Goal: Information Seeking & Learning: Learn about a topic

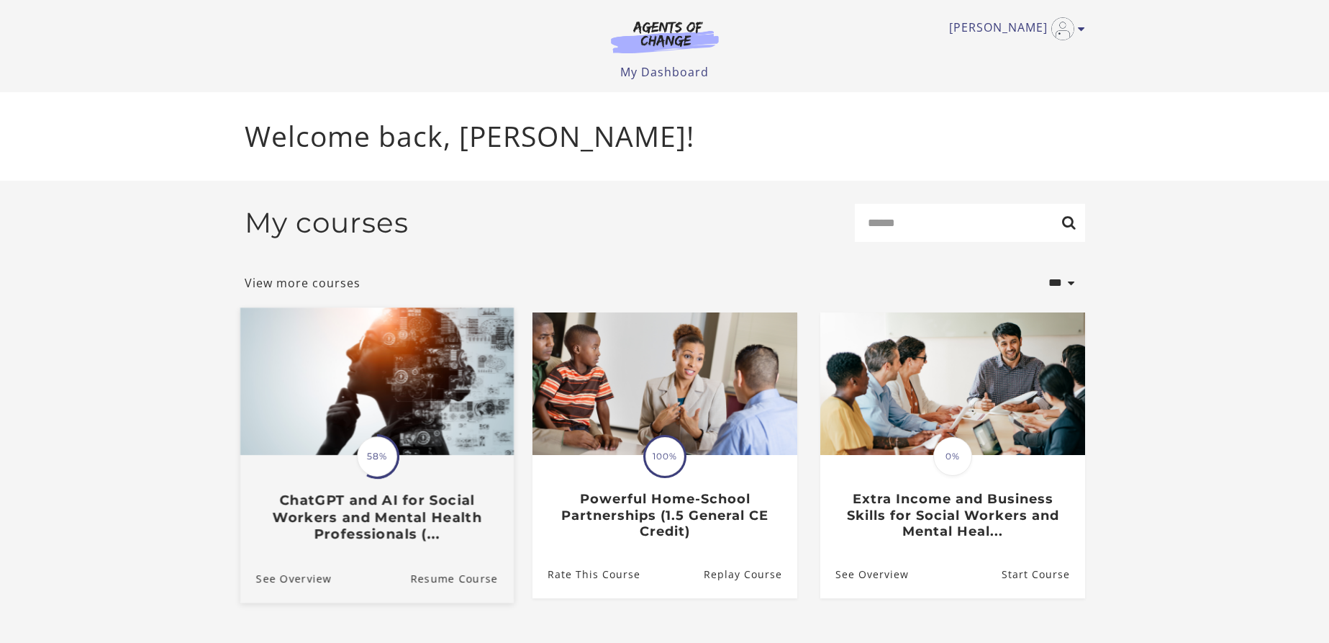
click at [358, 520] on h3 "ChatGPT and AI for Social Workers and Mental Health Professionals (..." at bounding box center [376, 516] width 242 height 50
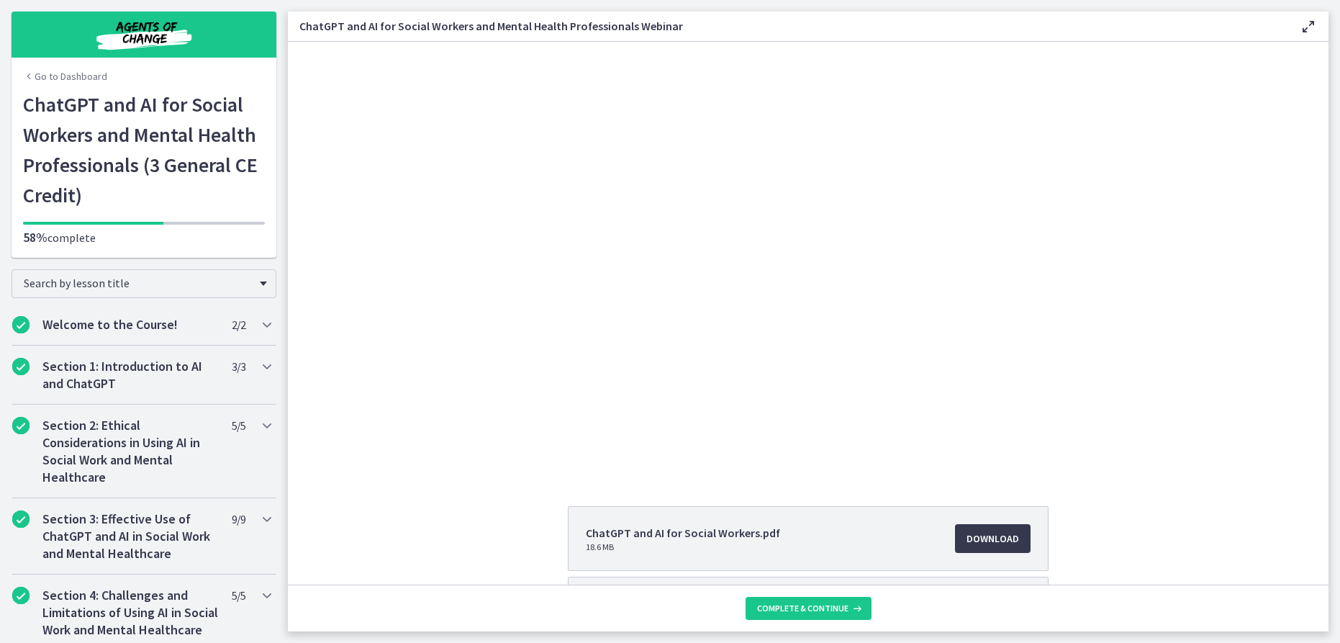
scroll to position [3, 0]
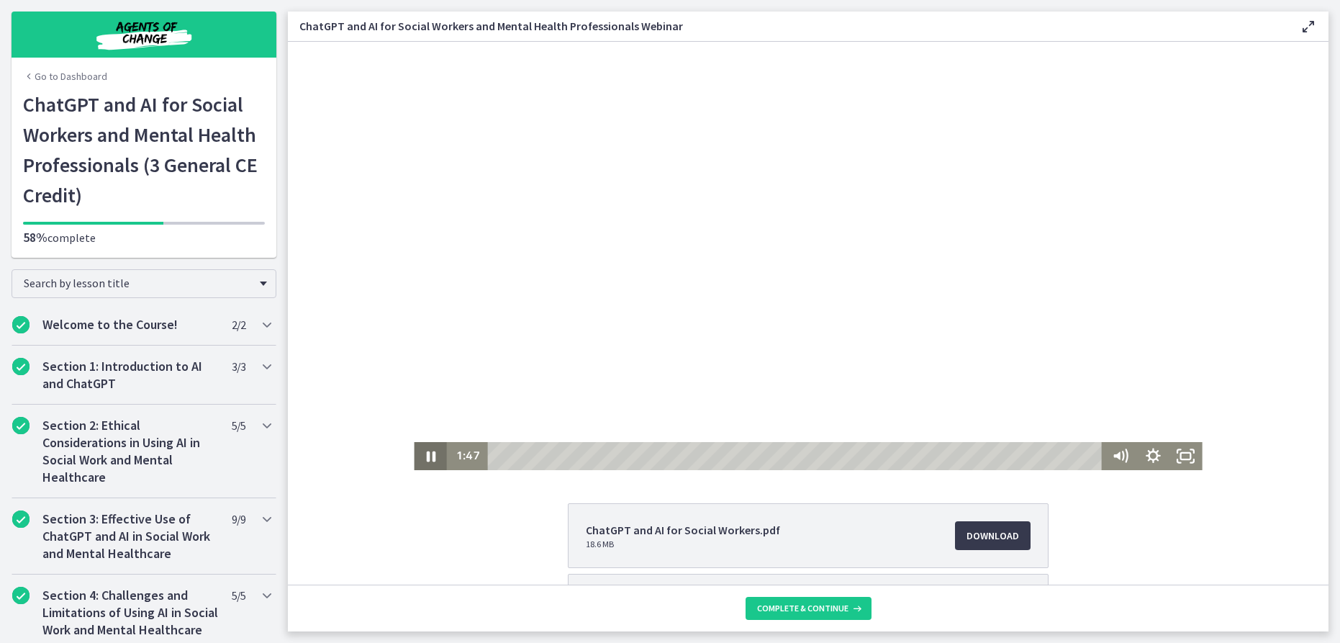
click at [414, 450] on icon "Pause" at bounding box center [430, 456] width 33 height 28
click at [416, 450] on icon "Play Video" at bounding box center [432, 456] width 40 height 34
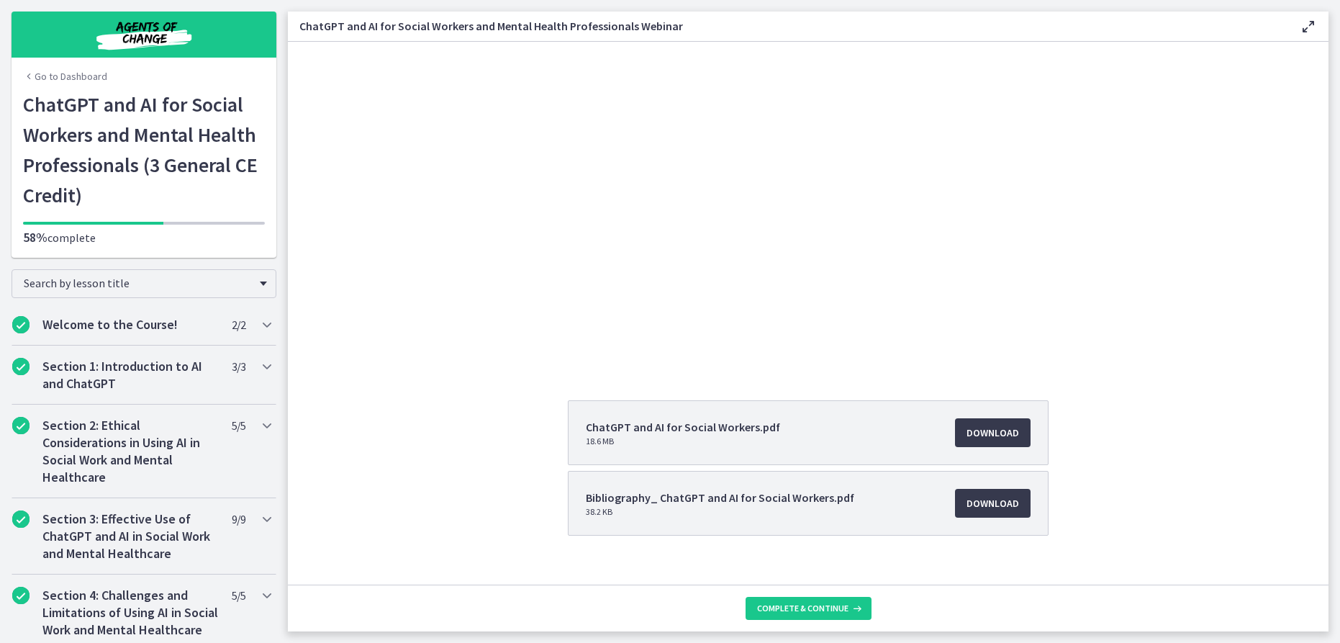
scroll to position [126, 0]
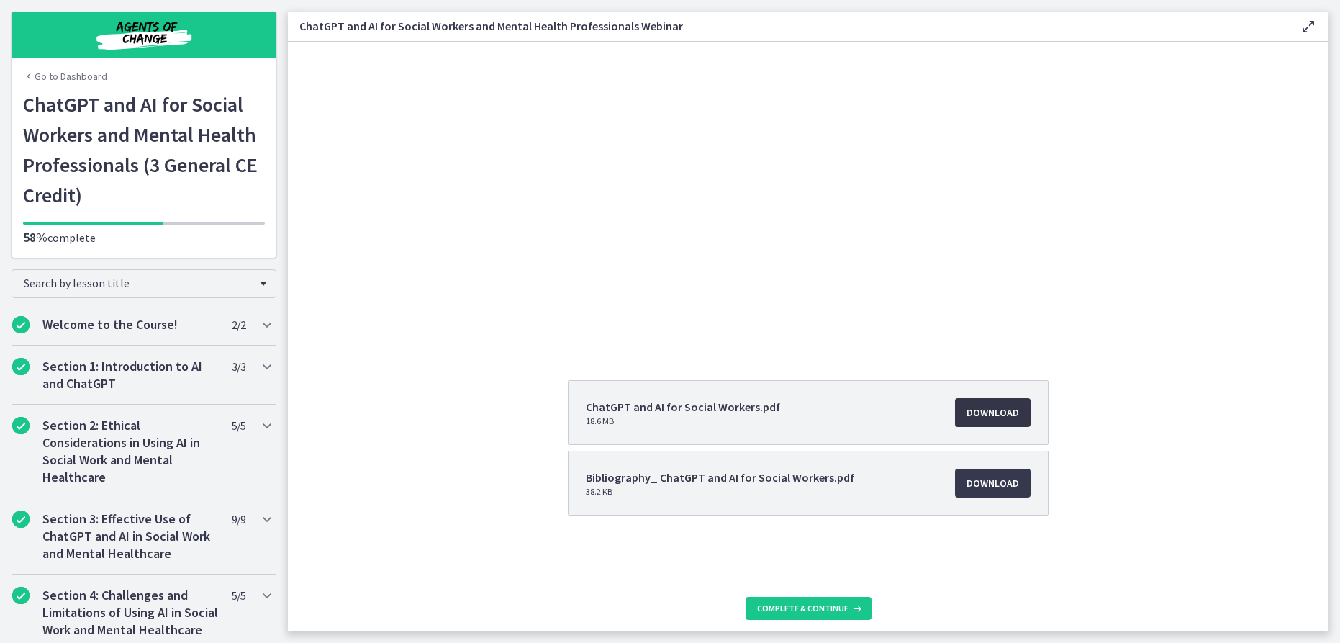
click at [1004, 404] on span "Download Opens in a new window" at bounding box center [992, 412] width 53 height 17
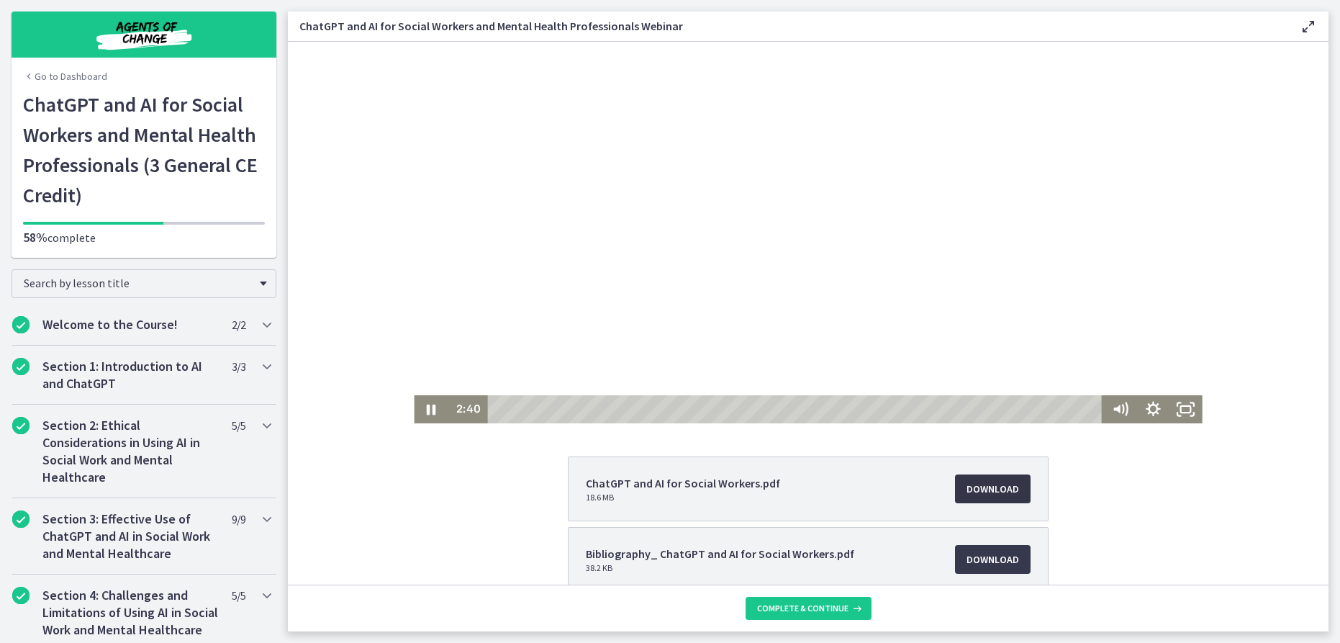
scroll to position [0, 0]
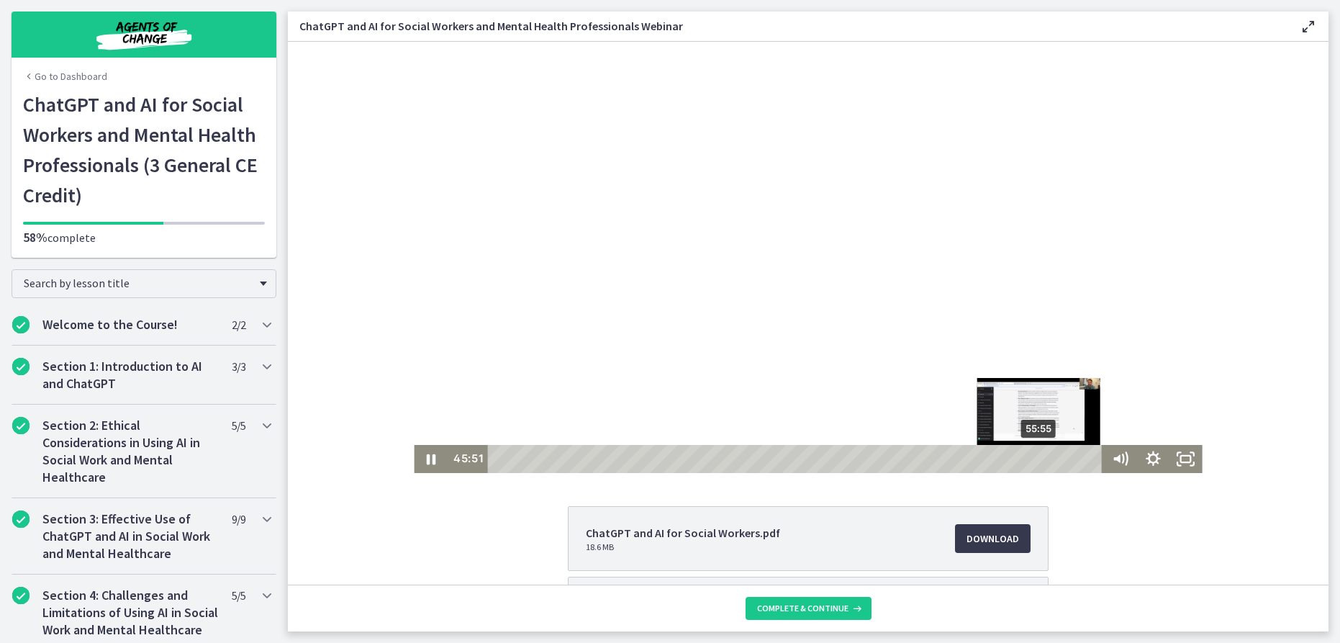
click at [1035, 455] on div "55:55" at bounding box center [798, 459] width 602 height 28
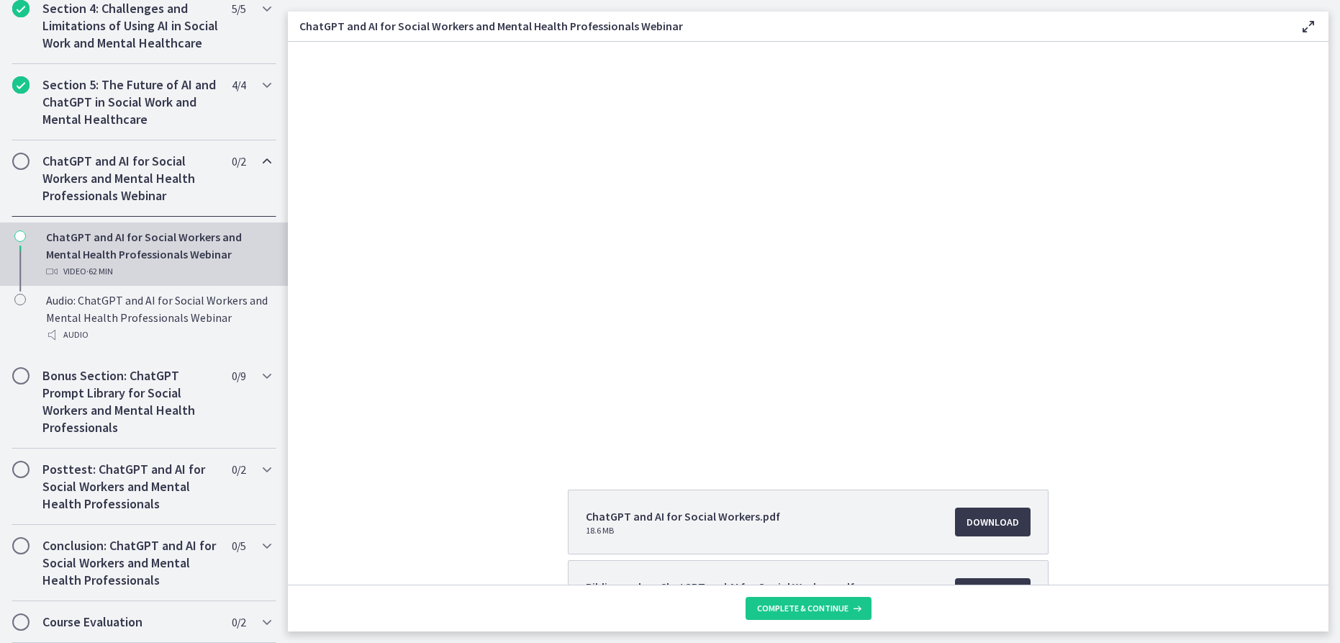
scroll to position [17, 0]
click at [259, 378] on icon "Chapters" at bounding box center [266, 375] width 17 height 17
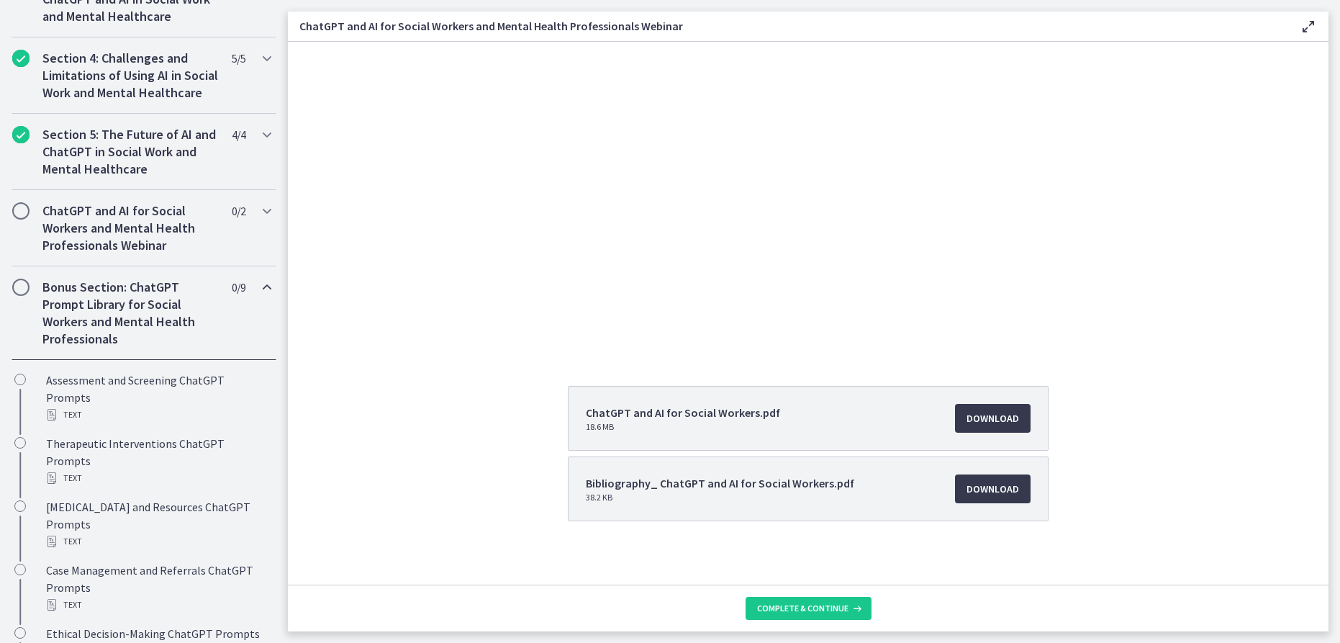
scroll to position [126, 0]
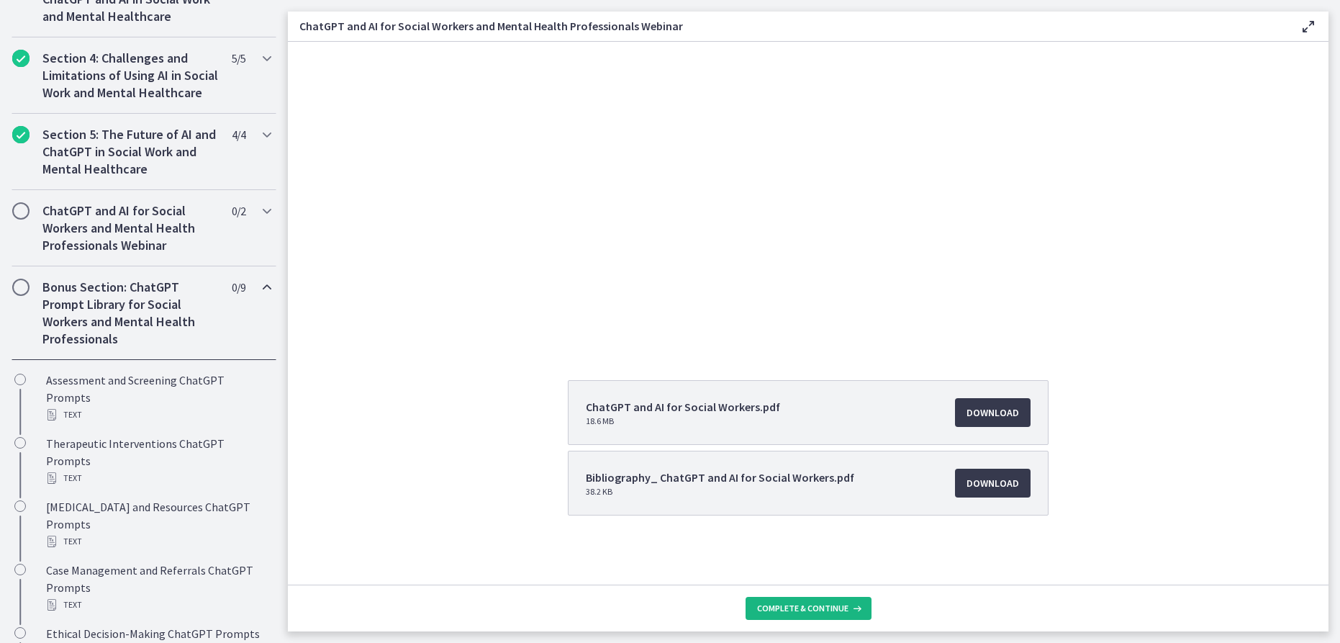
click at [806, 604] on span "Complete & continue" at bounding box center [802, 608] width 91 height 12
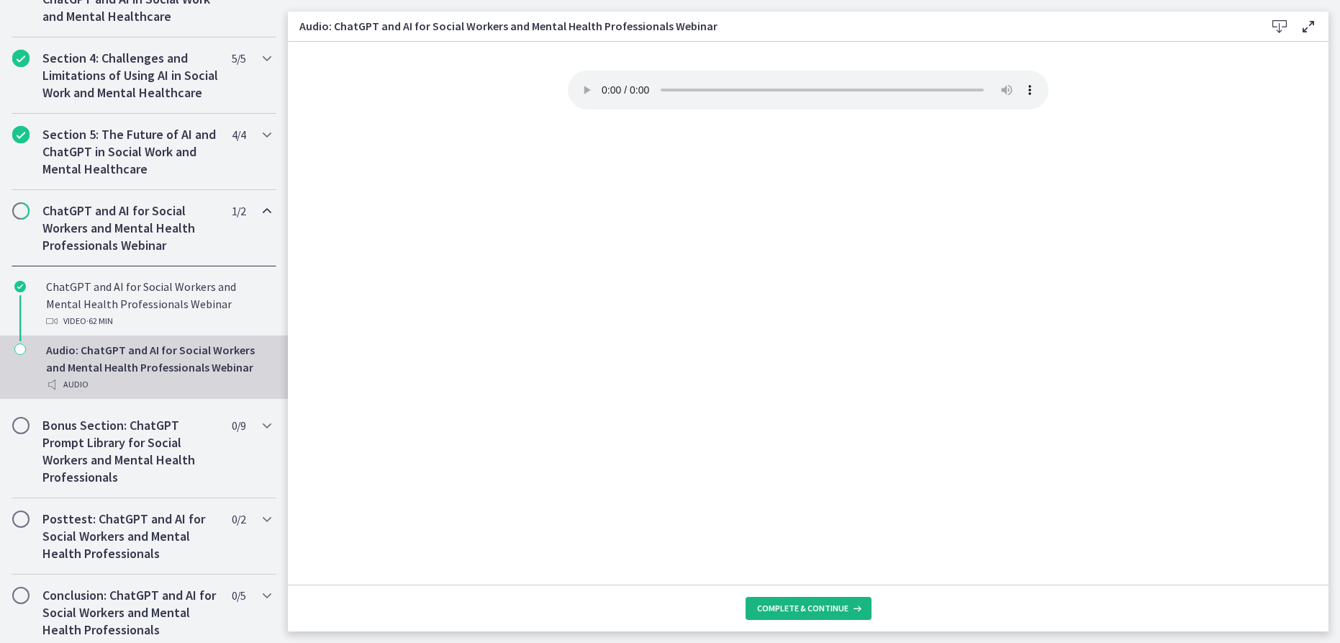
click at [812, 601] on button "Complete & continue" at bounding box center [808, 608] width 126 height 23
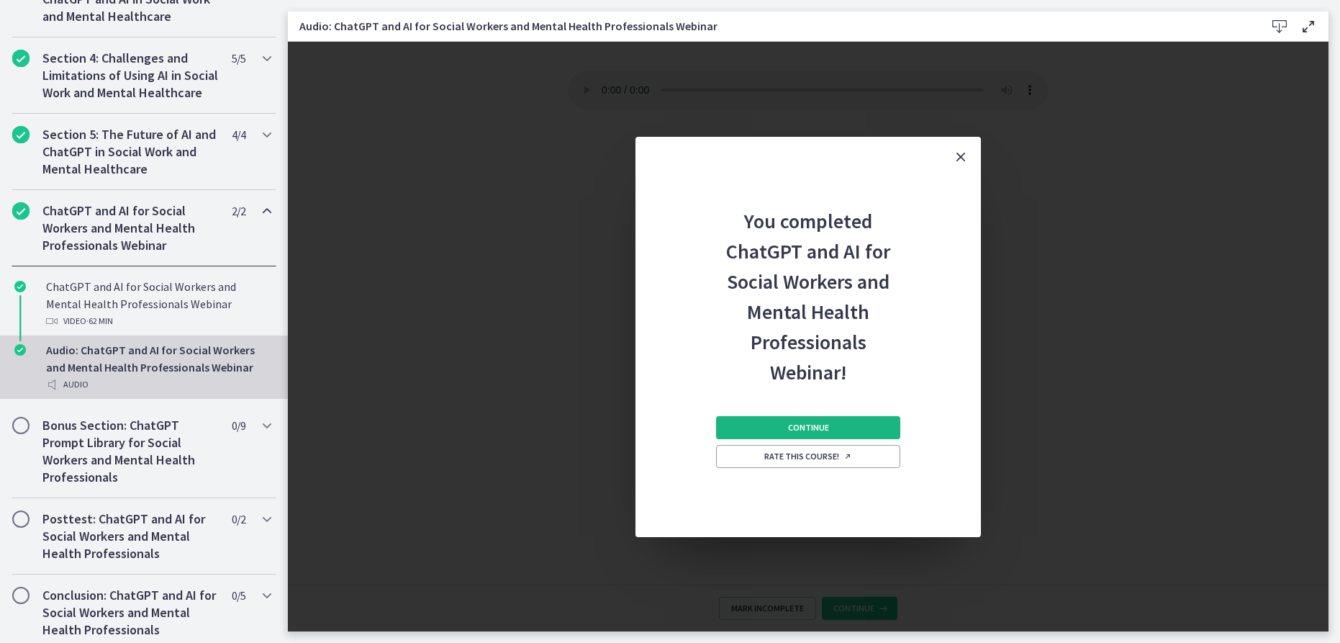
click at [819, 427] on span "Continue" at bounding box center [808, 428] width 41 height 12
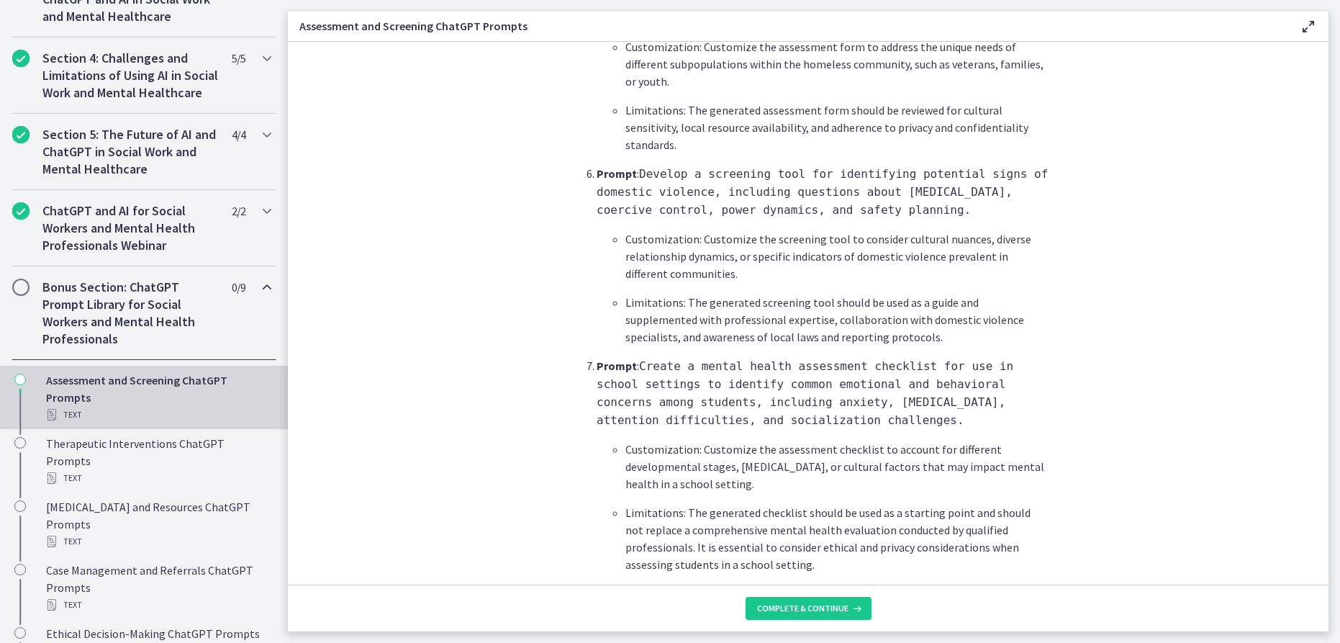
scroll to position [2116, 0]
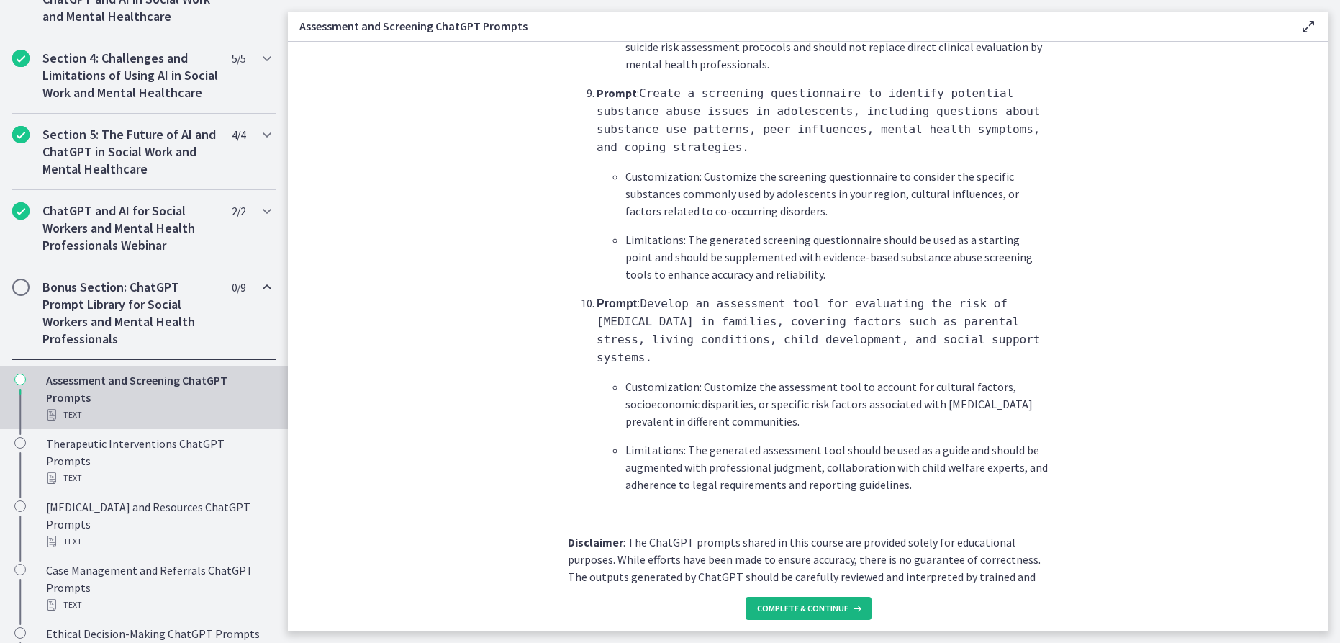
click at [768, 602] on span "Complete & continue" at bounding box center [802, 608] width 91 height 12
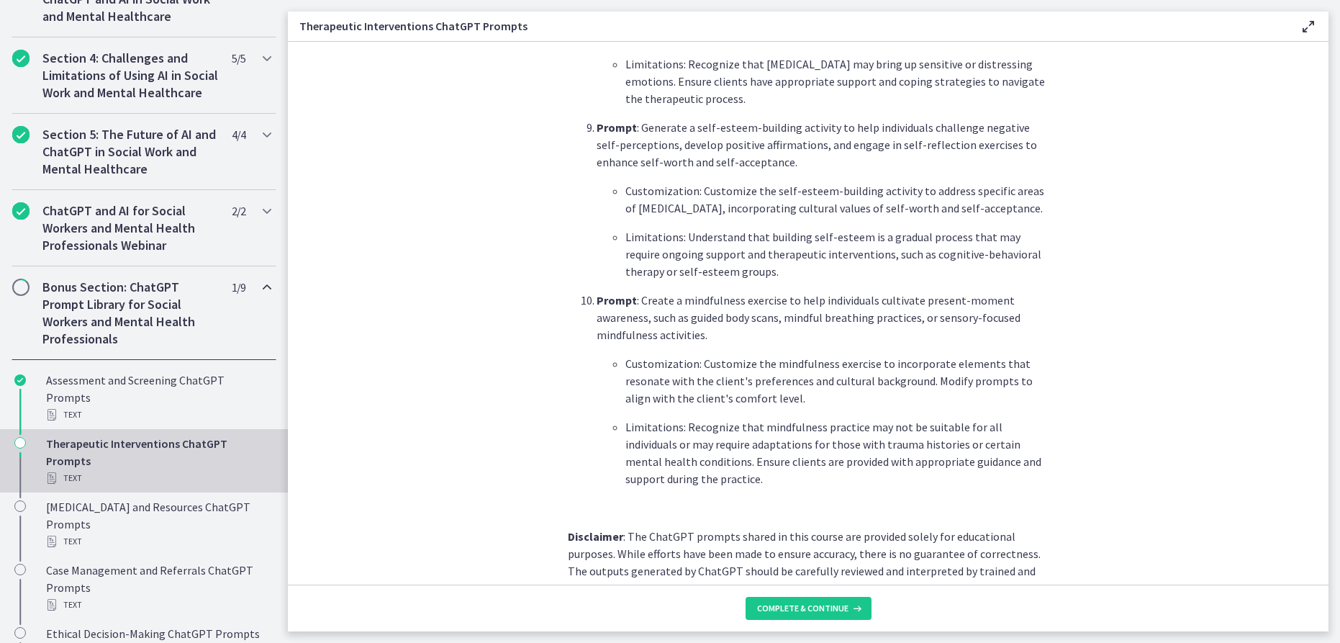
scroll to position [1933, 0]
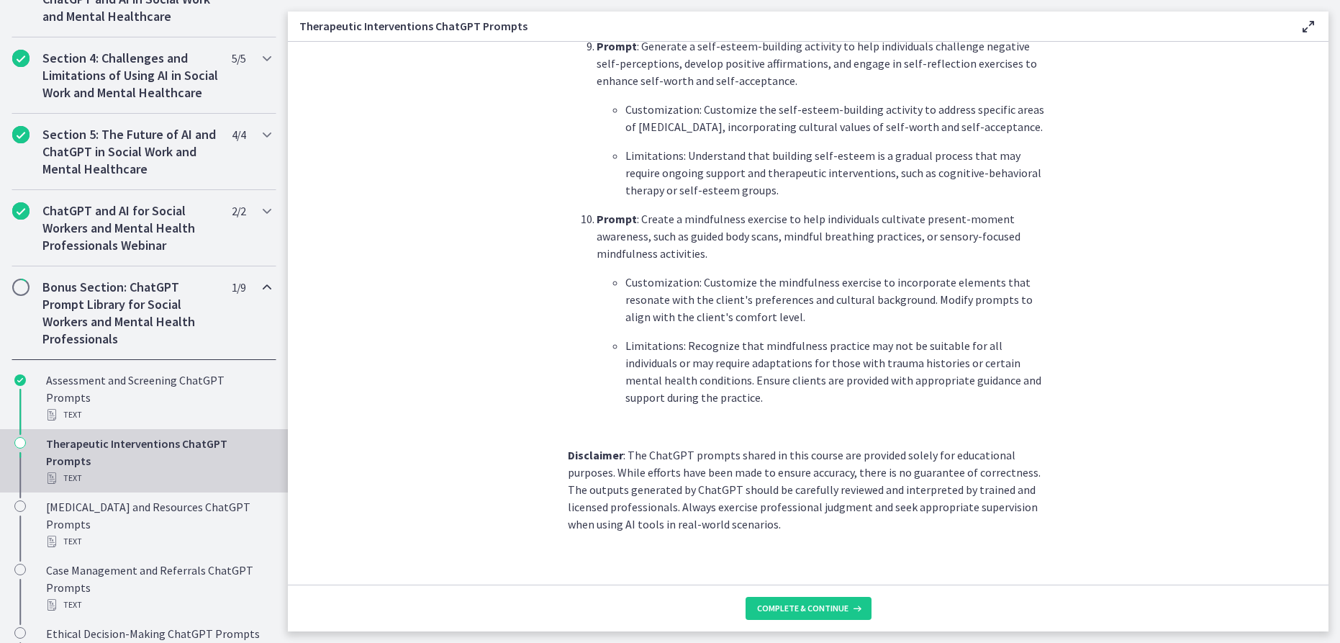
click at [839, 589] on footer "Complete & continue" at bounding box center [808, 607] width 1041 height 47
click at [769, 607] on span "Complete & continue" at bounding box center [802, 608] width 91 height 12
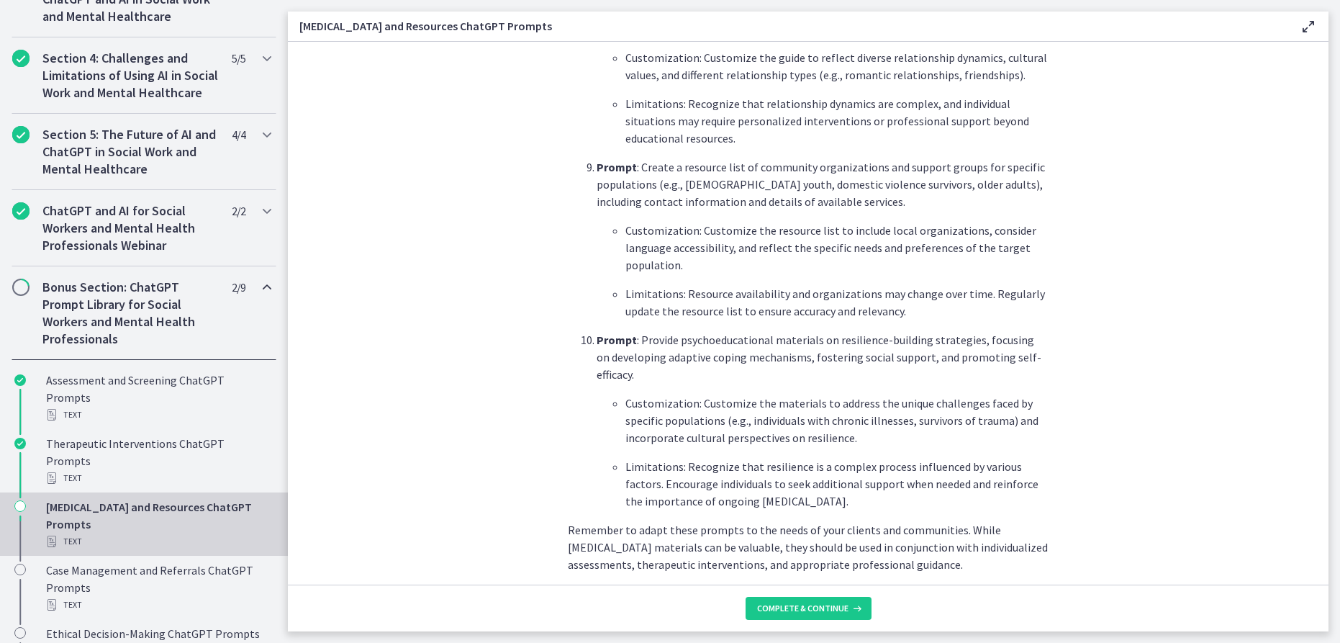
scroll to position [1875, 0]
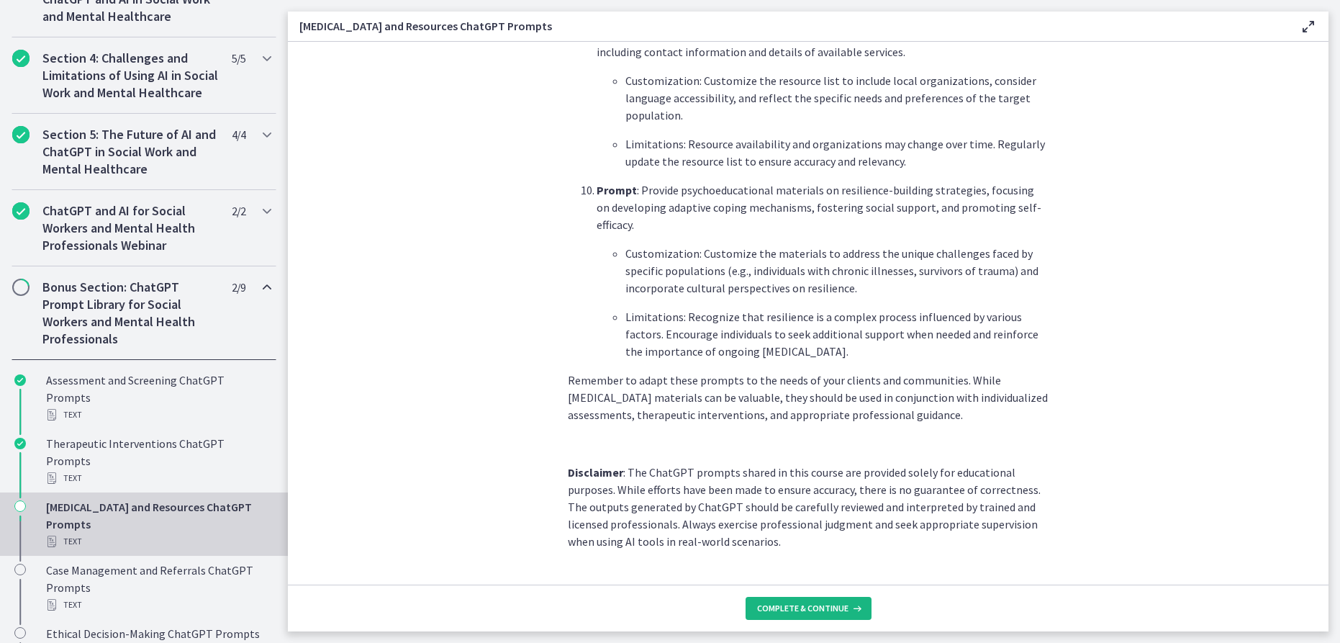
click at [789, 604] on span "Complete & continue" at bounding box center [802, 608] width 91 height 12
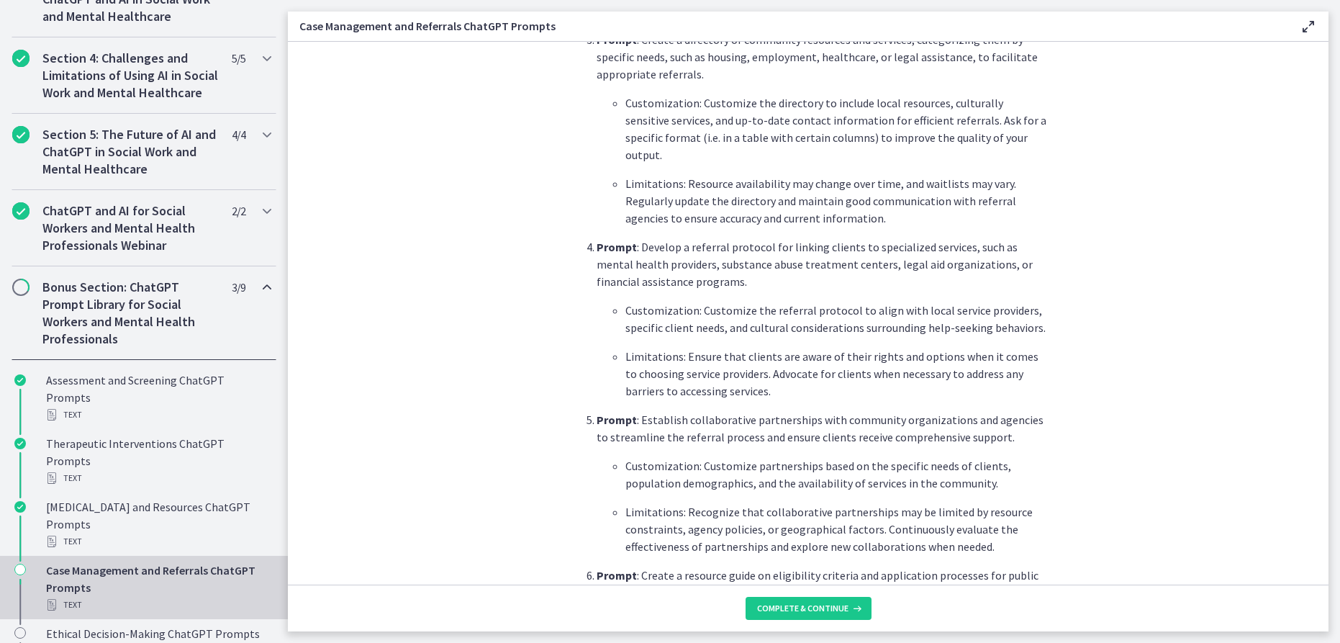
scroll to position [1482, 0]
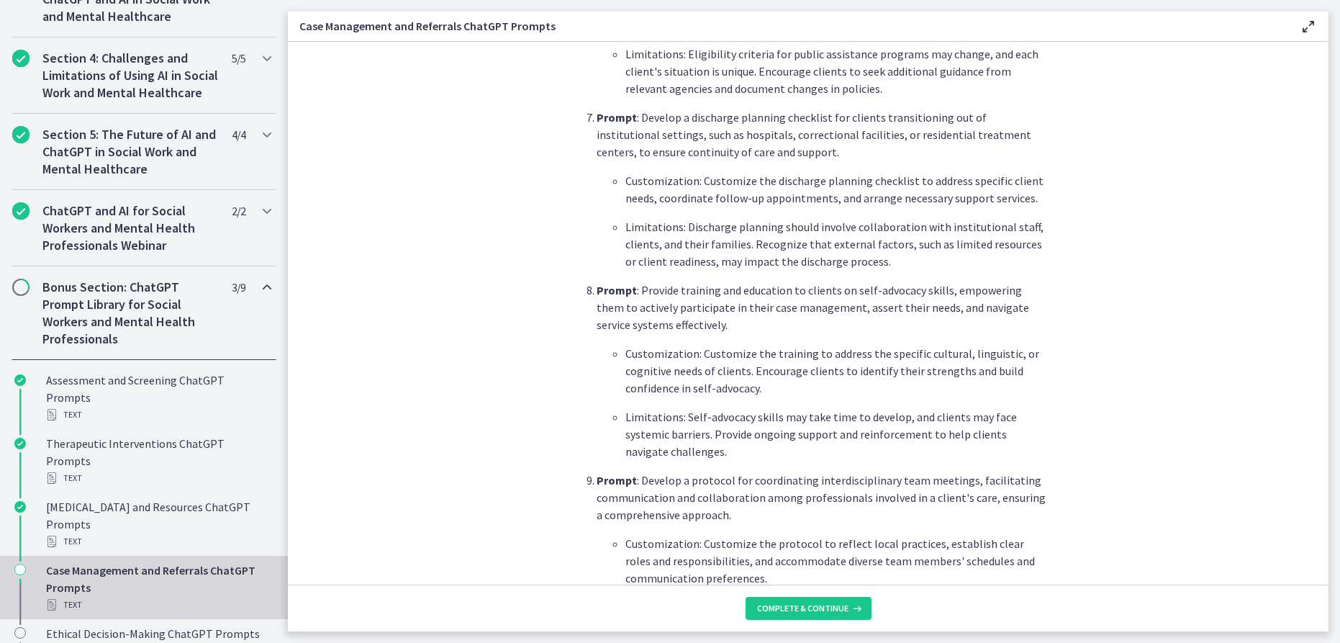
click at [823, 594] on footer "Complete & continue" at bounding box center [808, 607] width 1041 height 47
click at [817, 604] on span "Complete & continue" at bounding box center [802, 608] width 91 height 12
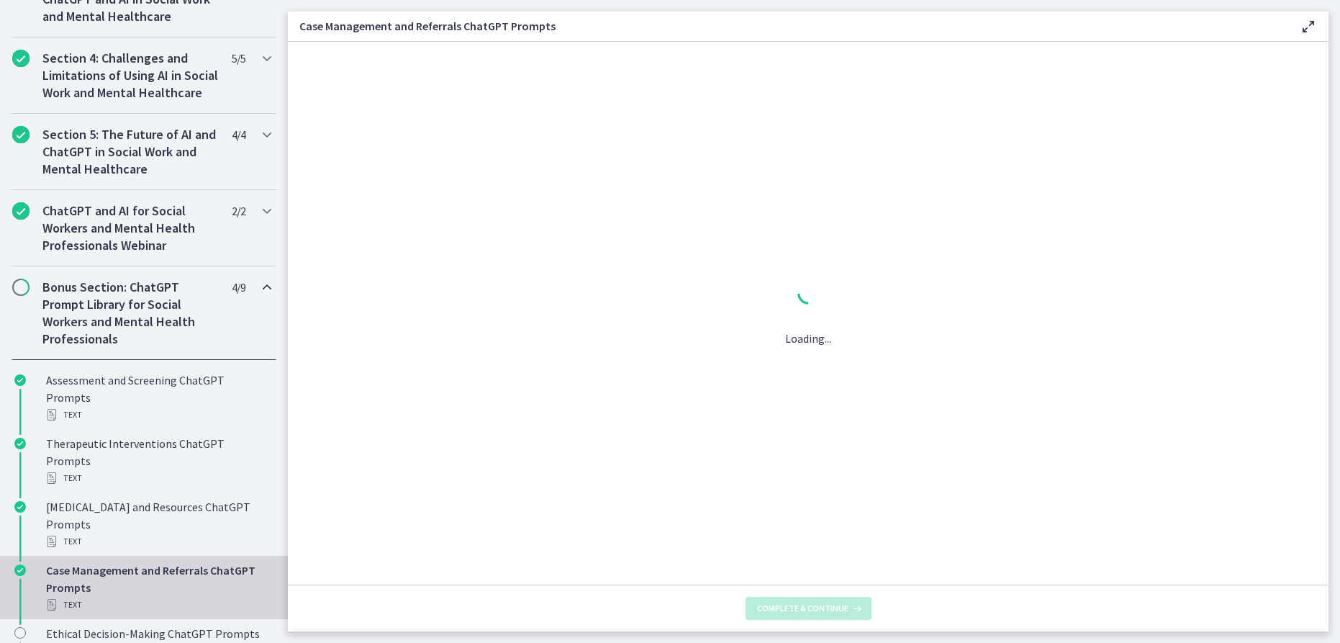
scroll to position [0, 0]
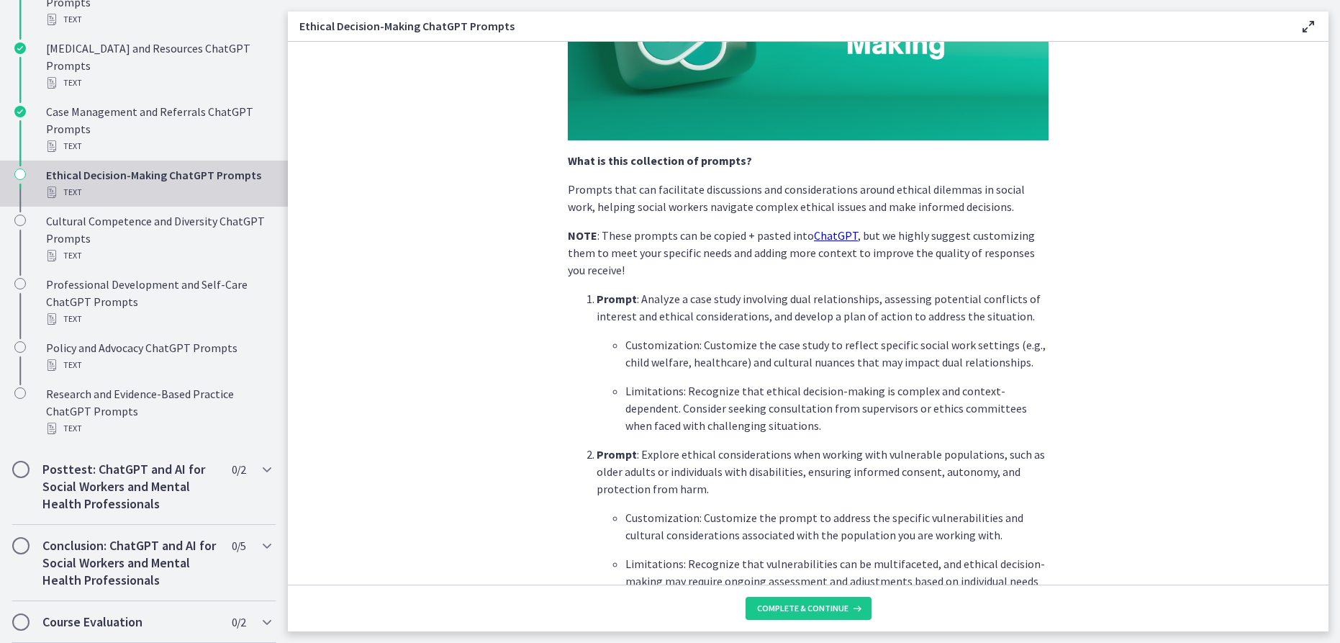
scroll to position [620, 0]
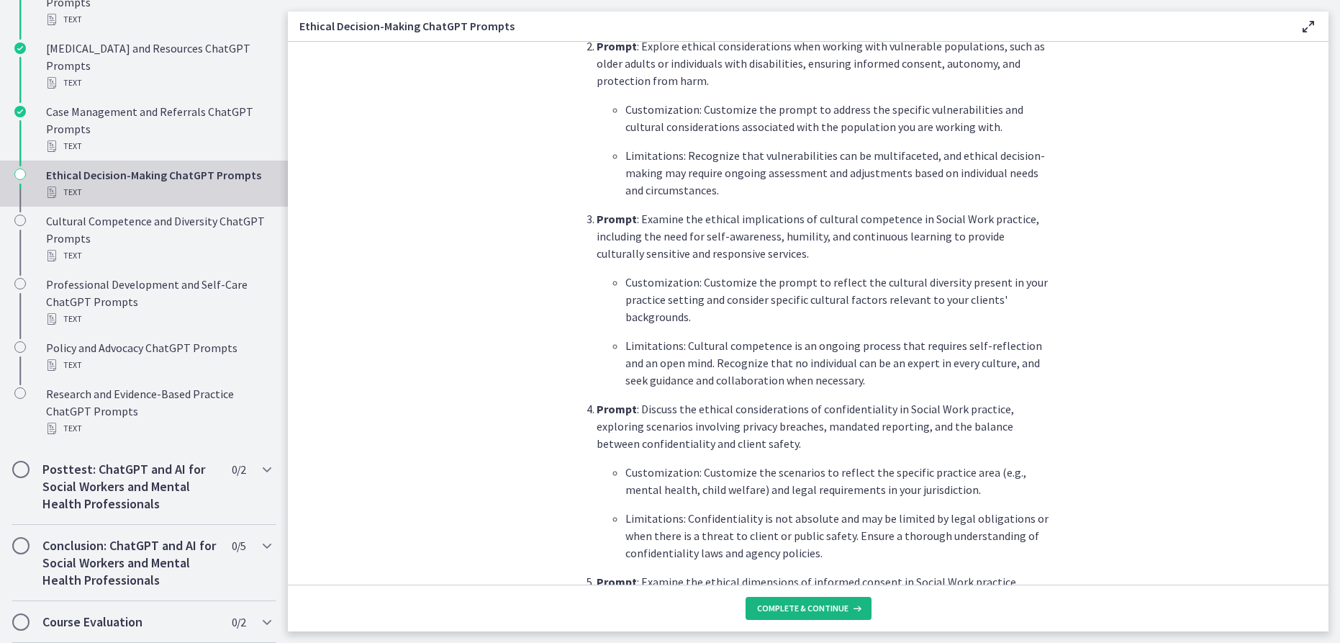
click at [789, 604] on span "Complete & continue" at bounding box center [802, 608] width 91 height 12
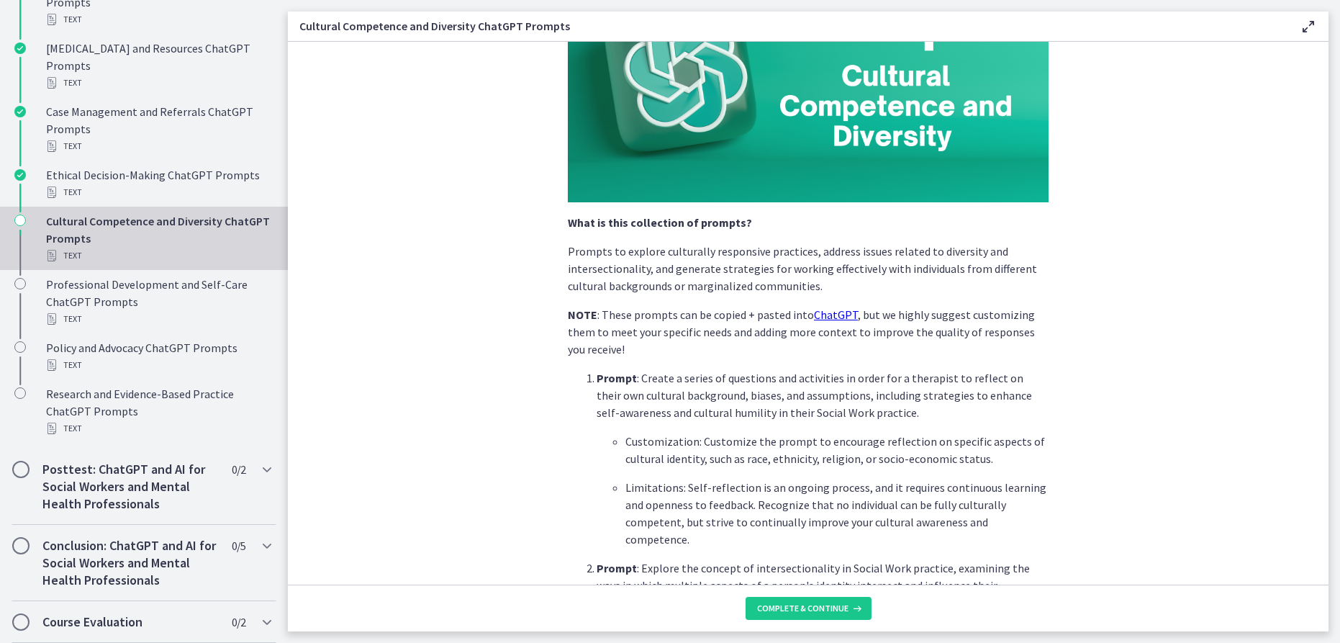
scroll to position [170, 0]
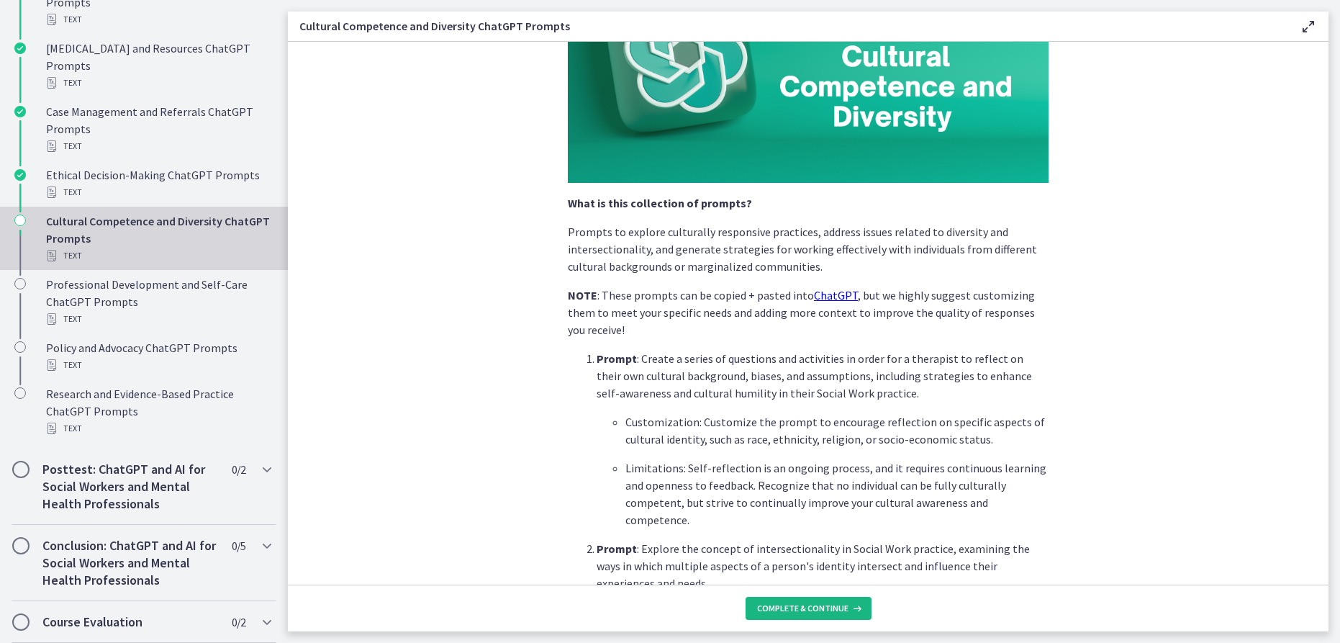
click at [823, 605] on span "Complete & continue" at bounding box center [802, 608] width 91 height 12
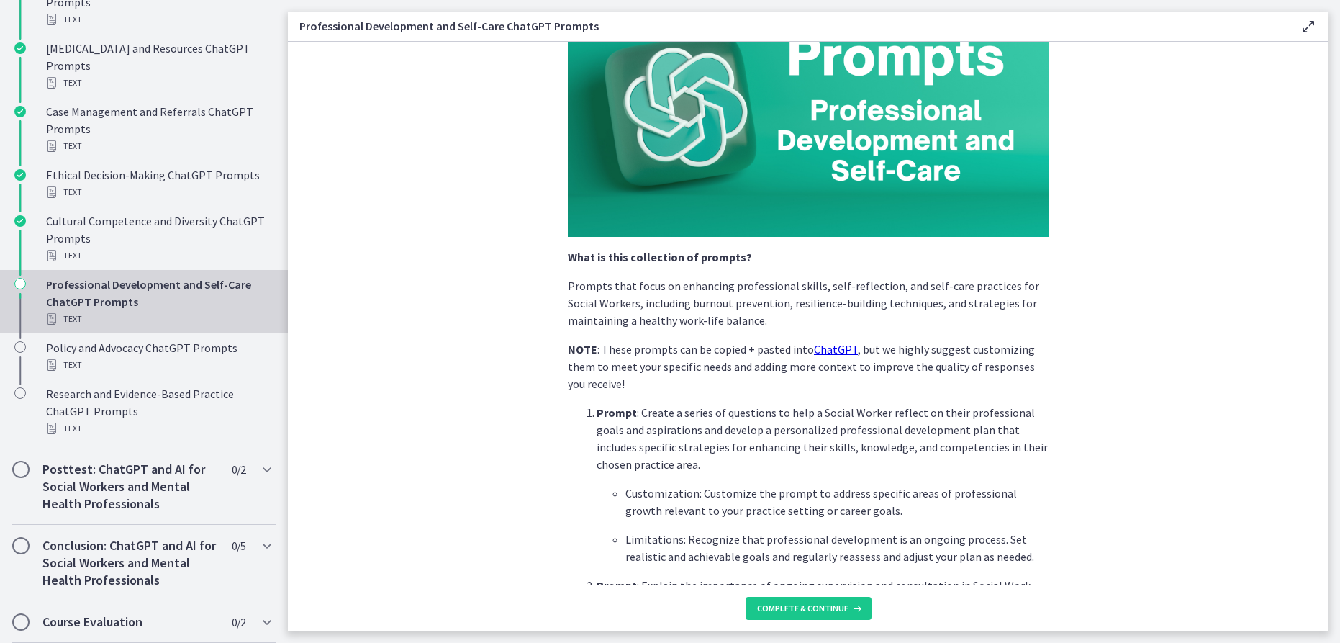
scroll to position [213, 0]
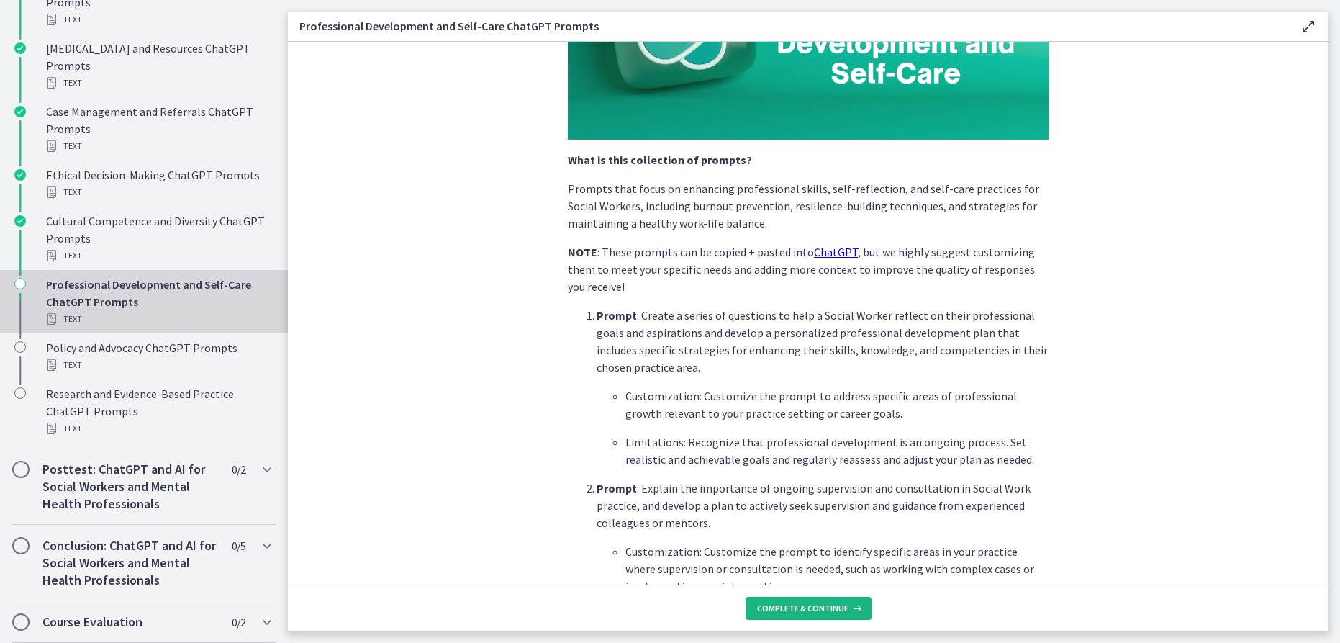
click at [795, 602] on span "Complete & continue" at bounding box center [802, 608] width 91 height 12
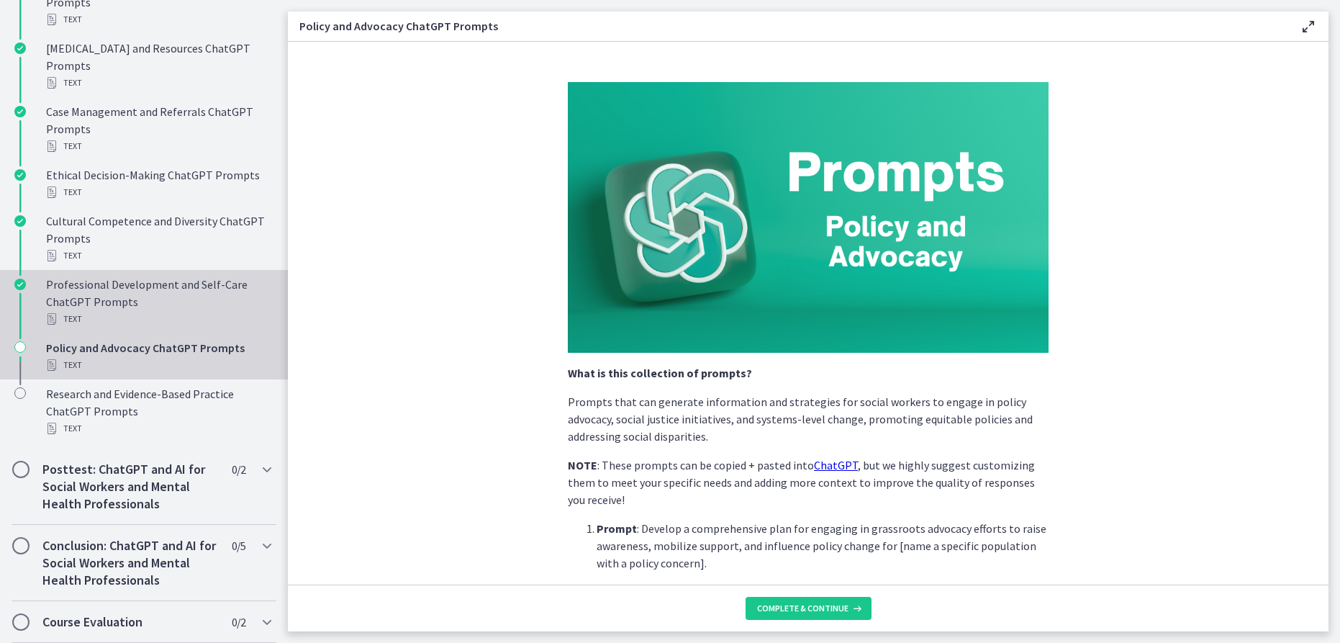
click at [112, 310] on div "Text" at bounding box center [158, 318] width 225 height 17
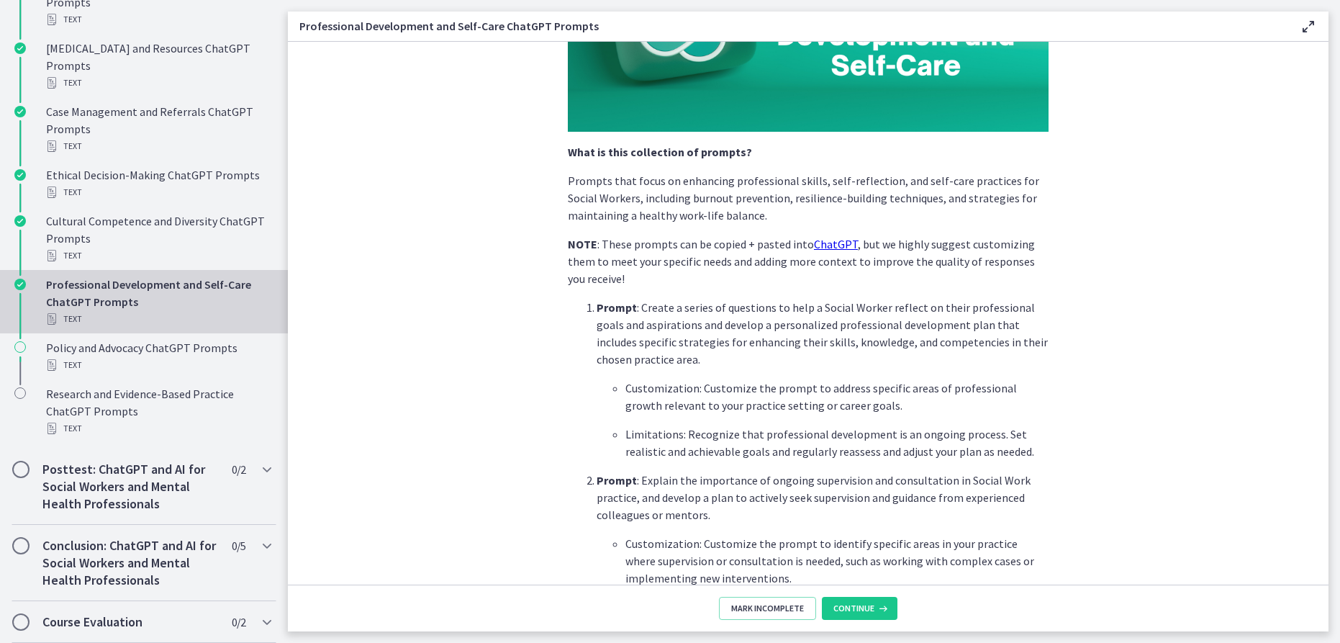
scroll to position [502, 0]
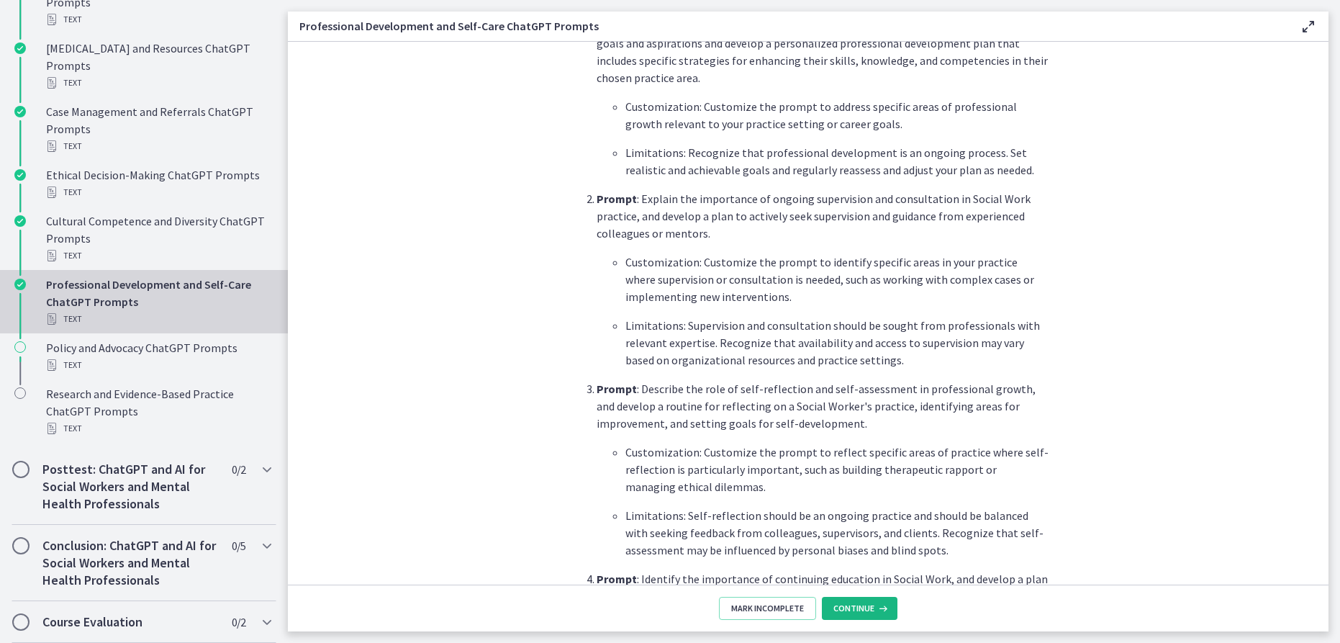
click at [860, 603] on span "Continue" at bounding box center [853, 608] width 41 height 12
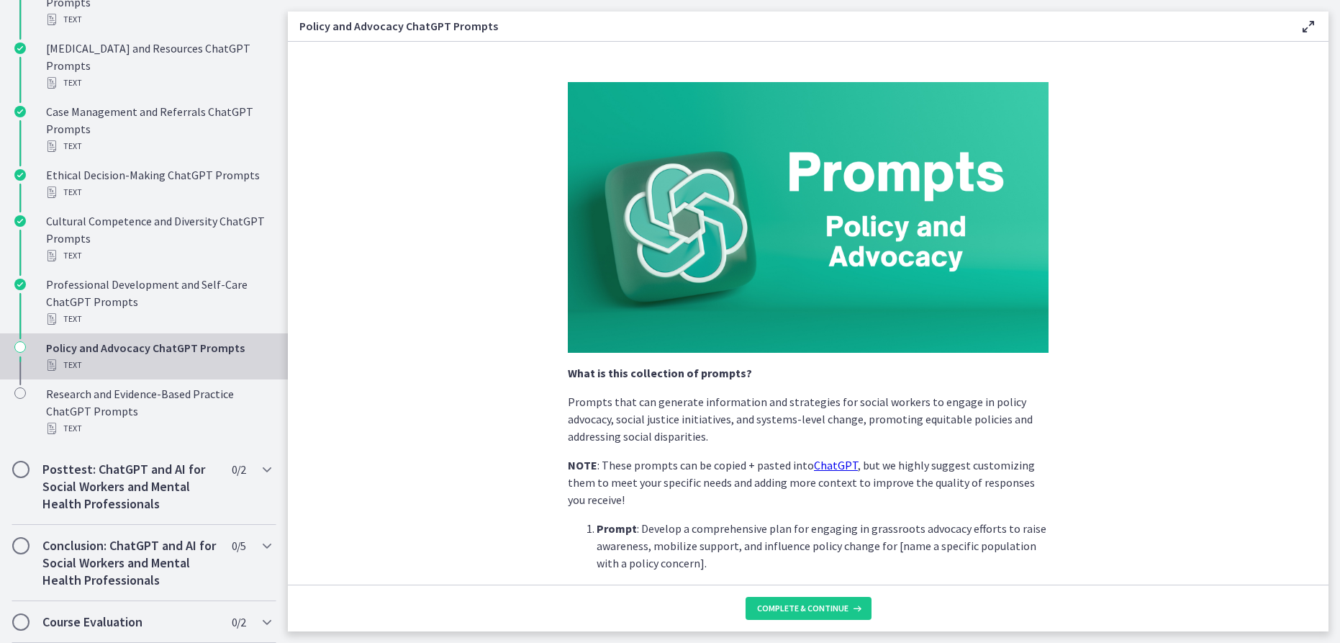
scroll to position [665, 0]
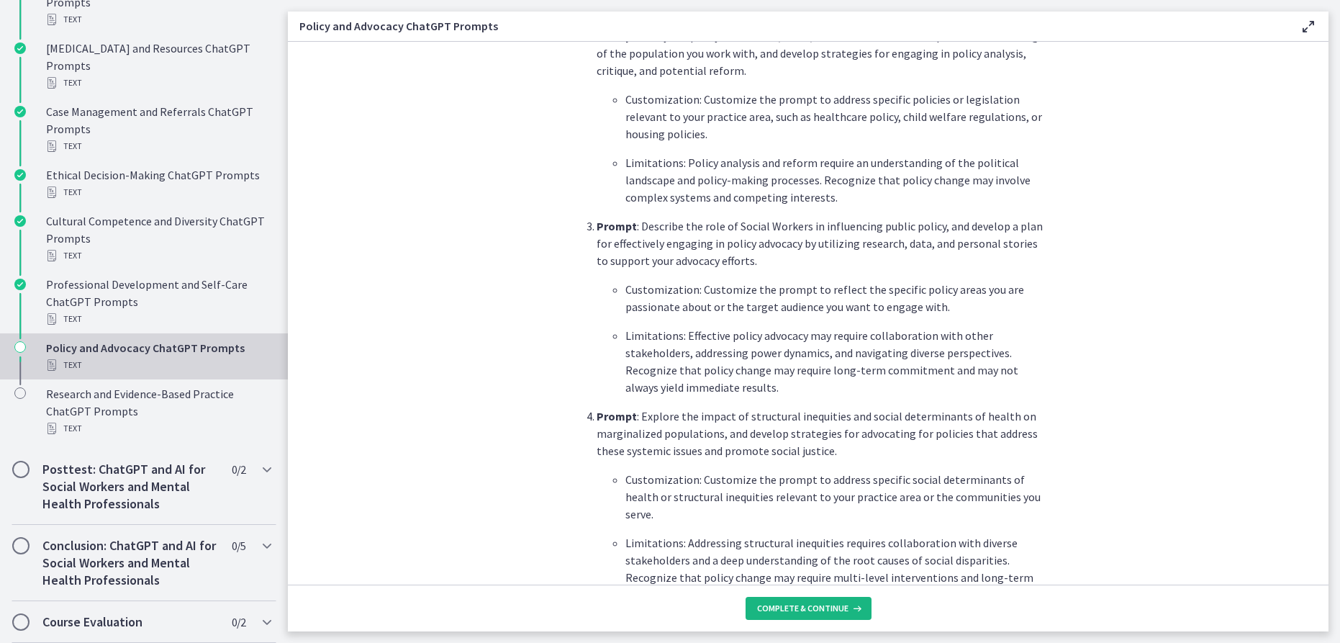
click at [846, 608] on span "Complete & continue" at bounding box center [802, 608] width 91 height 12
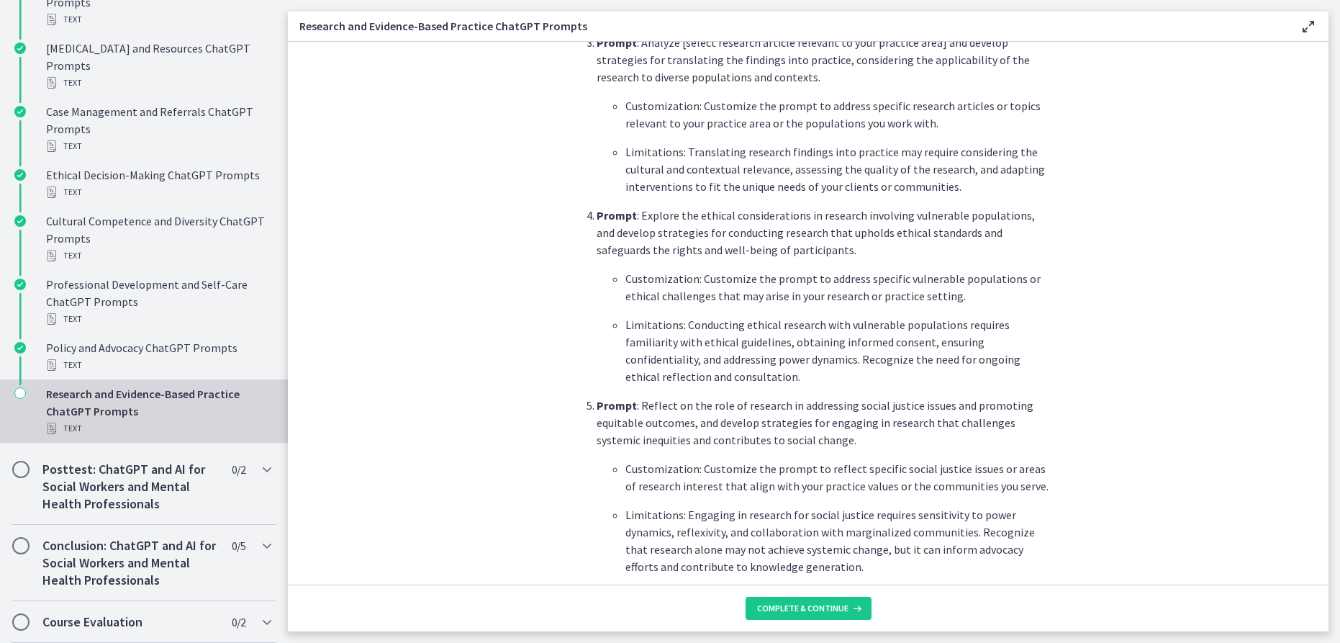
scroll to position [944, 0]
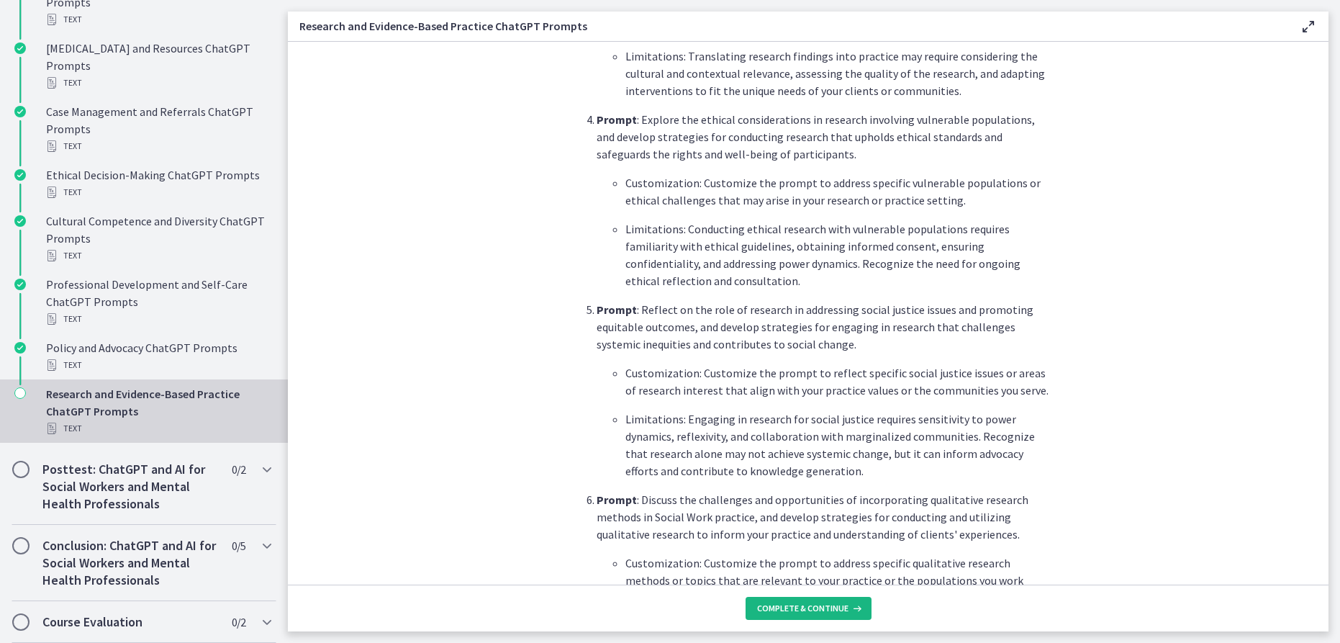
drag, startPoint x: 774, startPoint y: 604, endPoint x: 776, endPoint y: 584, distance: 19.5
click at [776, 602] on span "Complete & continue" at bounding box center [802, 608] width 91 height 12
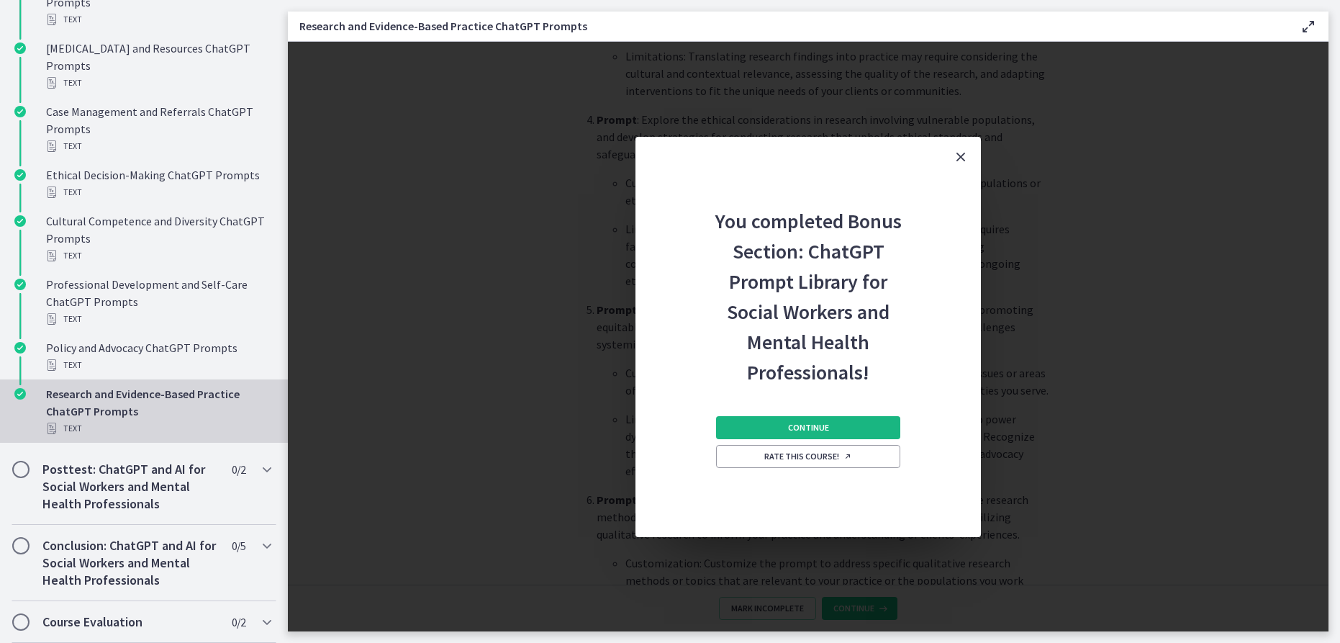
click at [817, 429] on span "Continue" at bounding box center [808, 428] width 41 height 12
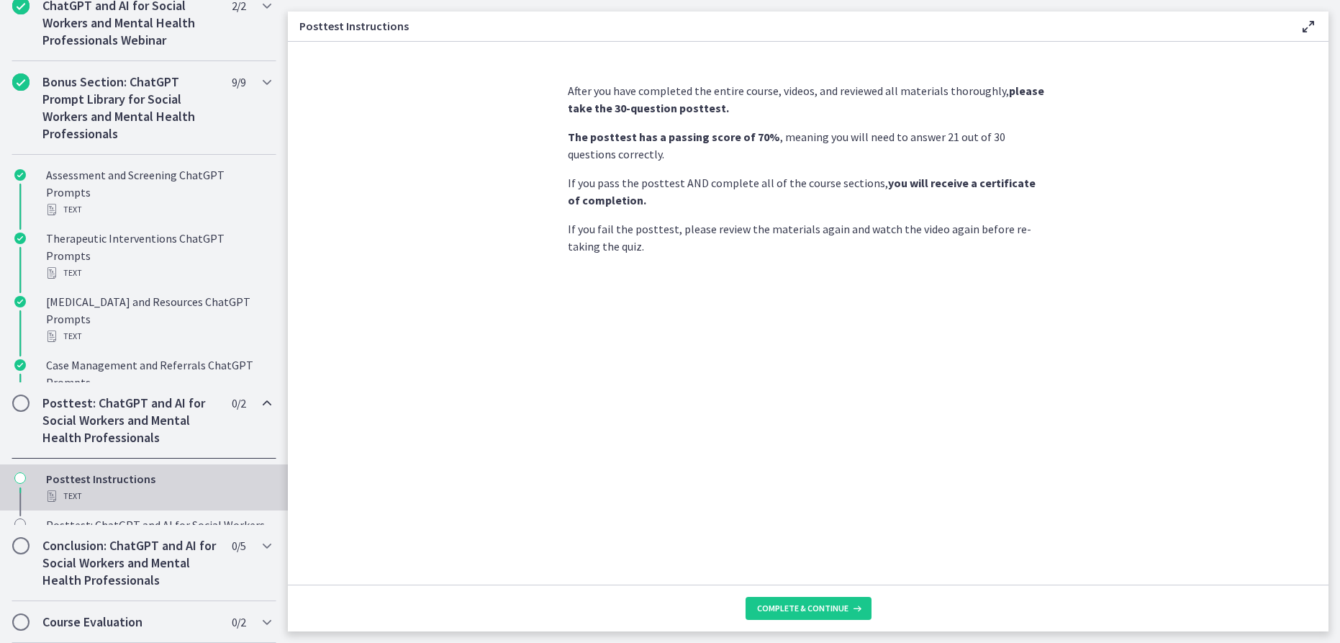
scroll to position [586, 0]
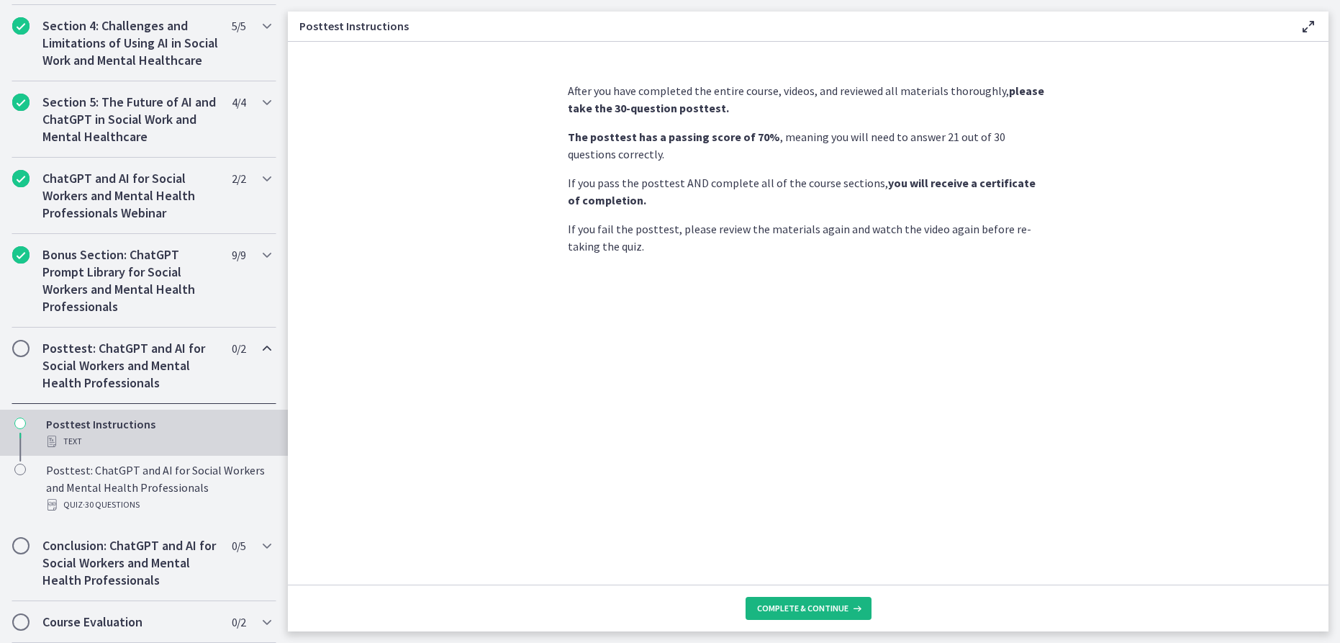
click at [817, 599] on button "Complete & continue" at bounding box center [808, 608] width 126 height 23
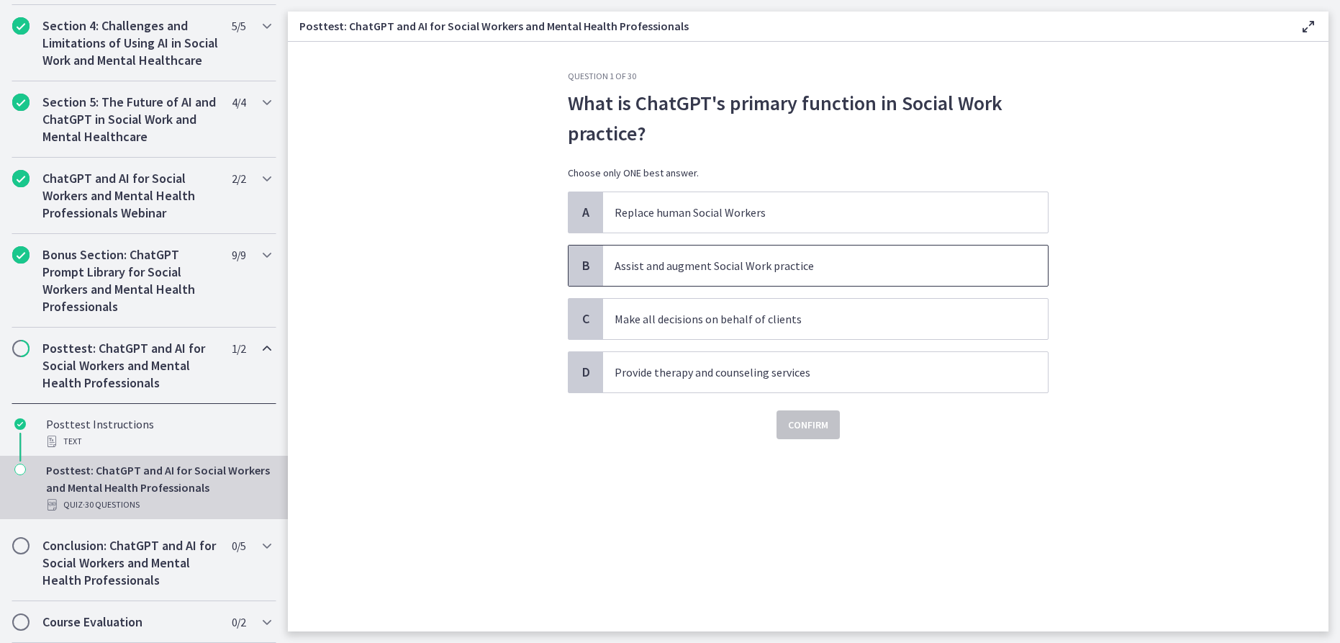
click at [856, 281] on span "Assist and augment Social Work practice" at bounding box center [825, 265] width 445 height 40
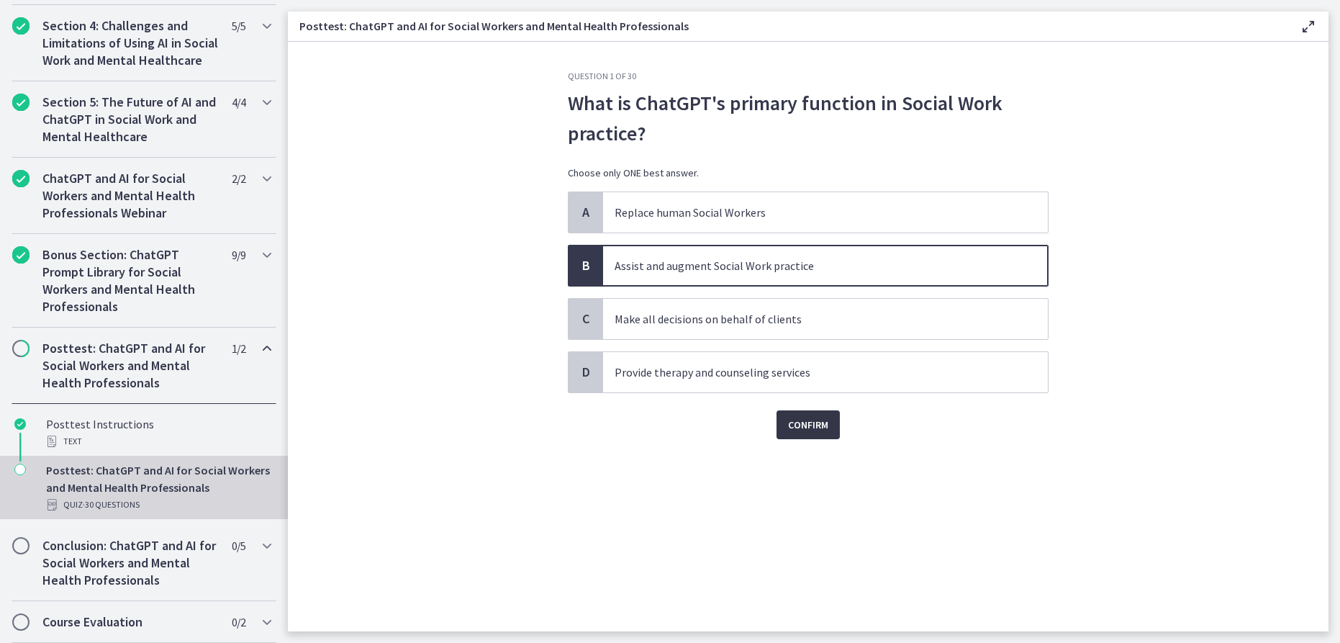
click at [807, 430] on span "Confirm" at bounding box center [808, 424] width 40 height 17
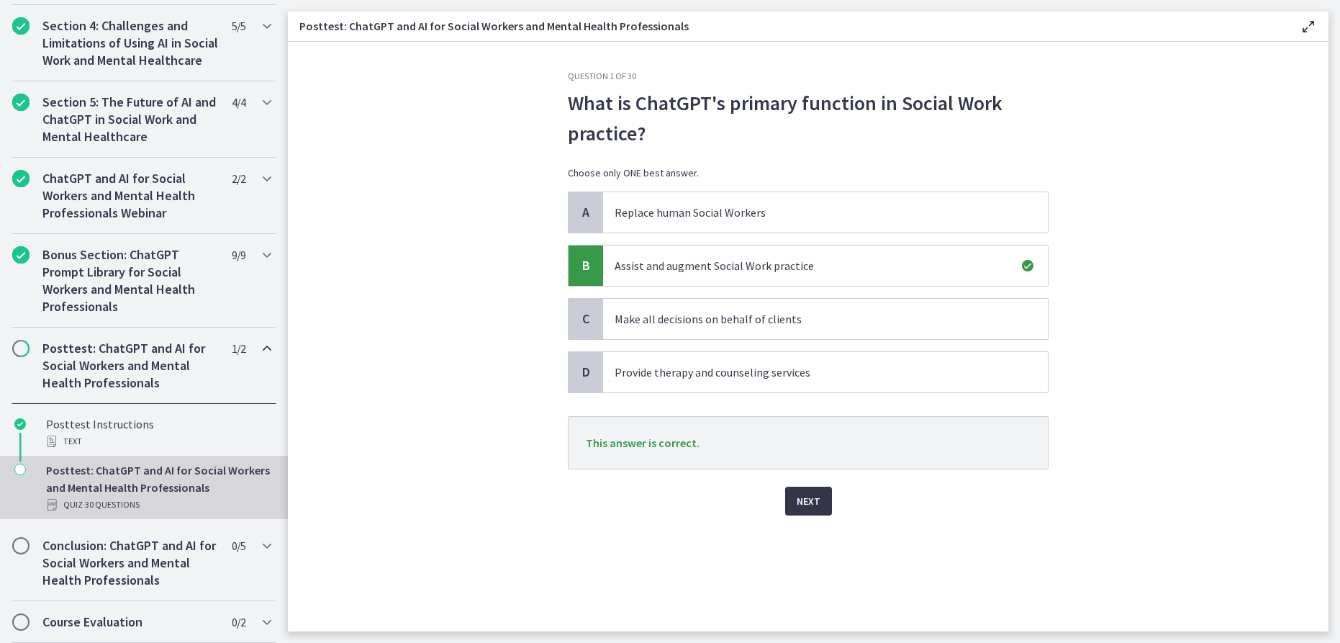
click at [809, 501] on span "Next" at bounding box center [809, 500] width 24 height 17
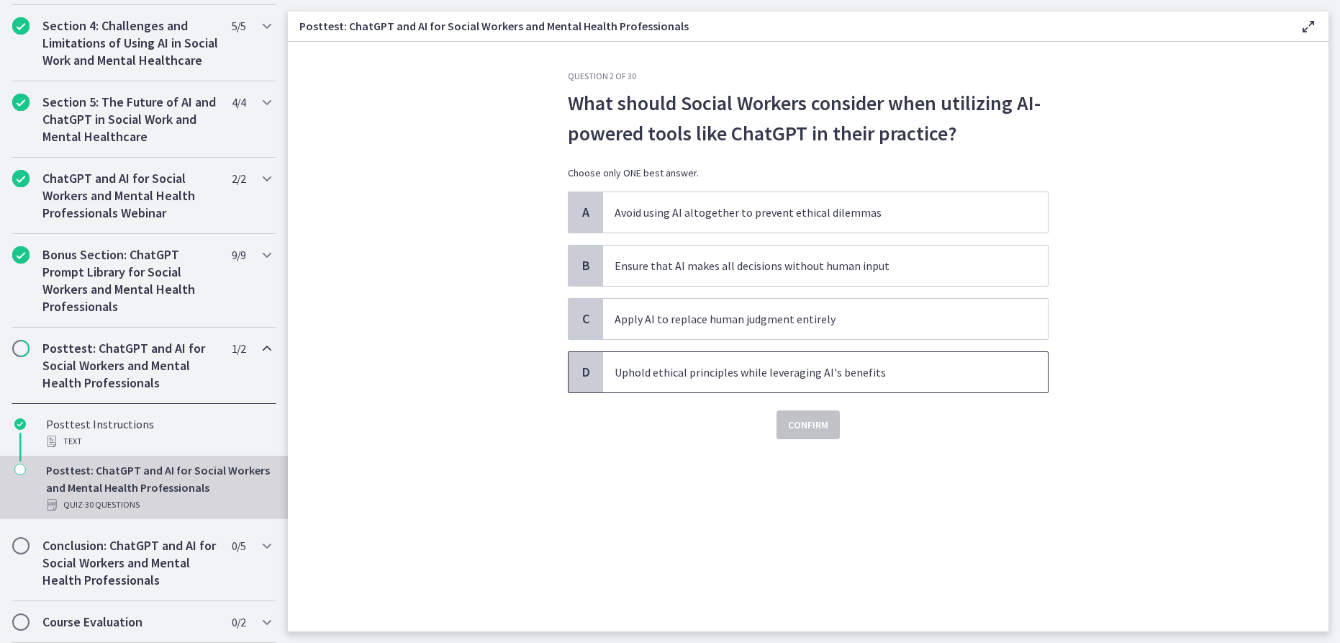
click at [773, 381] on span "Uphold ethical principles while leveraging AI's benefits" at bounding box center [825, 372] width 445 height 40
click at [799, 429] on span "Confirm" at bounding box center [808, 424] width 40 height 17
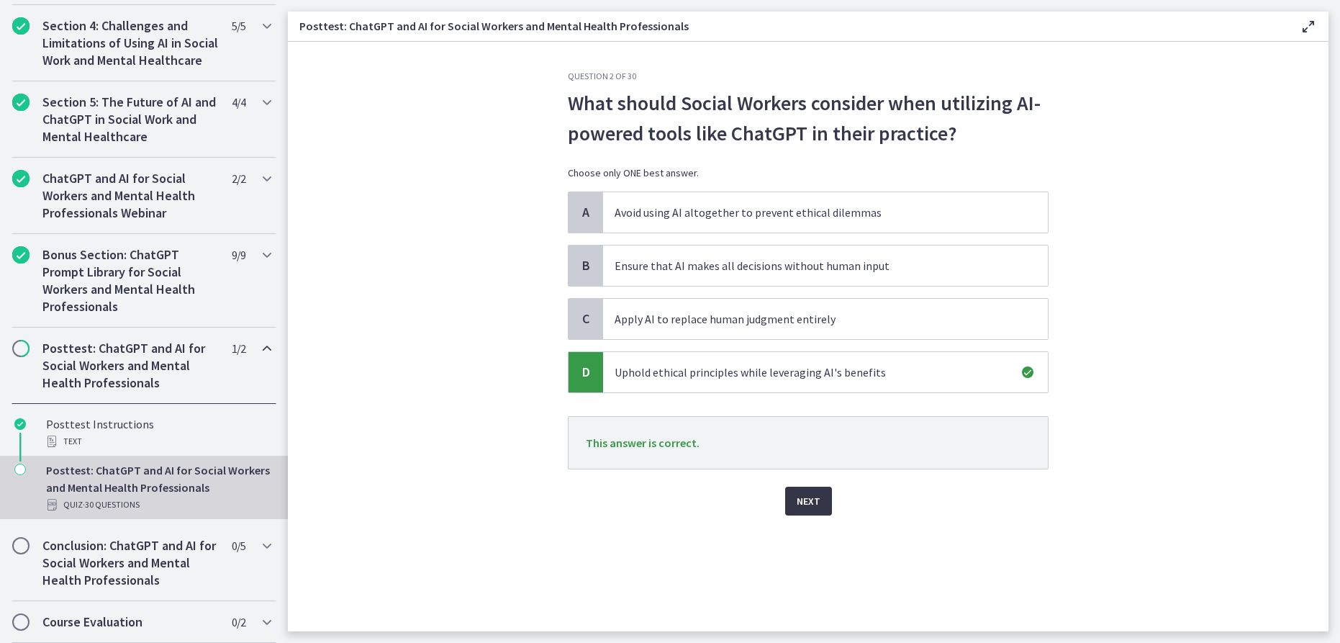
click at [792, 507] on button "Next" at bounding box center [808, 500] width 47 height 29
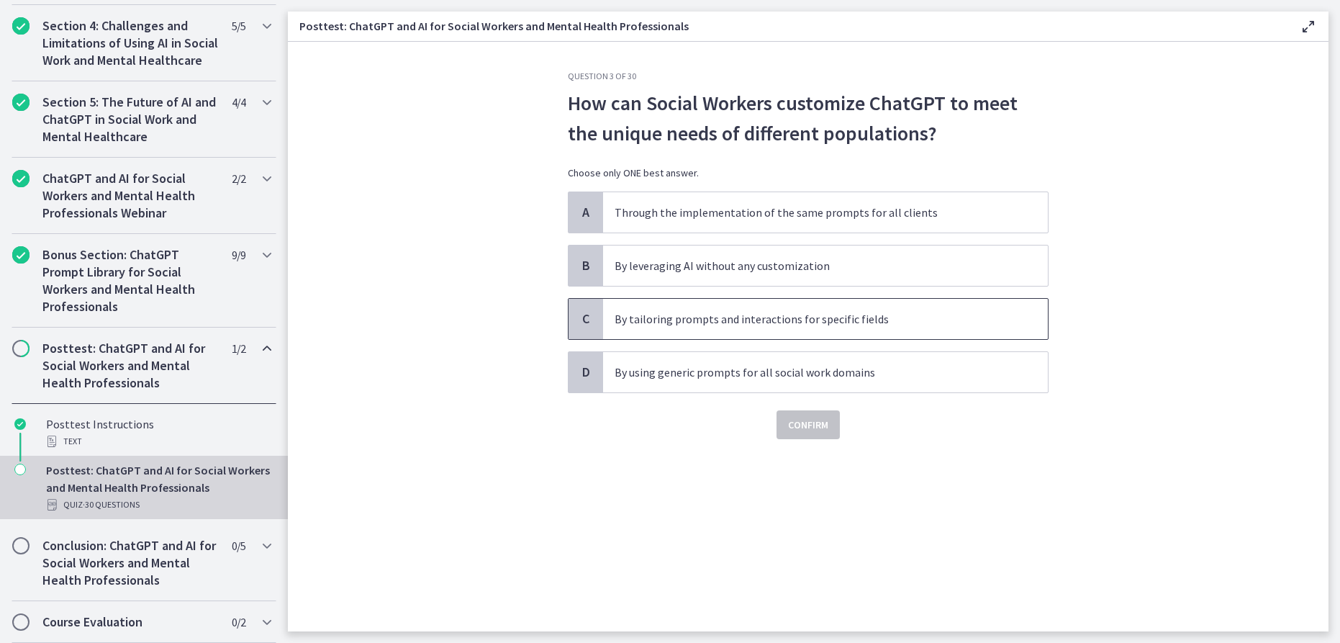
click at [787, 335] on span "By tailoring prompts and interactions for specific fields" at bounding box center [825, 319] width 445 height 40
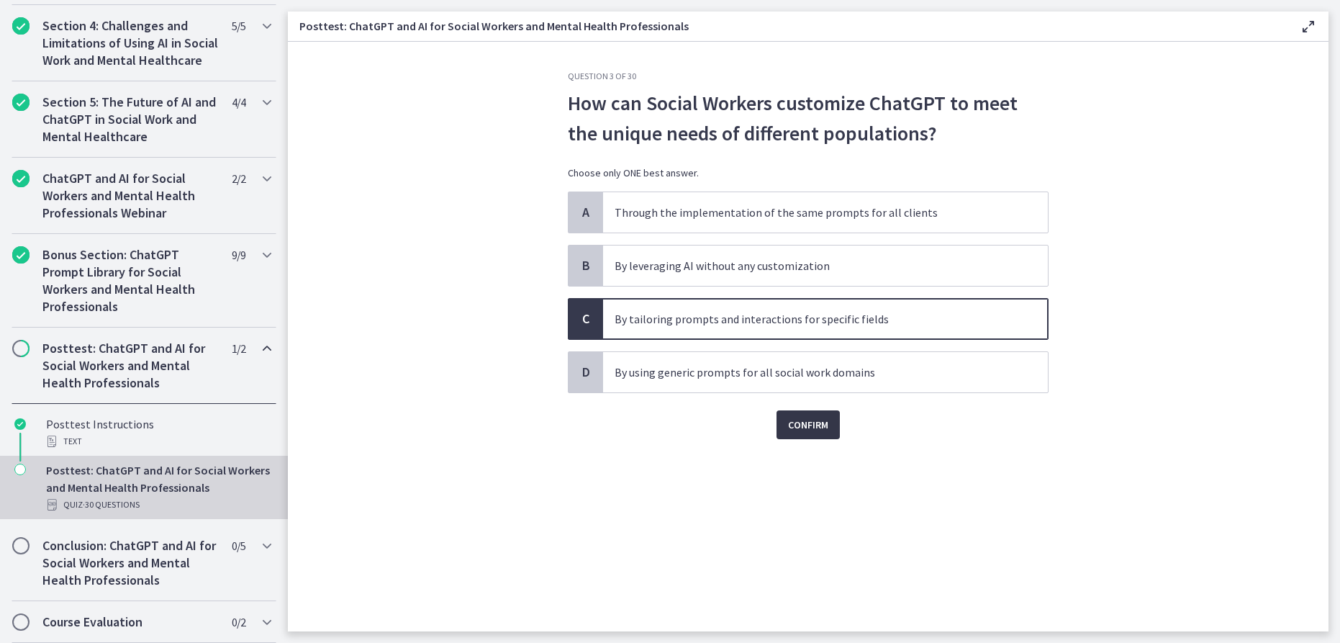
click at [786, 425] on button "Confirm" at bounding box center [807, 424] width 63 height 29
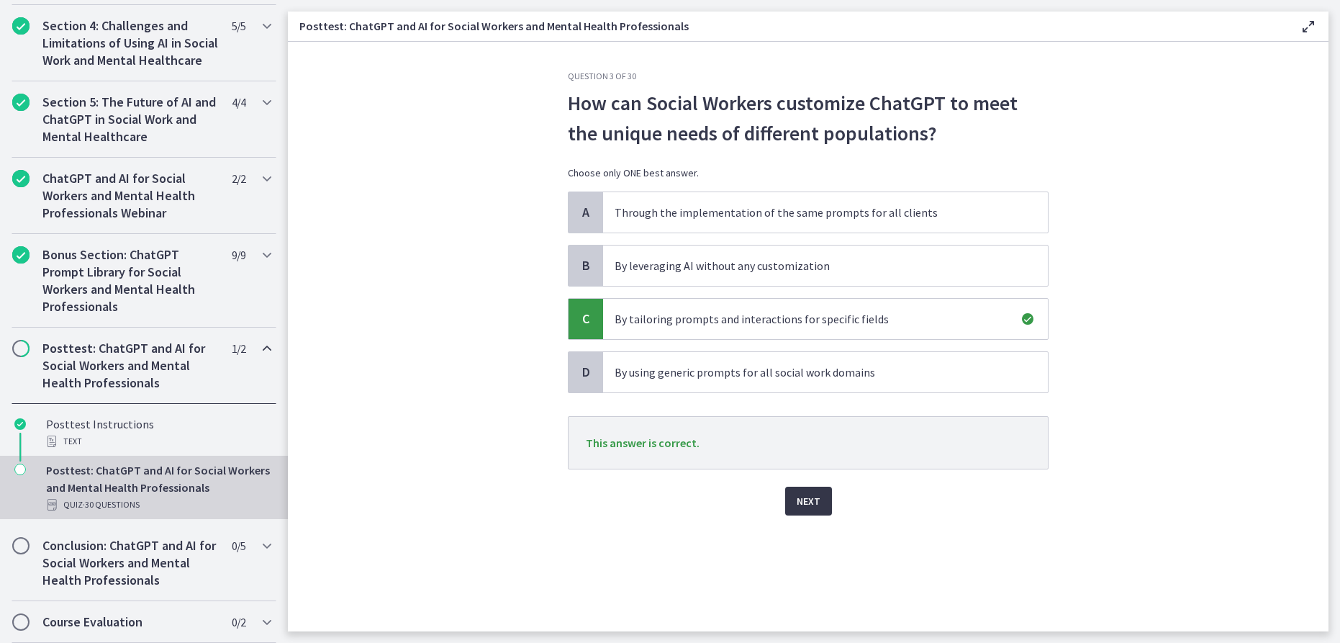
click at [808, 510] on button "Next" at bounding box center [808, 500] width 47 height 29
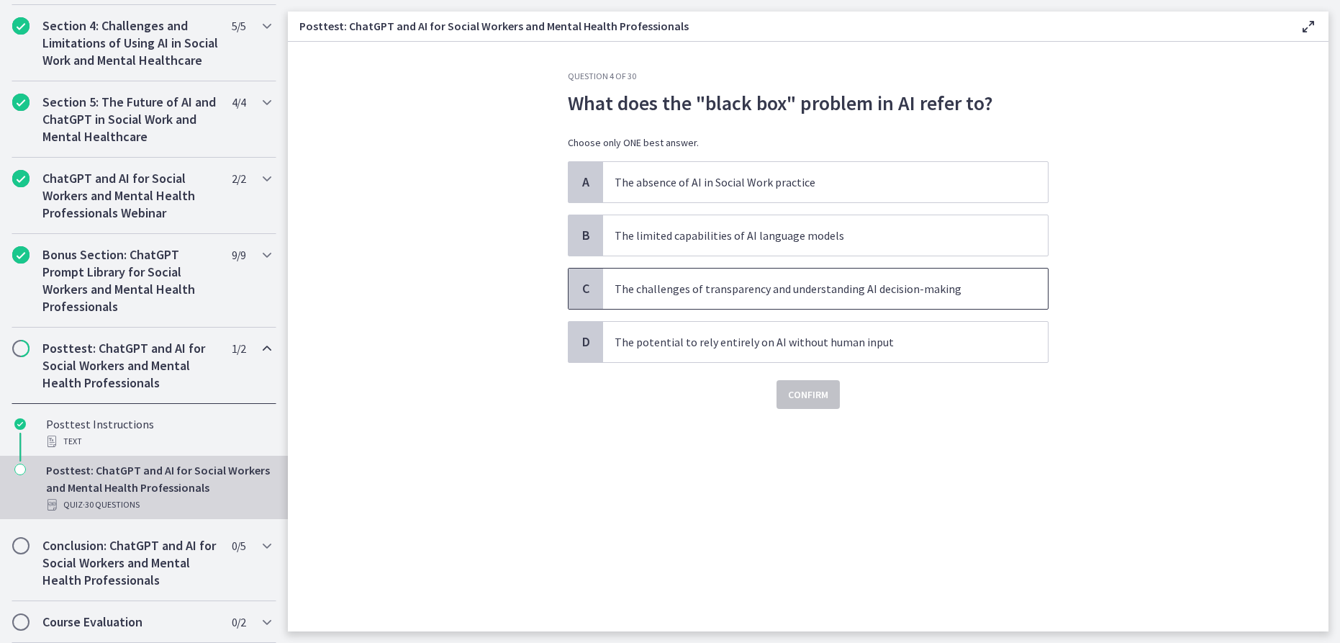
click at [858, 306] on span "The challenges of transparency and understanding AI decision-making" at bounding box center [825, 288] width 445 height 40
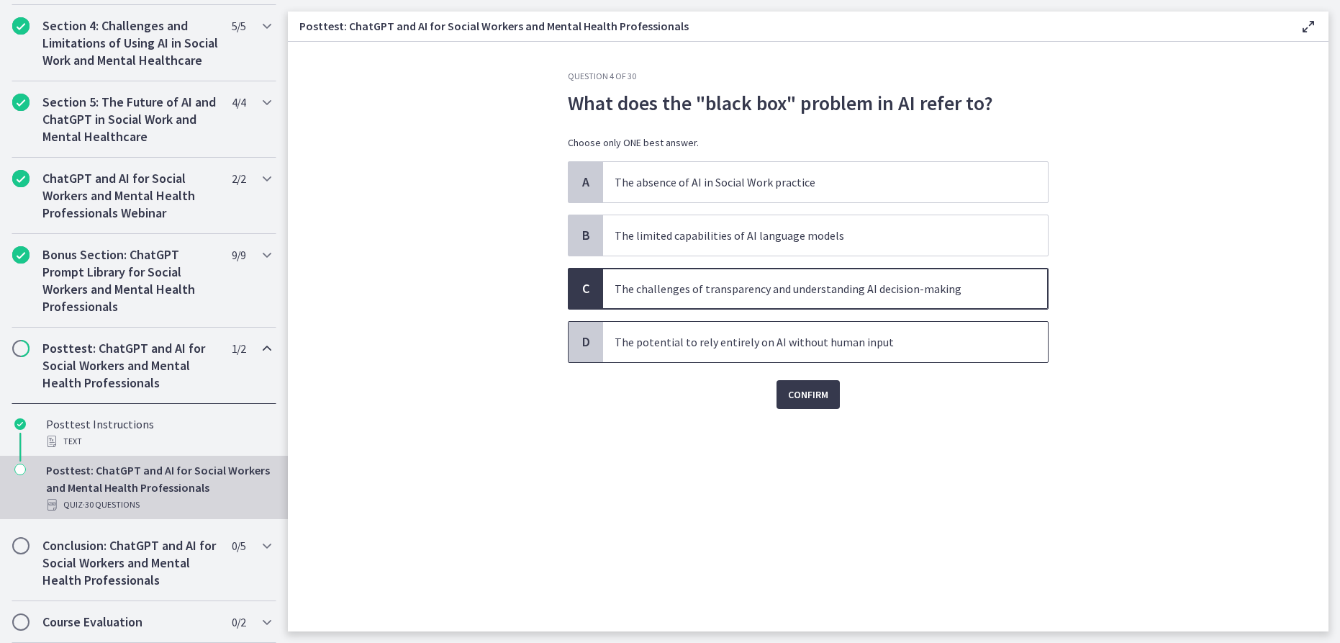
click at [822, 353] on span "The potential to rely entirely on AI without human input" at bounding box center [825, 342] width 445 height 40
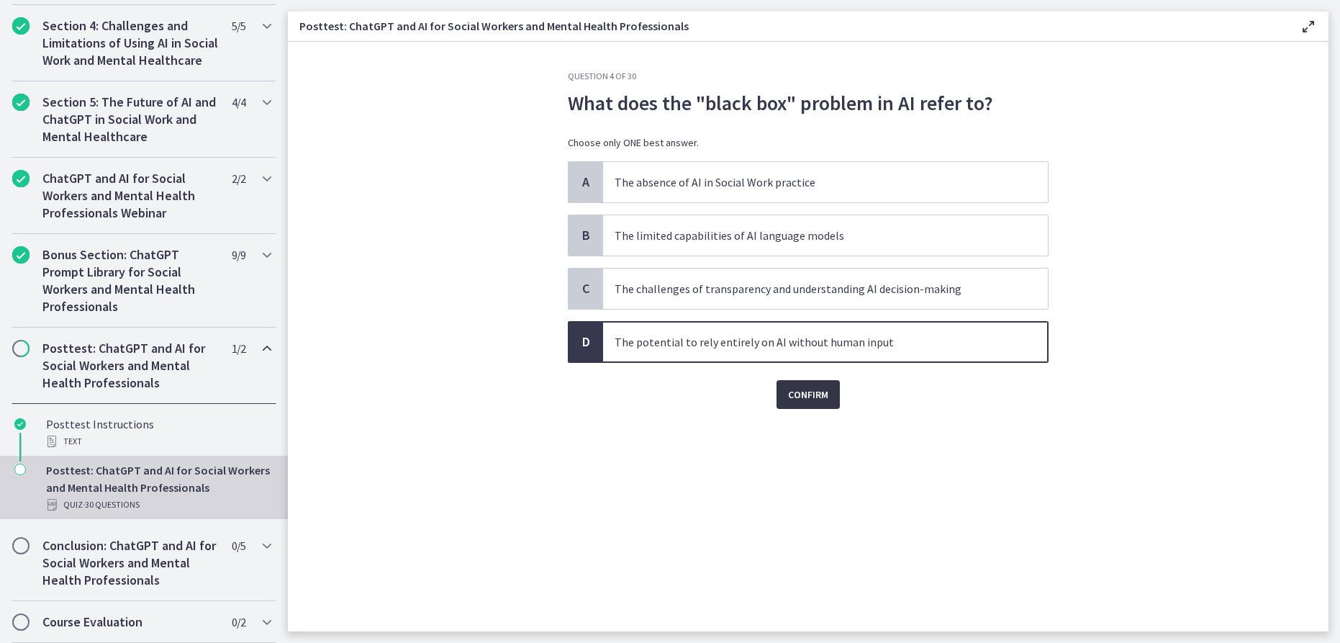
click at [802, 397] on span "Confirm" at bounding box center [808, 394] width 40 height 17
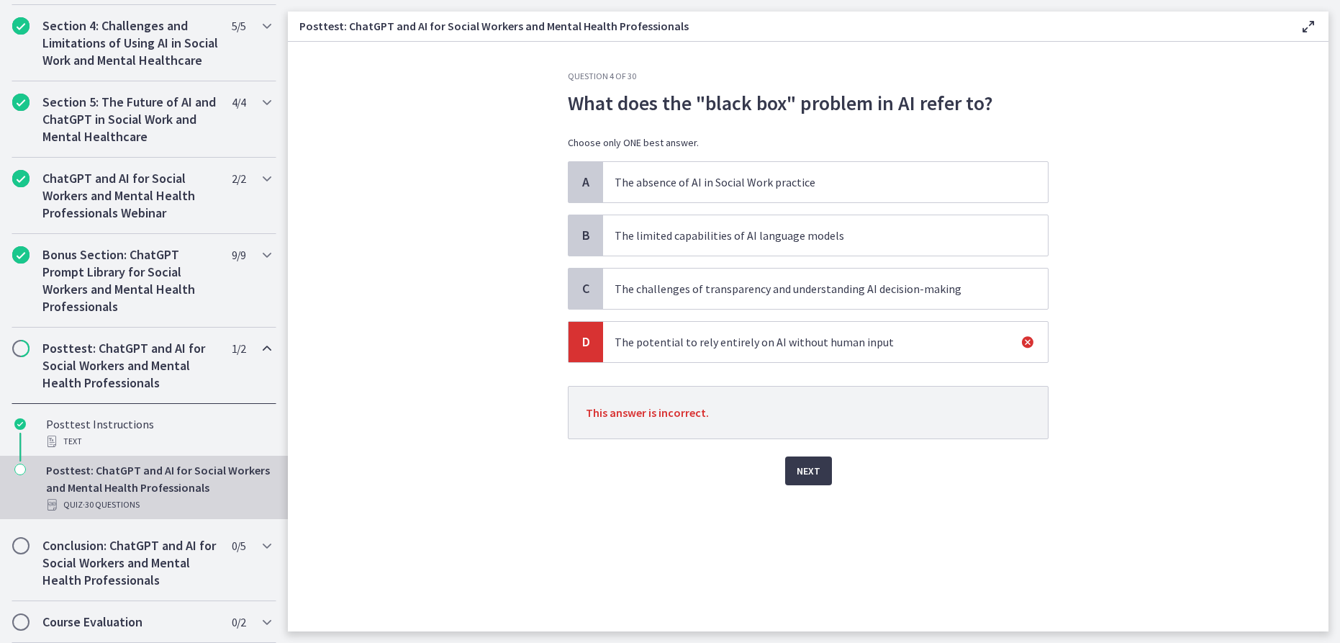
click at [827, 291] on p "The challenges of transparency and understanding AI decision-making" at bounding box center [811, 288] width 393 height 17
click at [794, 472] on button "Next" at bounding box center [808, 470] width 47 height 29
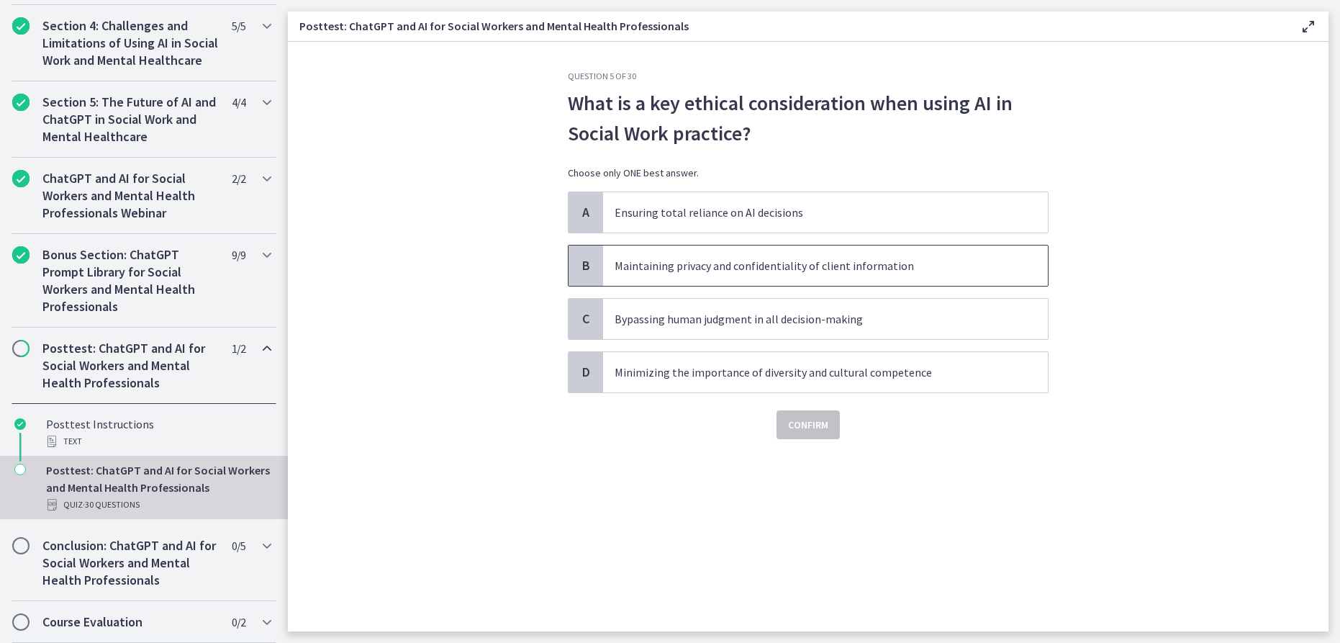
click at [726, 280] on span "Maintaining privacy and confidentiality of client information" at bounding box center [825, 265] width 445 height 40
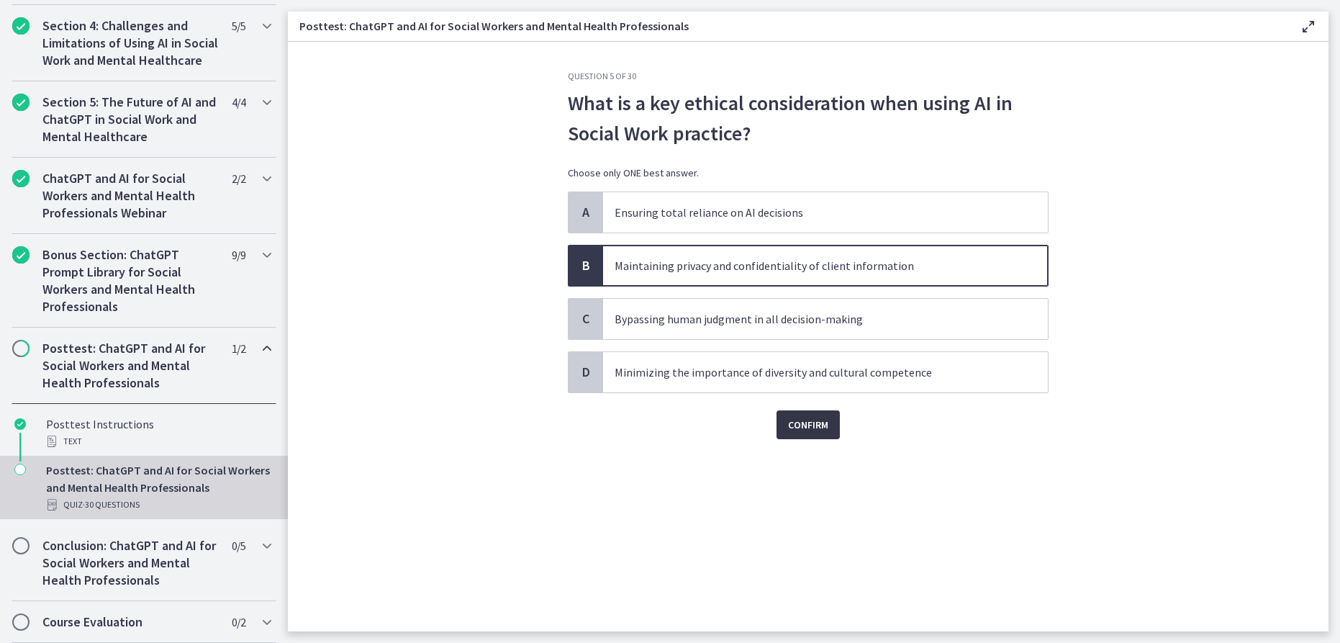
click at [830, 433] on button "Confirm" at bounding box center [807, 424] width 63 height 29
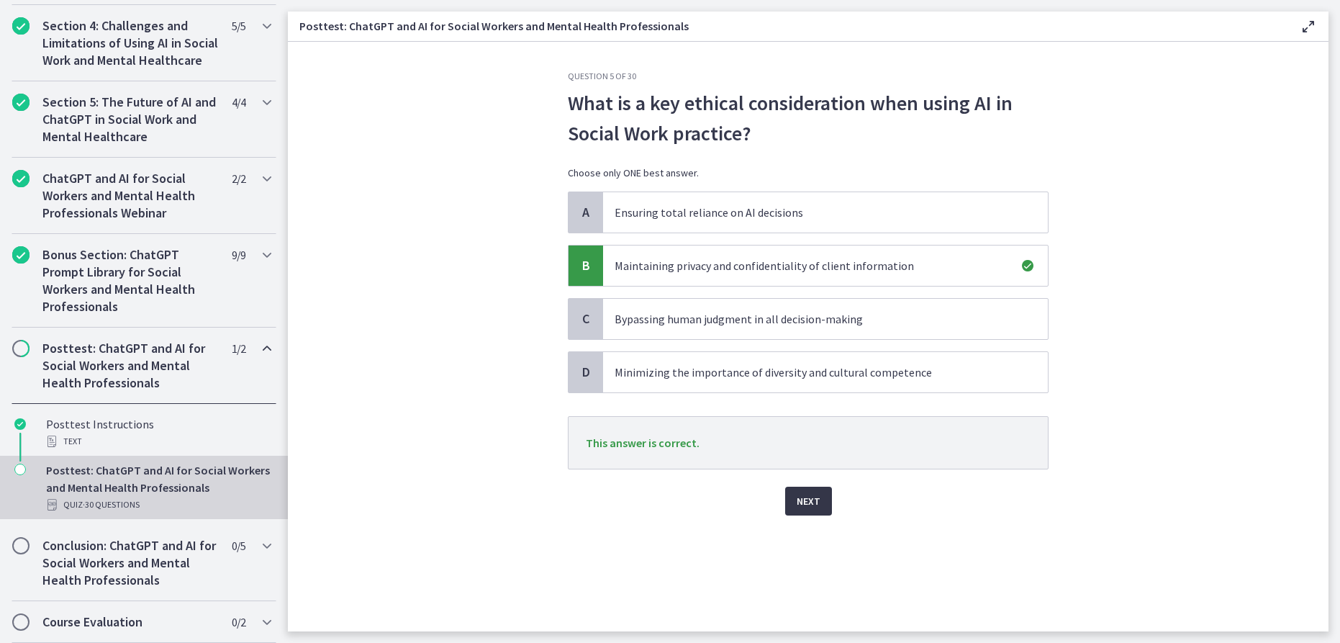
click at [820, 499] on button "Next" at bounding box center [808, 500] width 47 height 29
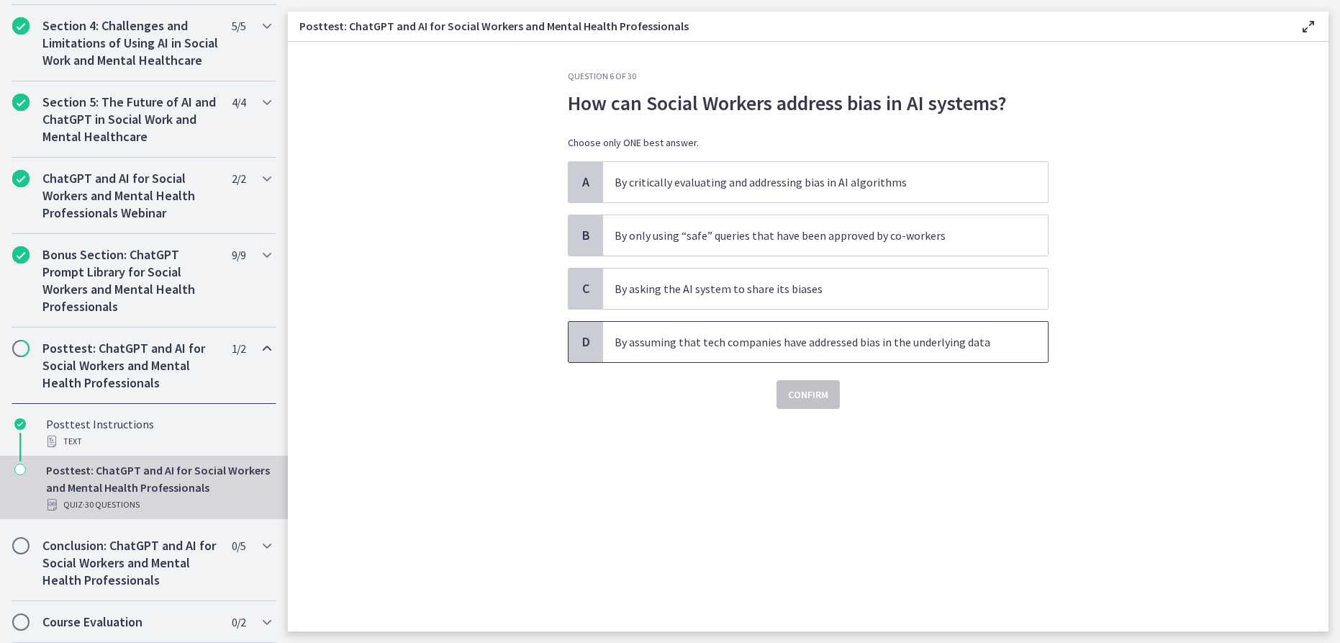
click at [794, 324] on span "By assuming that tech companies have addressed bias in the underlying data" at bounding box center [825, 342] width 445 height 40
click at [795, 388] on span "Confirm" at bounding box center [808, 394] width 40 height 17
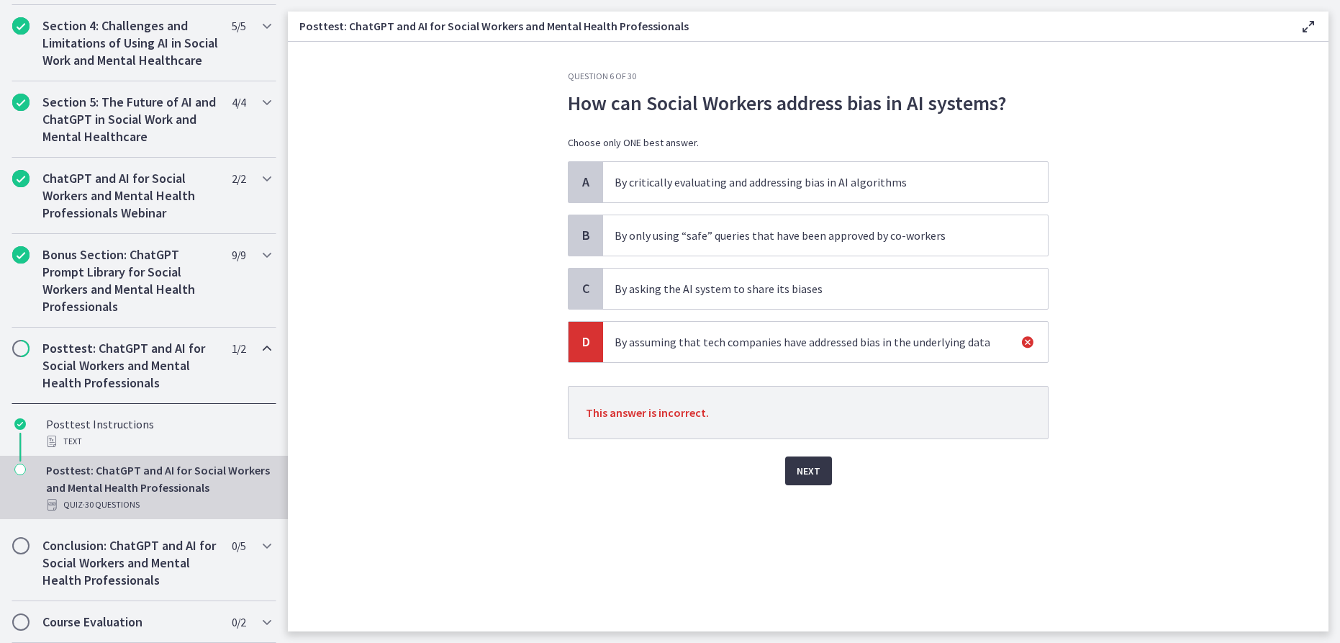
click at [806, 462] on span "Next" at bounding box center [809, 470] width 24 height 17
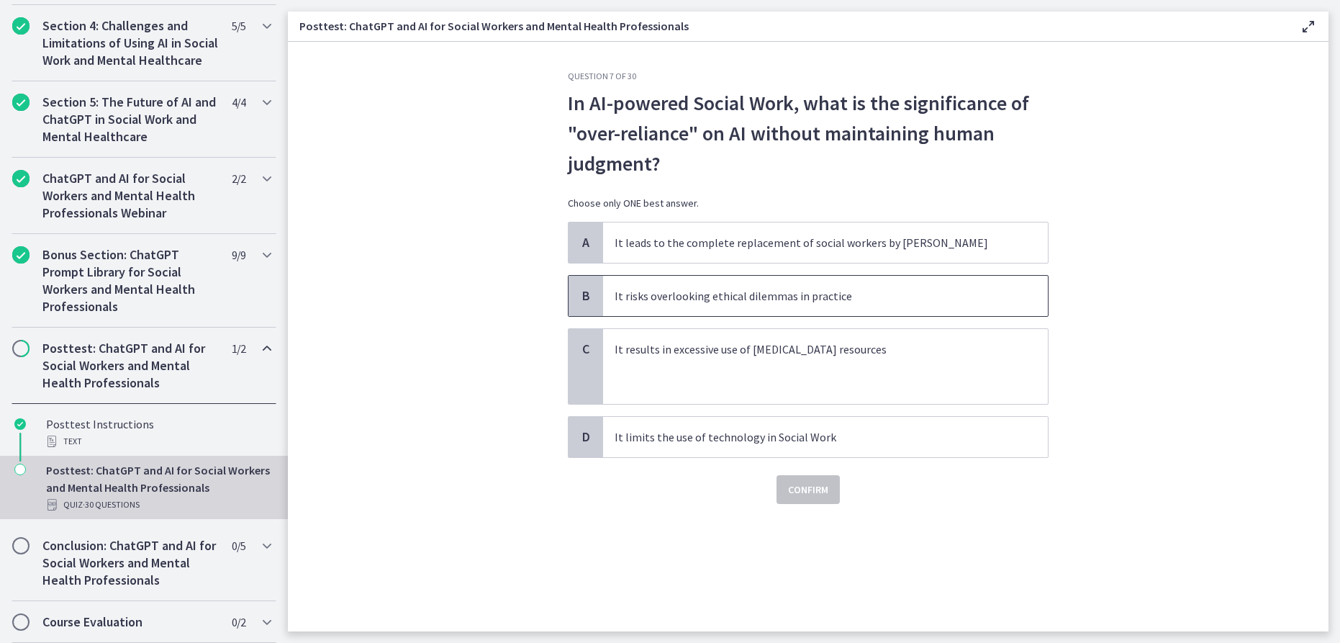
click at [789, 307] on span "It risks overlooking ethical dilemmas in practice" at bounding box center [825, 296] width 445 height 40
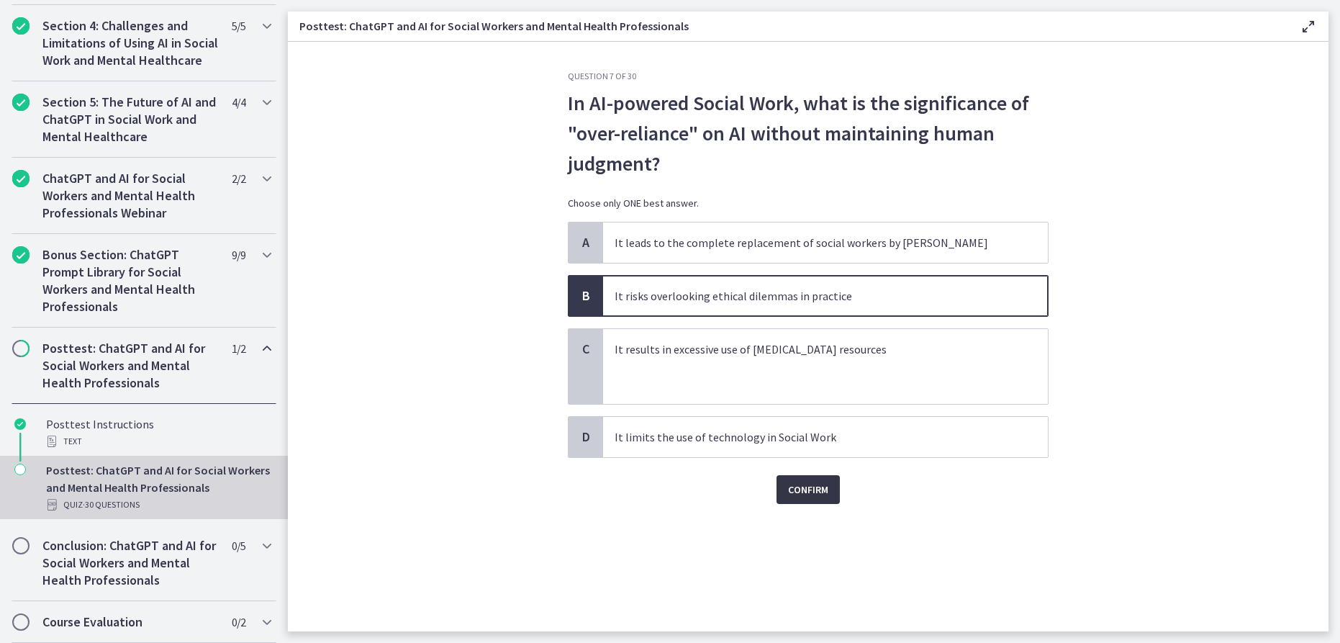
click at [808, 498] on button "Confirm" at bounding box center [807, 489] width 63 height 29
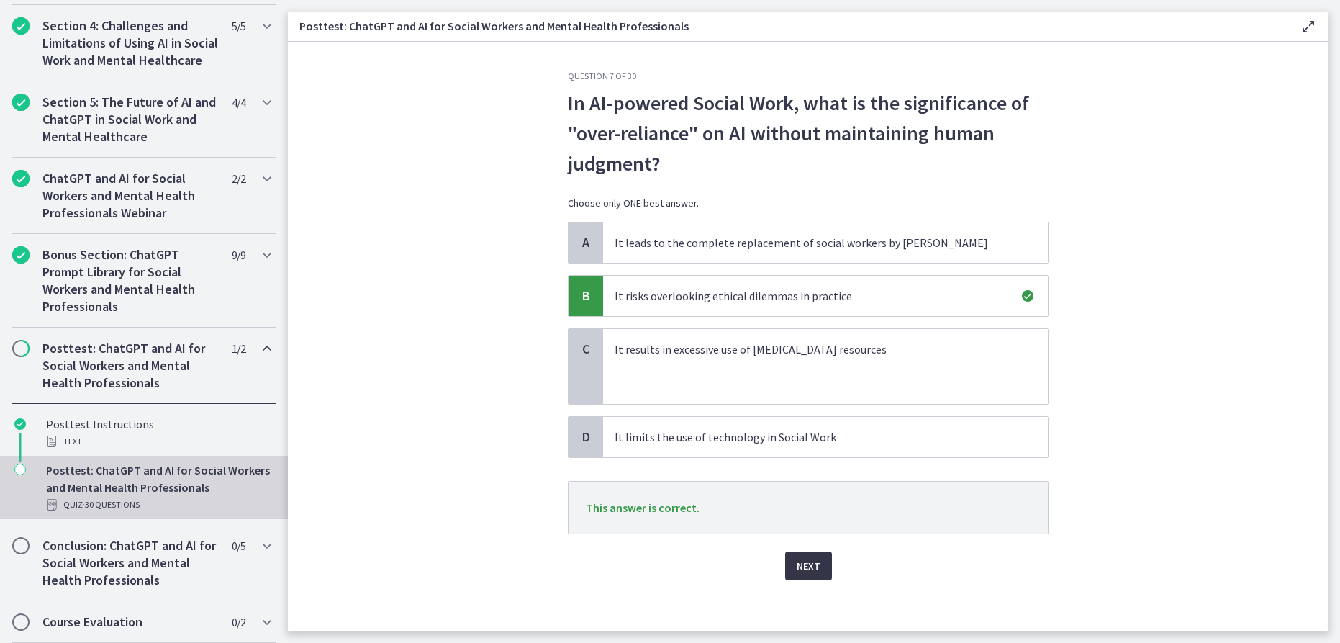
click at [814, 567] on button "Next" at bounding box center [808, 565] width 47 height 29
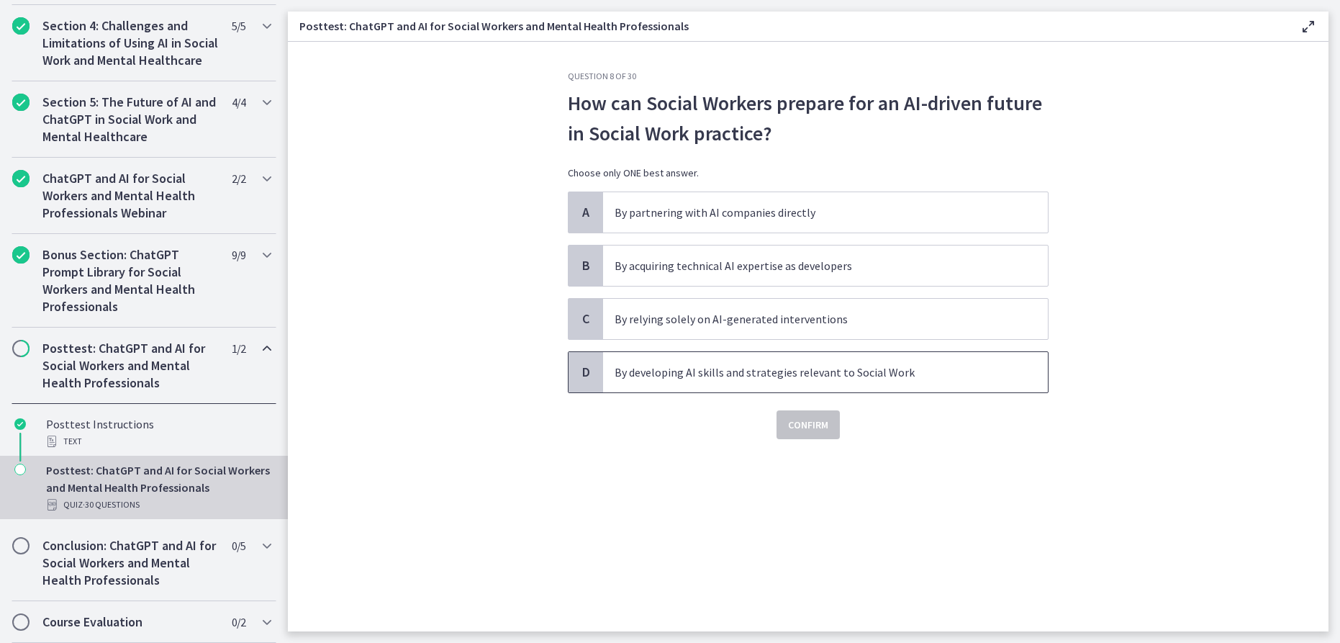
click at [707, 384] on span "By developing AI skills and strategies relevant to Social Work" at bounding box center [825, 372] width 445 height 40
click at [815, 419] on span "Confirm" at bounding box center [808, 424] width 40 height 17
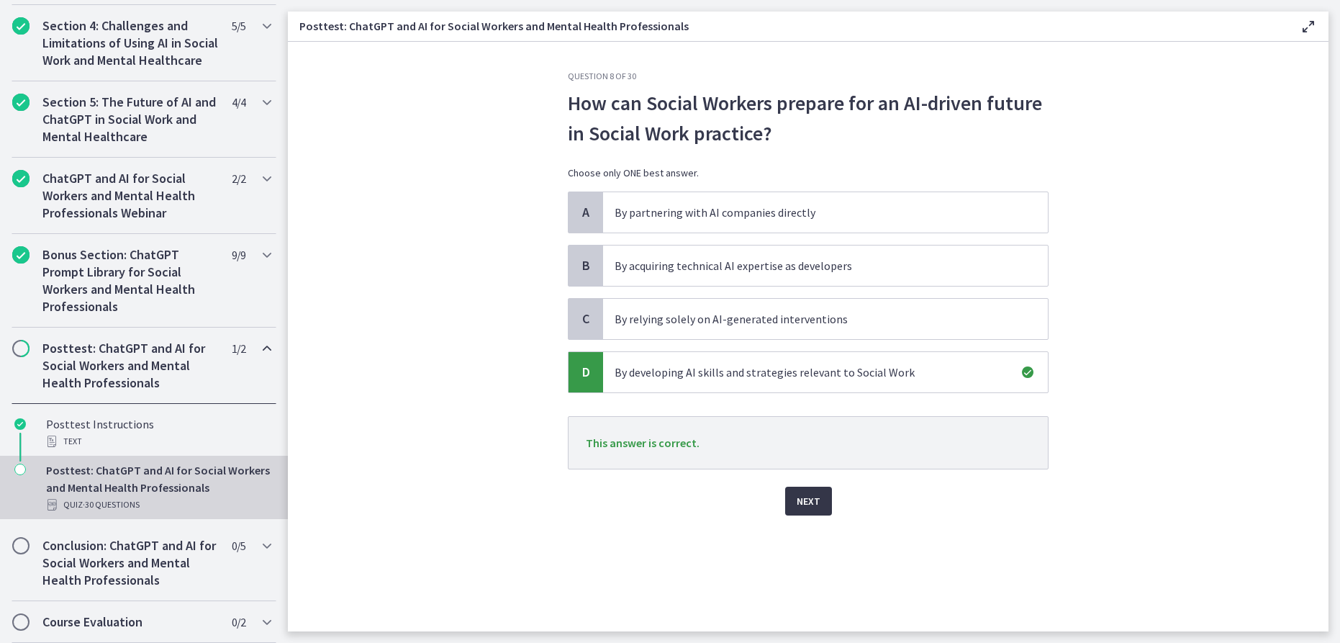
click at [830, 502] on button "Next" at bounding box center [808, 500] width 47 height 29
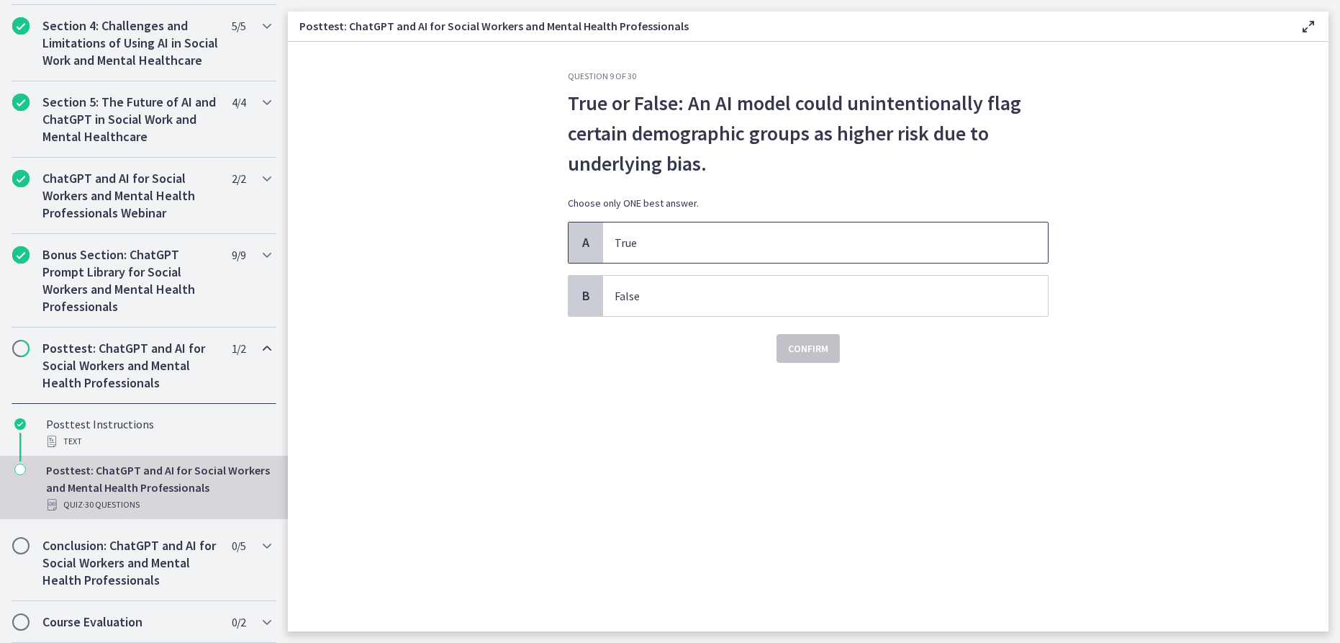
click at [793, 235] on p "True" at bounding box center [811, 242] width 393 height 17
click at [810, 332] on div "Confirm" at bounding box center [808, 340] width 481 height 46
click at [806, 345] on span "Confirm" at bounding box center [808, 348] width 40 height 17
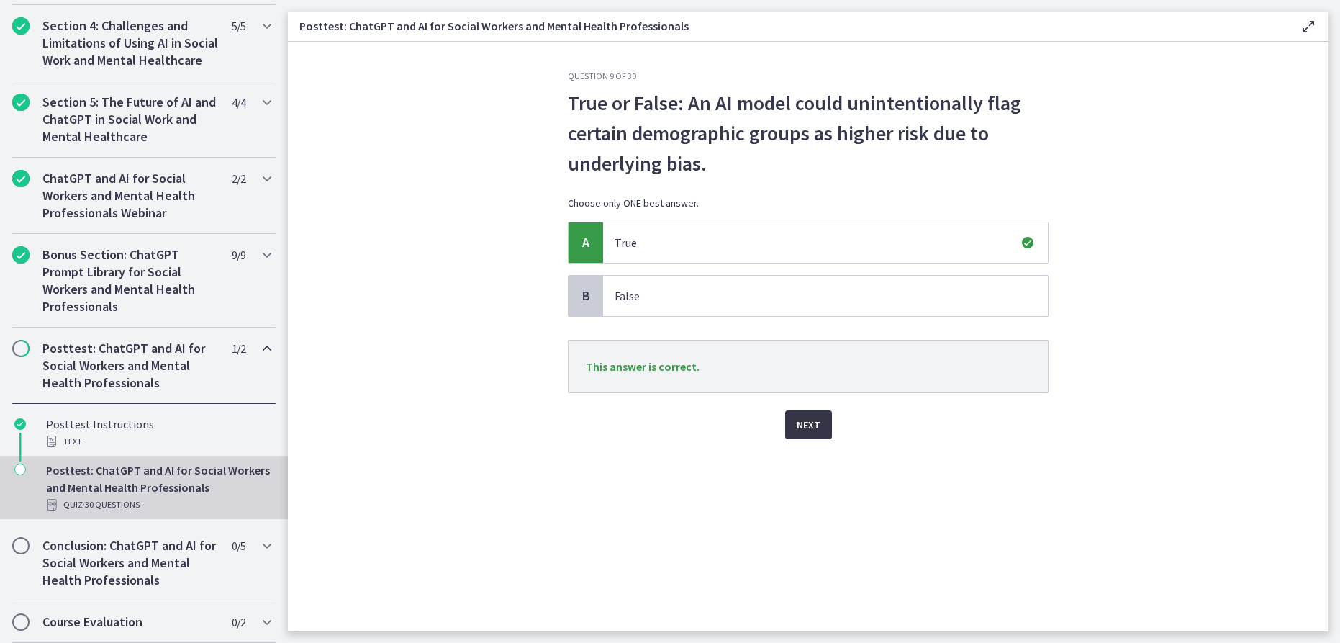
click at [823, 424] on button "Next" at bounding box center [808, 424] width 47 height 29
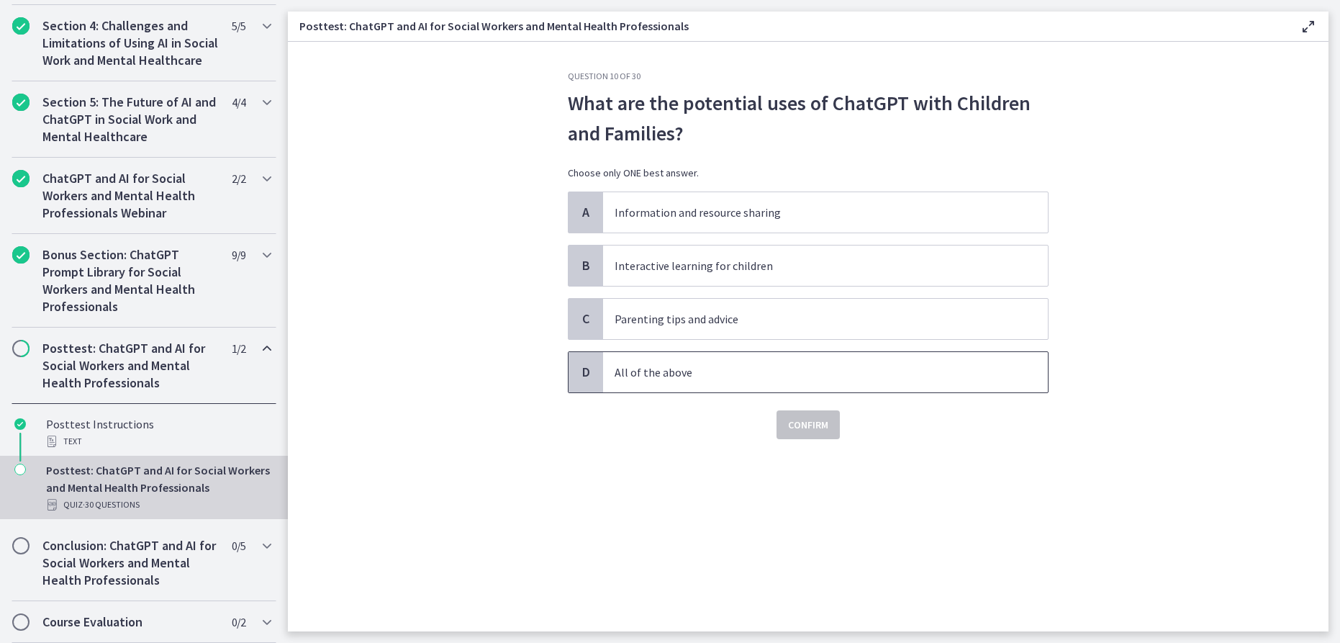
click at [843, 368] on p "All of the above" at bounding box center [811, 371] width 393 height 17
click at [811, 425] on span "Confirm" at bounding box center [808, 424] width 40 height 17
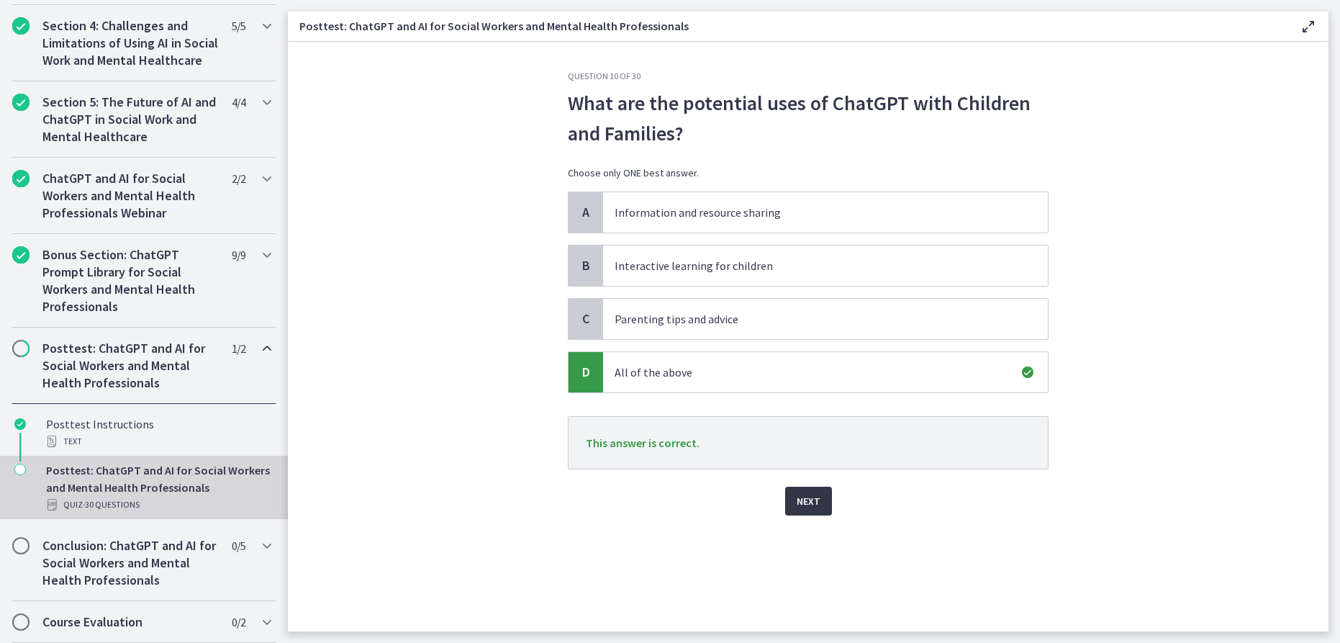
click at [810, 497] on span "Next" at bounding box center [809, 500] width 24 height 17
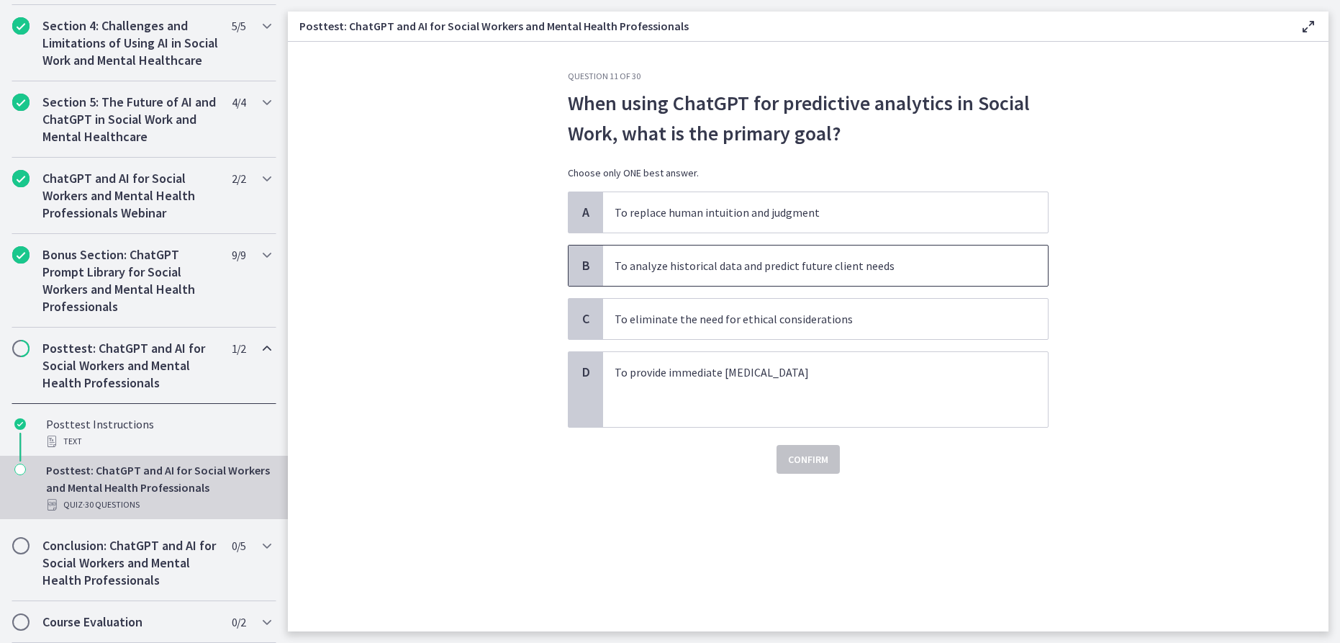
click at [836, 278] on span "To analyze historical data and predict future client needs" at bounding box center [825, 265] width 445 height 40
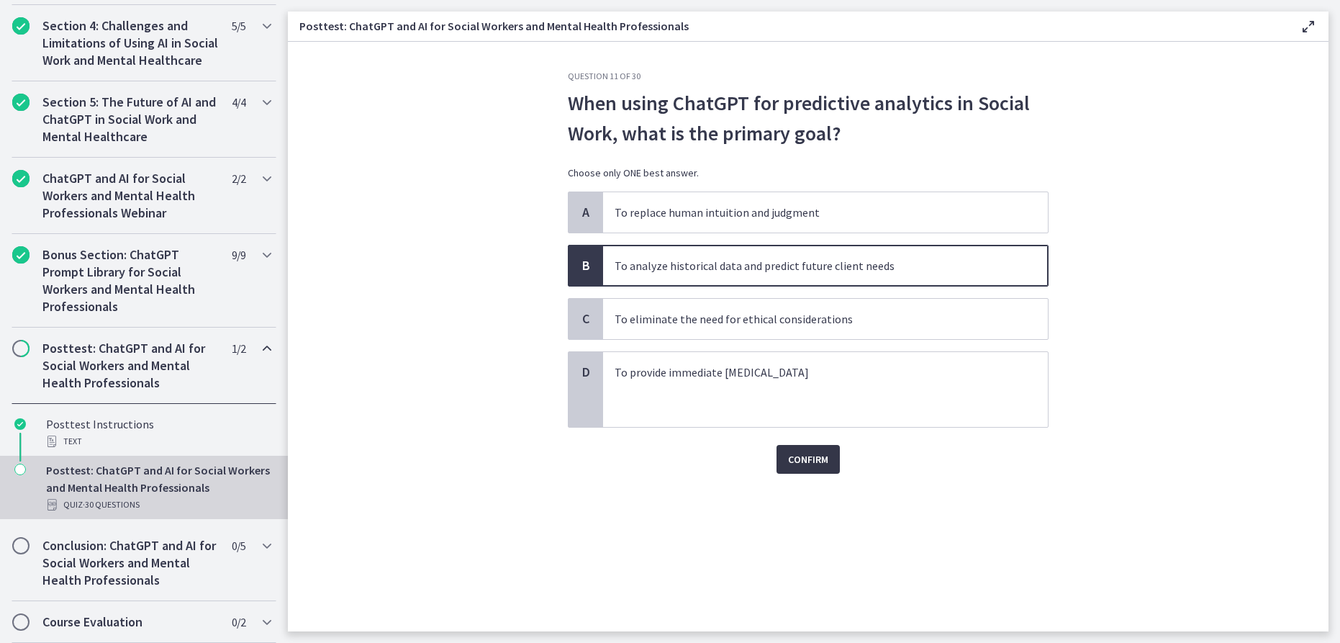
click at [801, 453] on span "Confirm" at bounding box center [808, 458] width 40 height 17
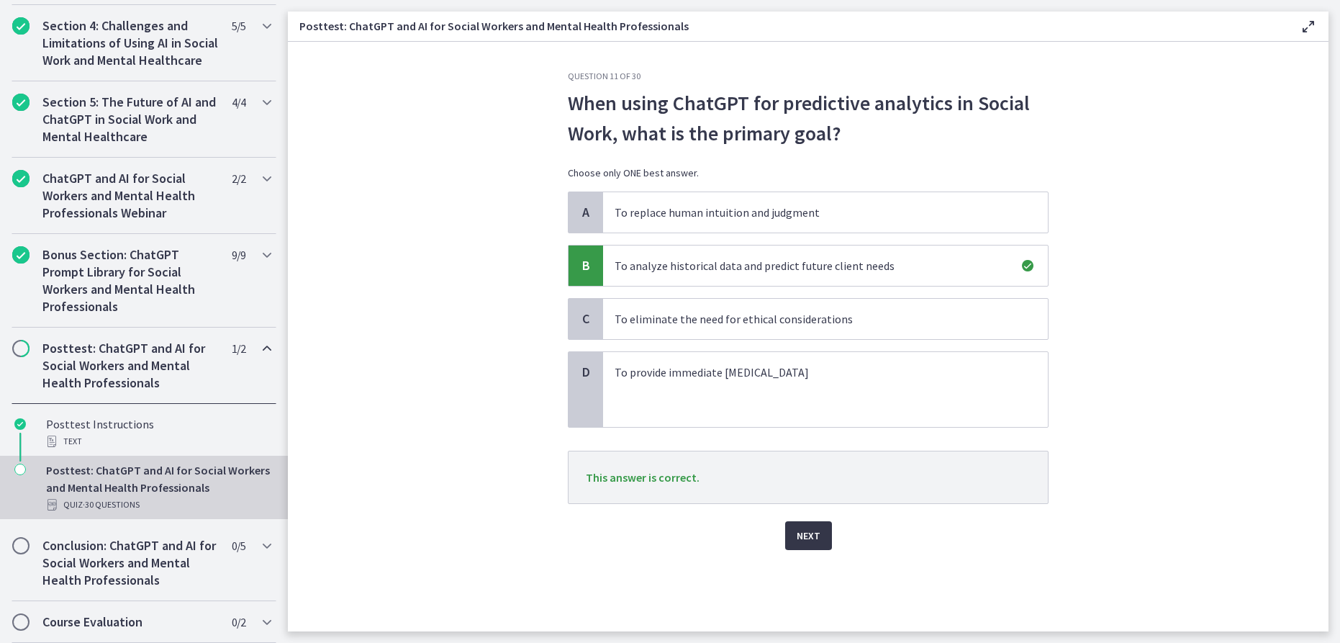
click at [814, 525] on button "Next" at bounding box center [808, 535] width 47 height 29
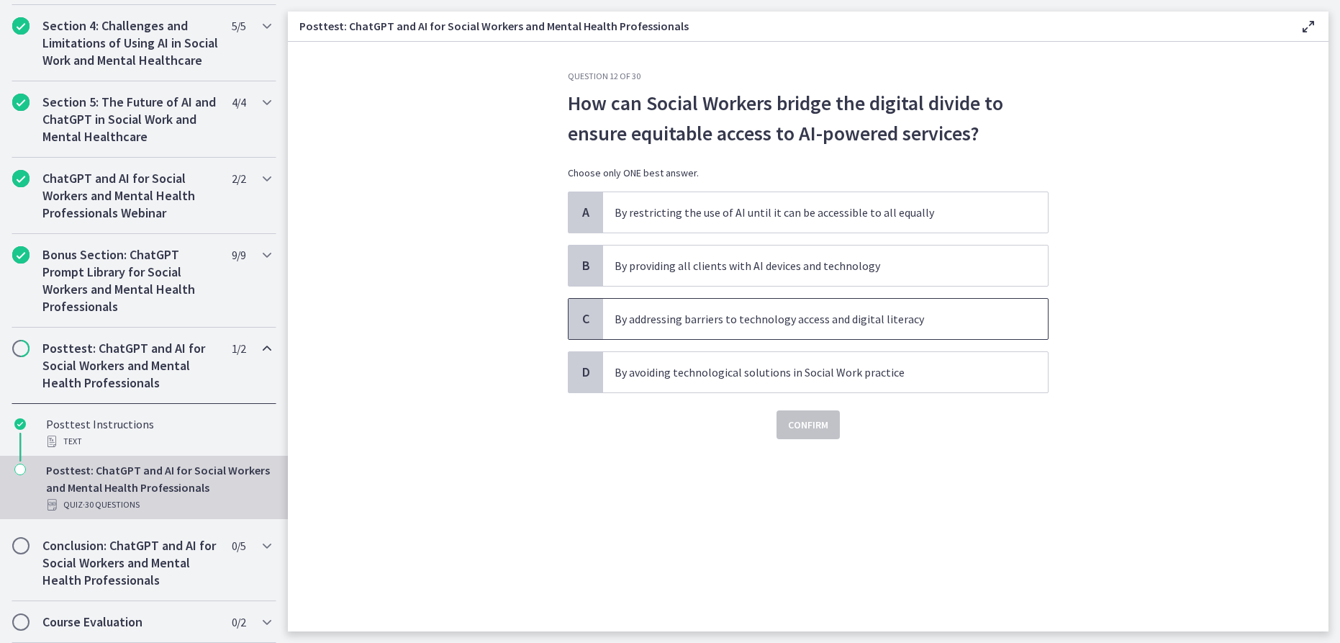
click at [938, 308] on span "By addressing barriers to technology access and digital literacy" at bounding box center [825, 319] width 445 height 40
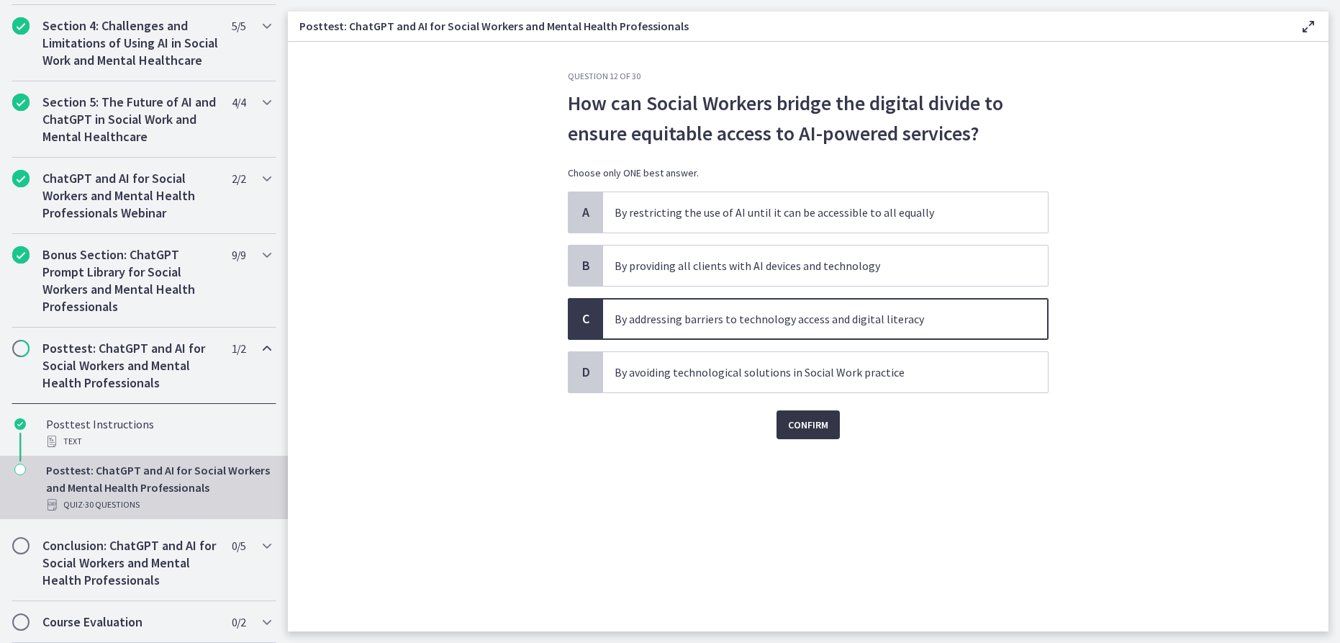
click at [827, 432] on span "Confirm" at bounding box center [808, 424] width 40 height 17
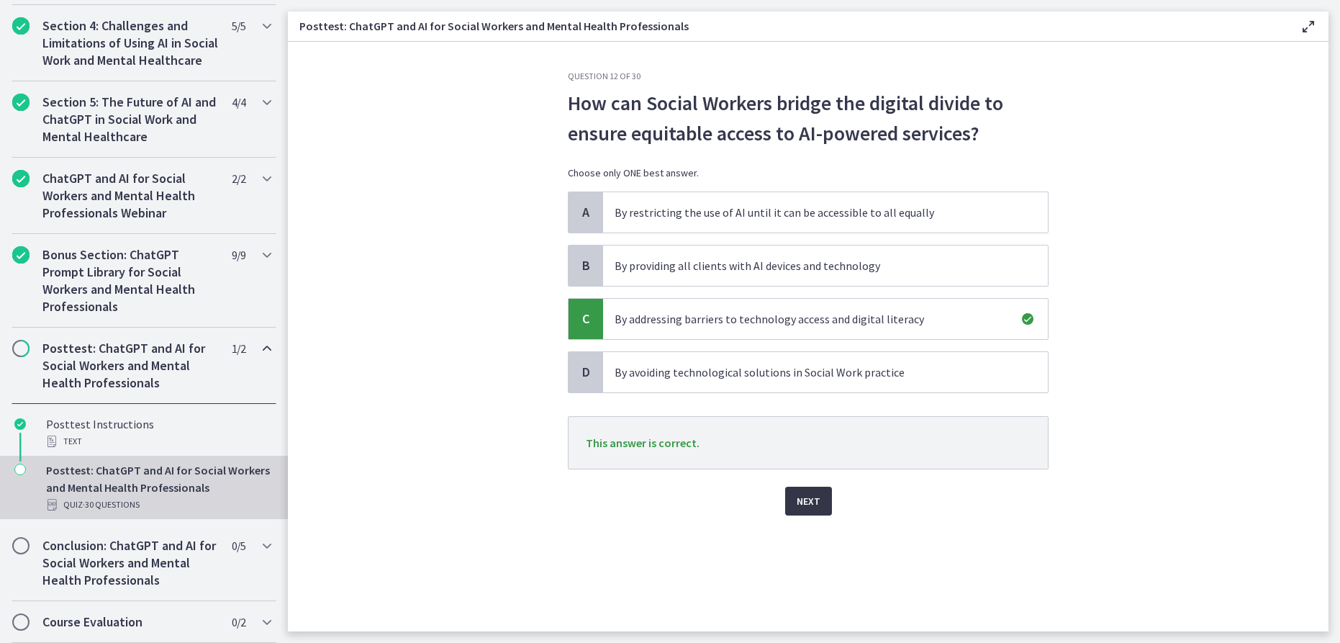
click at [802, 503] on span "Next" at bounding box center [809, 500] width 24 height 17
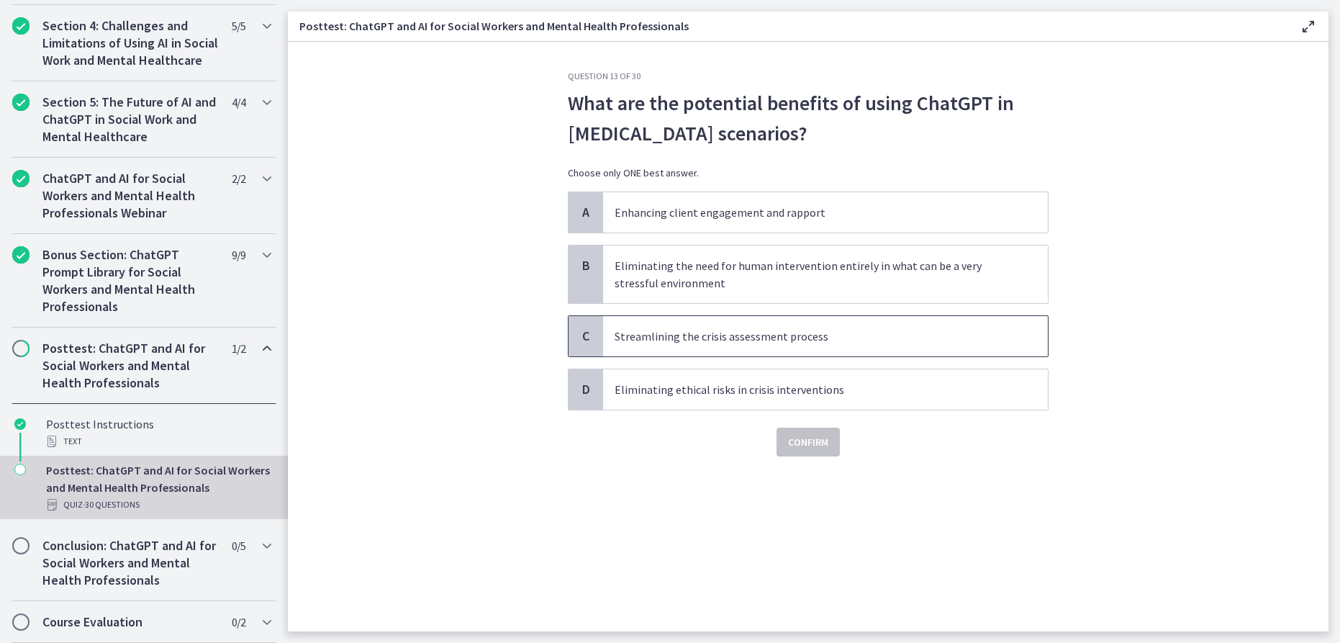
click at [861, 325] on span "Streamlining the crisis assessment process" at bounding box center [825, 336] width 445 height 40
click at [818, 445] on span "Confirm" at bounding box center [808, 441] width 40 height 17
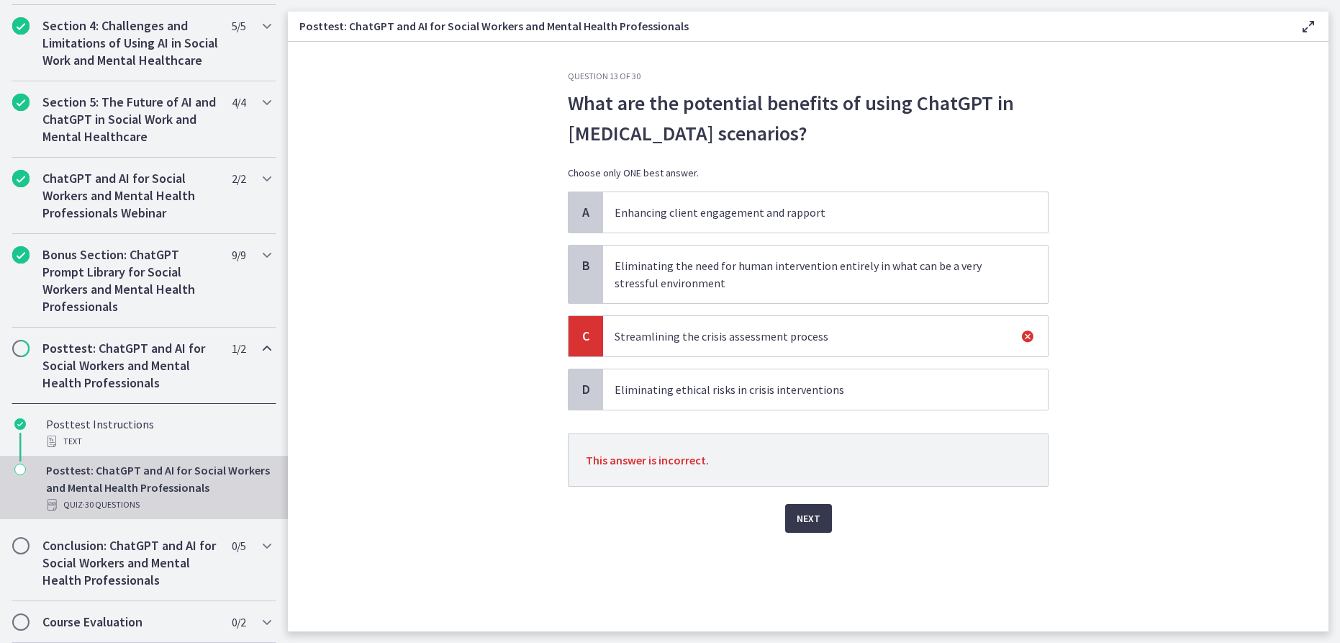
click at [792, 274] on p "Eliminating the need for human intervention entirely in what can be a very stre…" at bounding box center [811, 274] width 393 height 35
click at [788, 368] on div "D Eliminating ethical risks in crisis interventions" at bounding box center [808, 389] width 481 height 42
click at [786, 391] on p "Eliminating ethical risks in crisis interventions" at bounding box center [811, 389] width 393 height 17
click at [804, 389] on p "Eliminating ethical risks in crisis interventions" at bounding box center [811, 389] width 393 height 17
click at [870, 207] on p "Enhancing client engagement and rapport" at bounding box center [811, 212] width 393 height 17
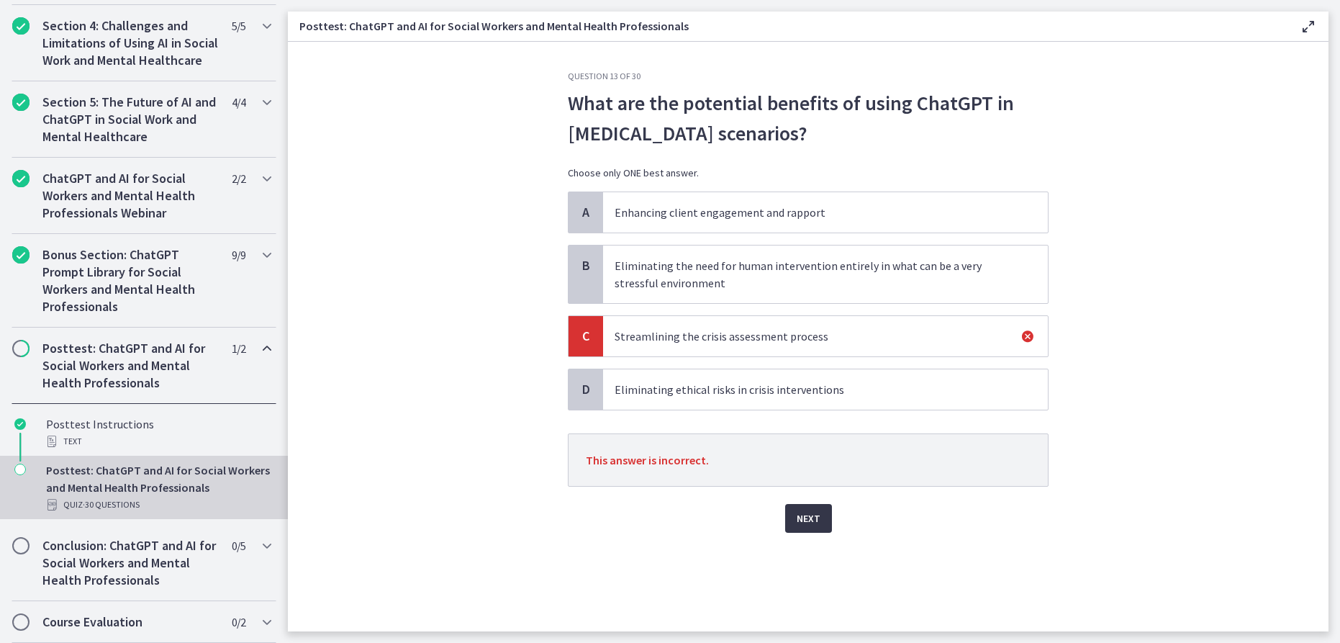
click at [815, 513] on span "Next" at bounding box center [809, 517] width 24 height 17
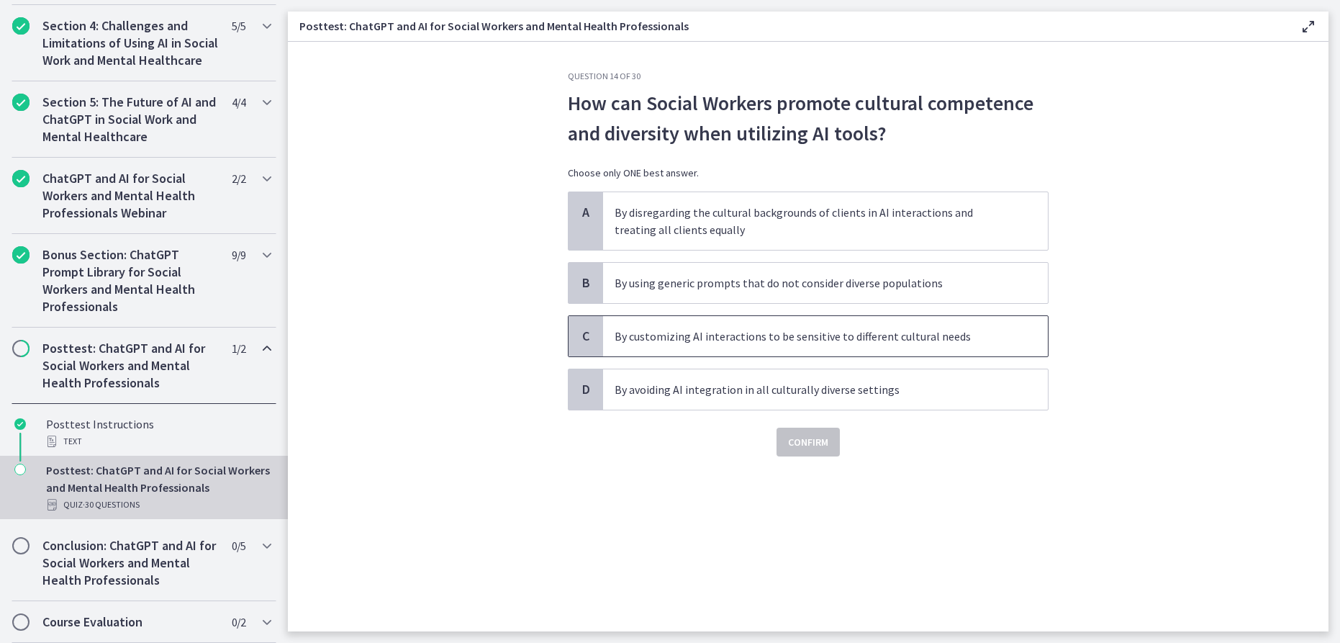
click at [974, 337] on p "By customizing AI interactions to be sensitive to different cultural needs" at bounding box center [811, 335] width 393 height 17
click at [817, 444] on span "Confirm" at bounding box center [808, 441] width 40 height 17
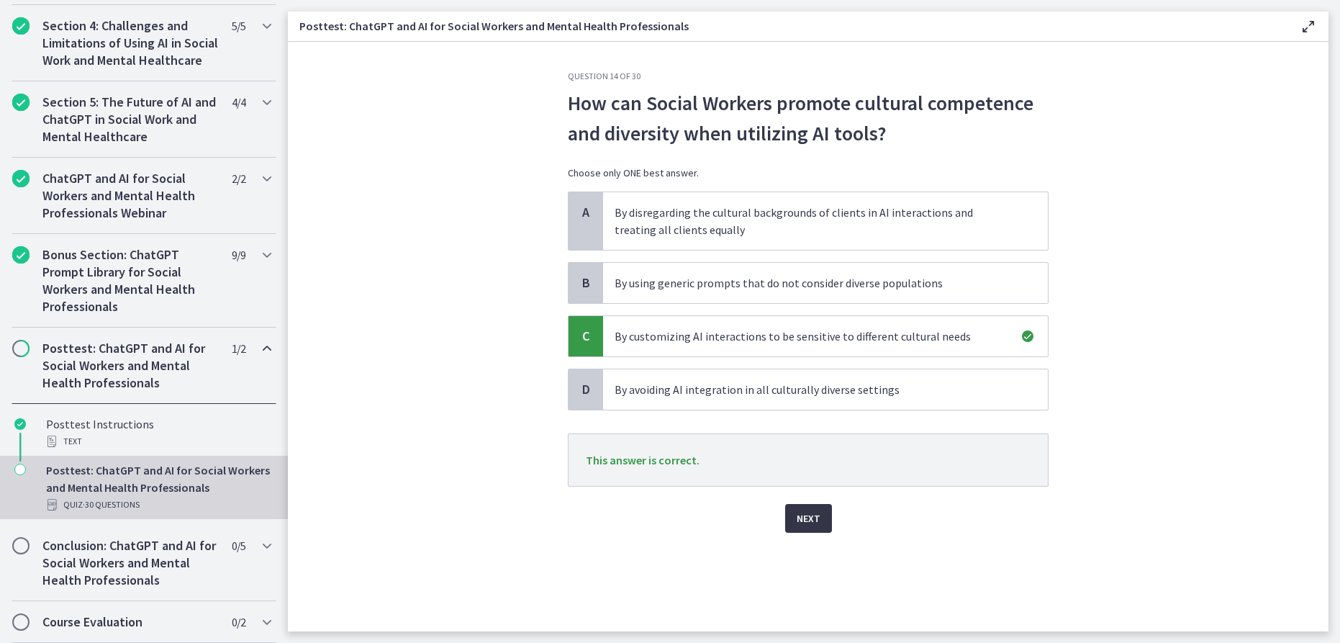
click at [812, 518] on span "Next" at bounding box center [809, 517] width 24 height 17
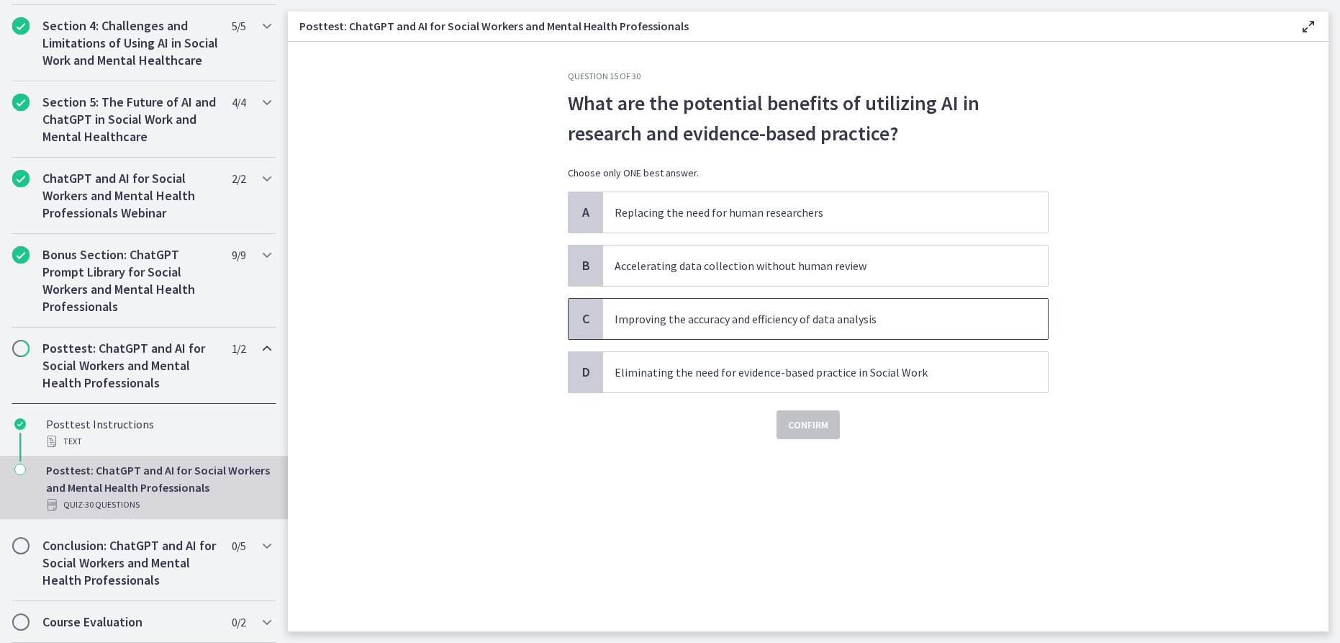
click at [921, 313] on p "Improving the accuracy and efficiency of data analysis" at bounding box center [811, 318] width 393 height 17
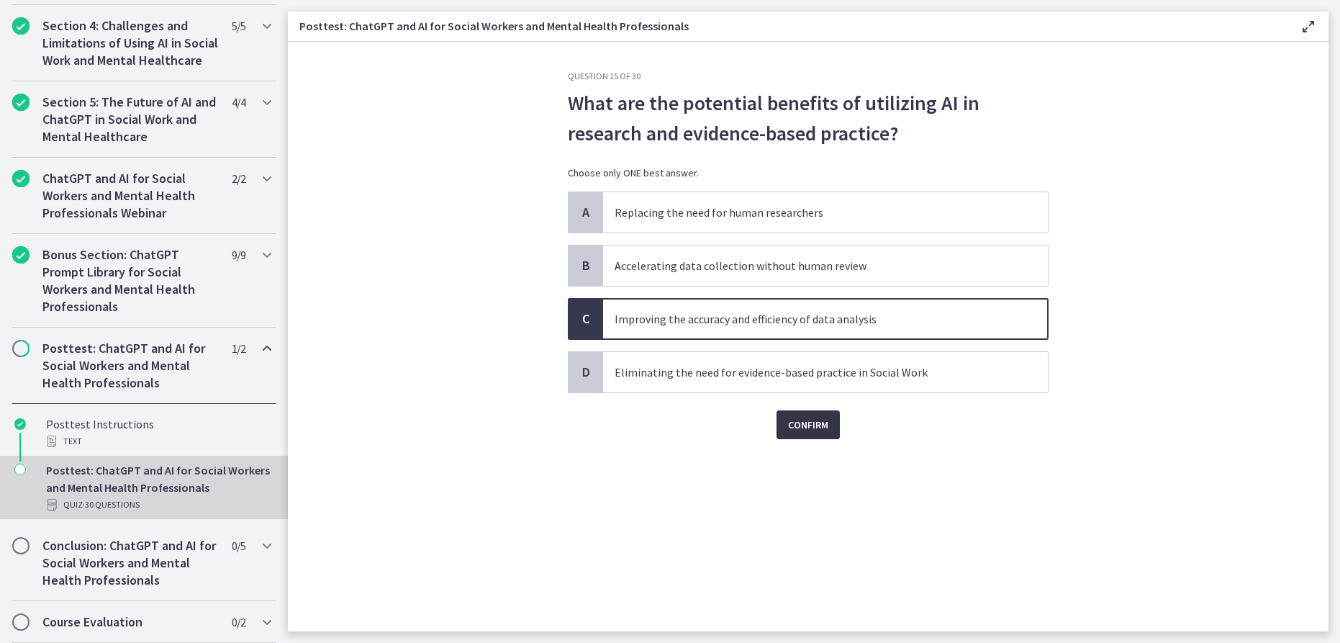
click at [815, 417] on span "Confirm" at bounding box center [808, 424] width 40 height 17
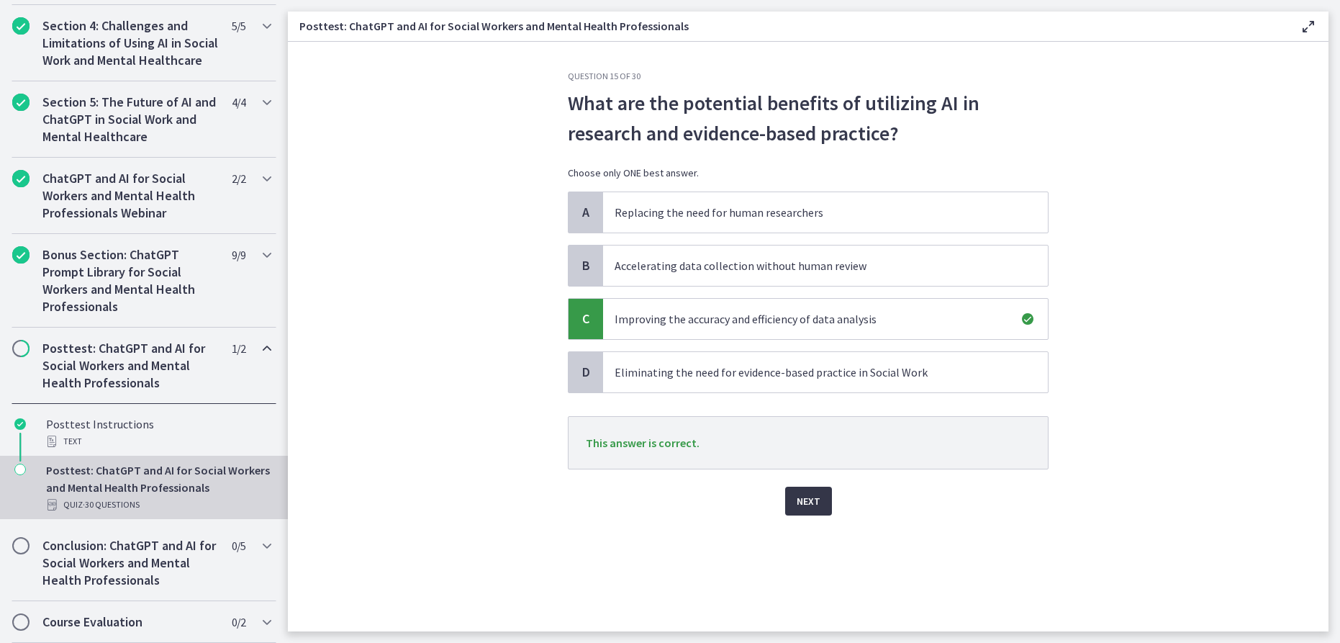
click at [818, 501] on span "Next" at bounding box center [809, 500] width 24 height 17
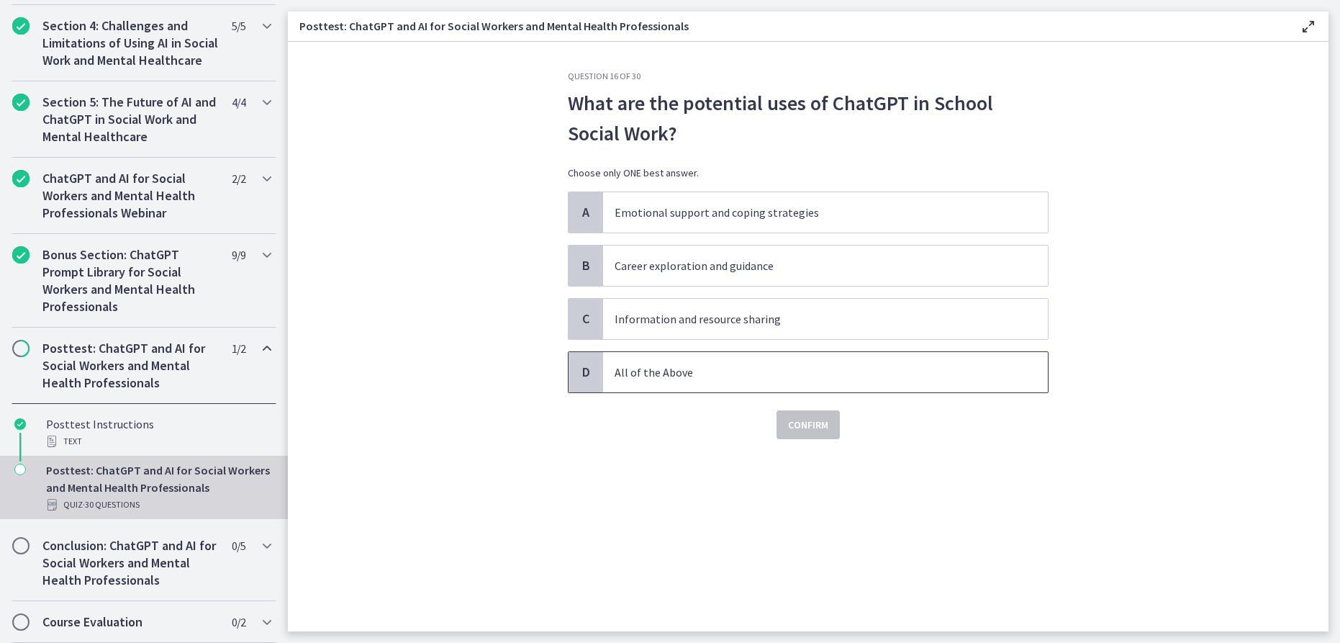
click at [723, 369] on p "All of the Above" at bounding box center [811, 371] width 393 height 17
click at [804, 432] on span "Confirm" at bounding box center [808, 424] width 40 height 17
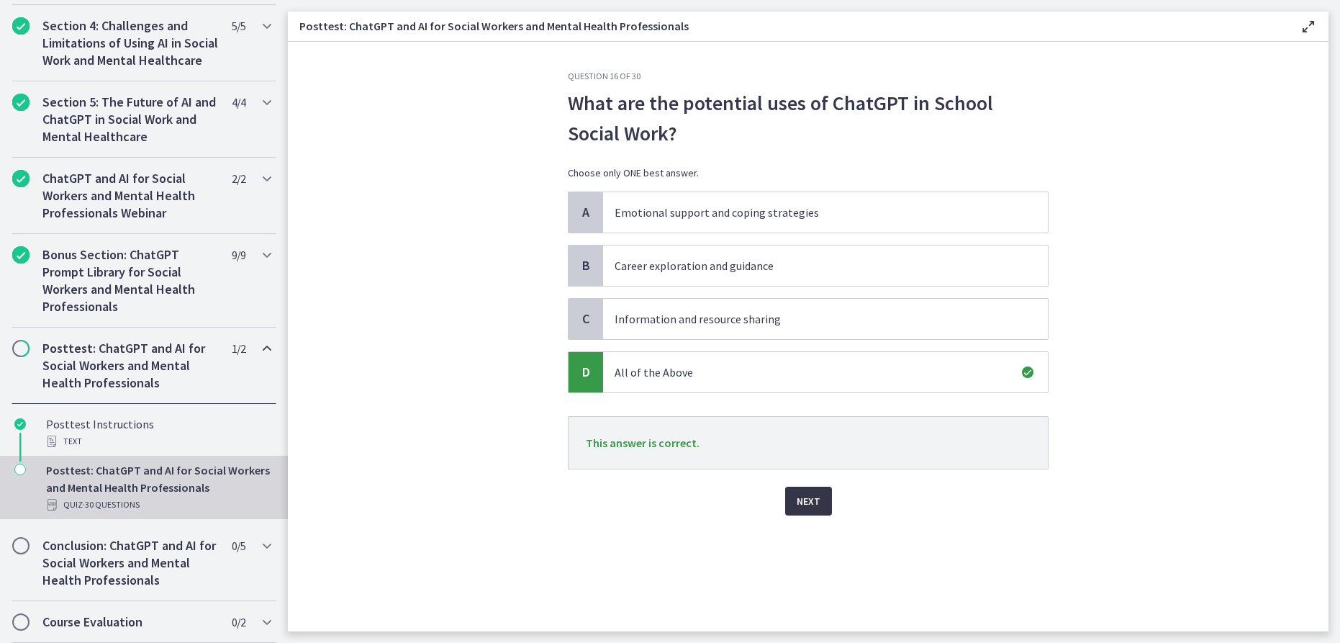
click at [797, 491] on button "Next" at bounding box center [808, 500] width 47 height 29
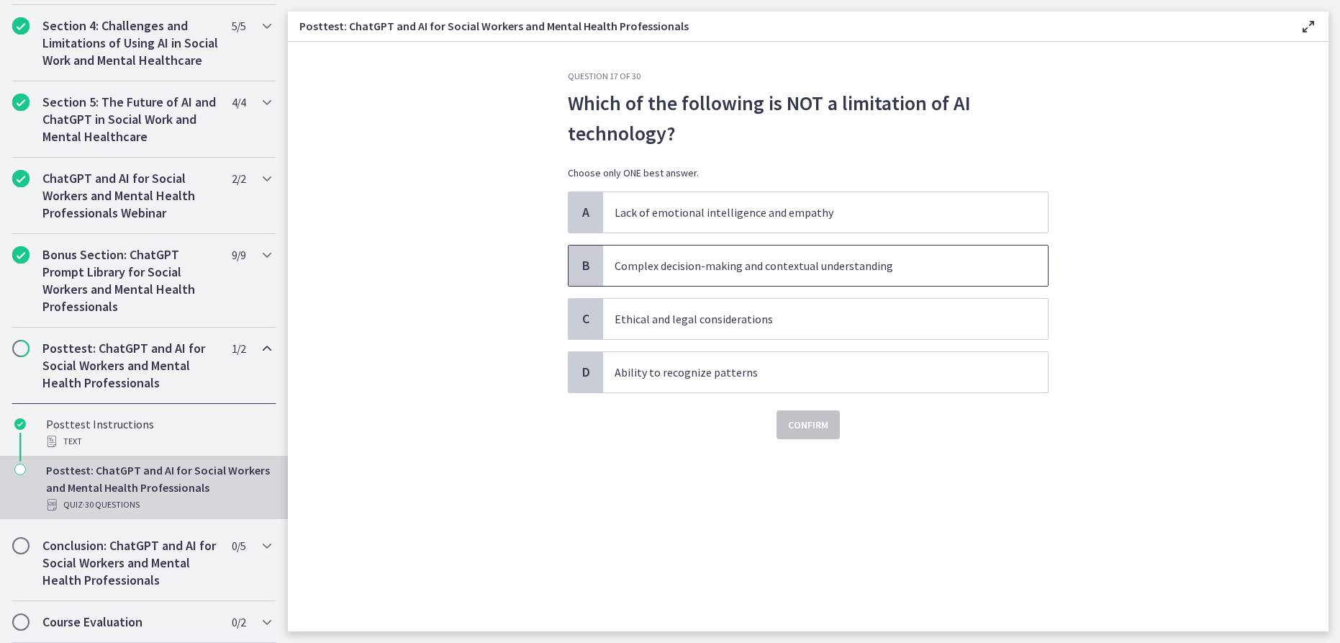
click at [840, 279] on span "Complex decision-making and contextual understanding" at bounding box center [825, 265] width 445 height 40
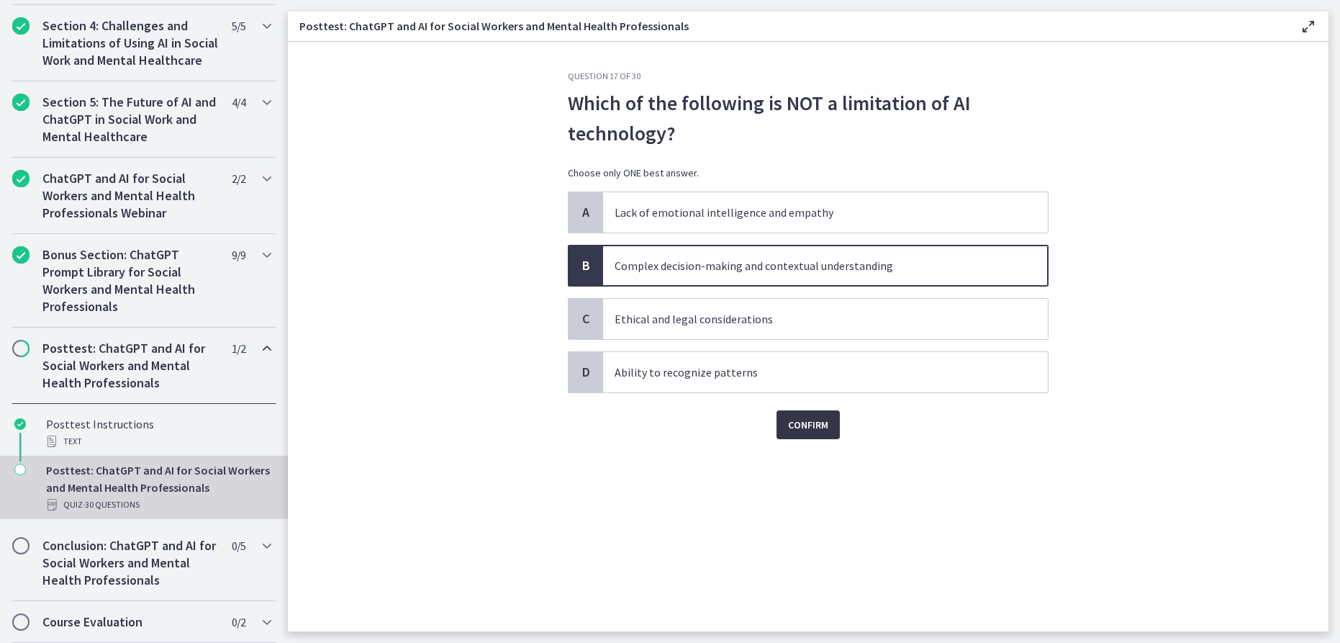
click at [807, 417] on span "Confirm" at bounding box center [808, 424] width 40 height 17
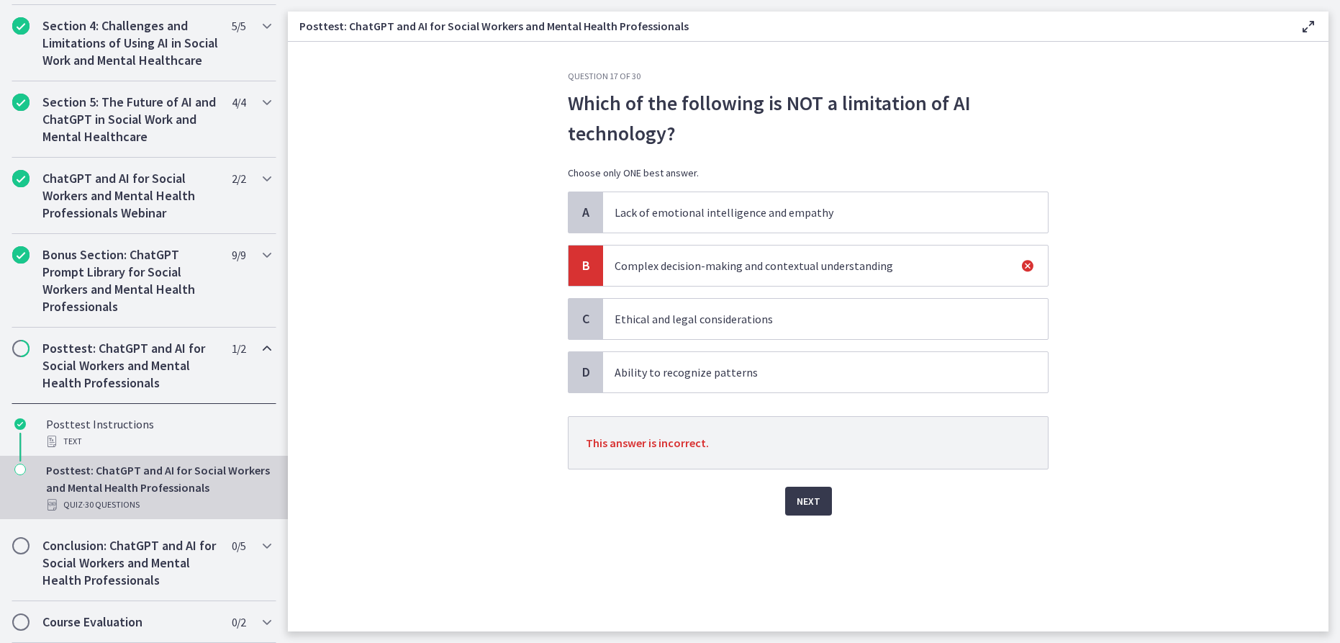
click at [774, 373] on p "Ability to recognize patterns" at bounding box center [811, 371] width 393 height 17
click at [808, 508] on span "Next" at bounding box center [809, 500] width 24 height 17
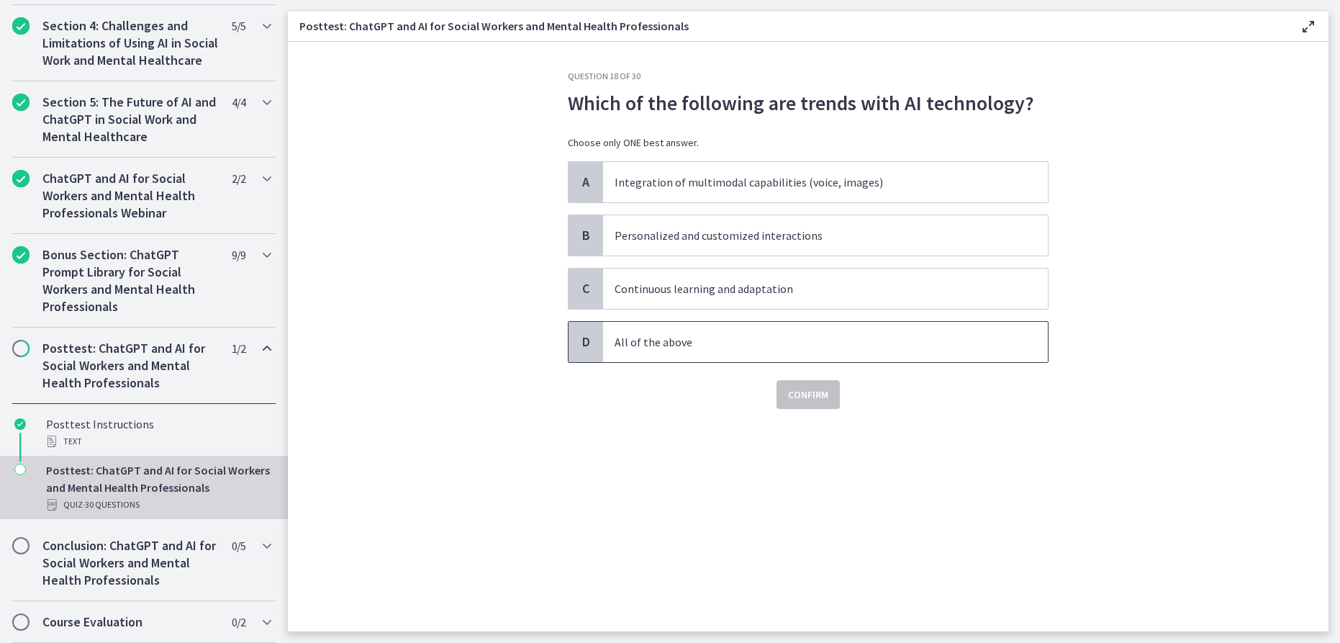
click at [761, 337] on p "All of the above" at bounding box center [811, 341] width 393 height 17
click at [822, 381] on button "Confirm" at bounding box center [807, 394] width 63 height 29
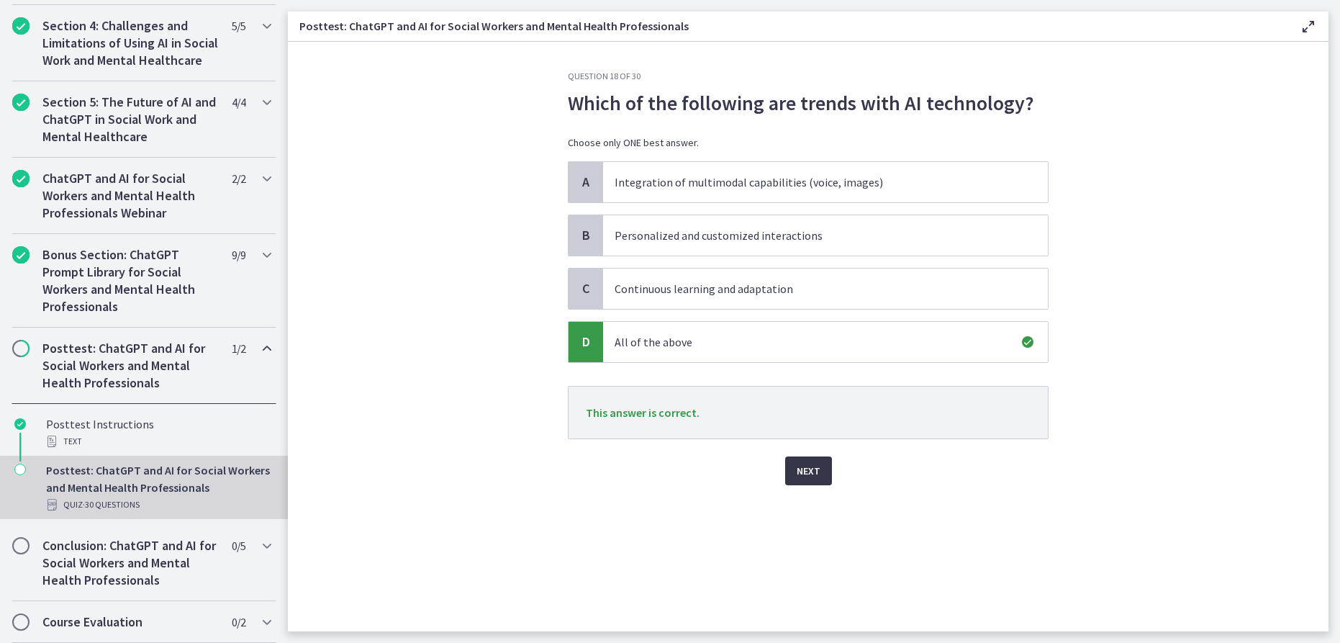
click at [803, 471] on span "Next" at bounding box center [809, 470] width 24 height 17
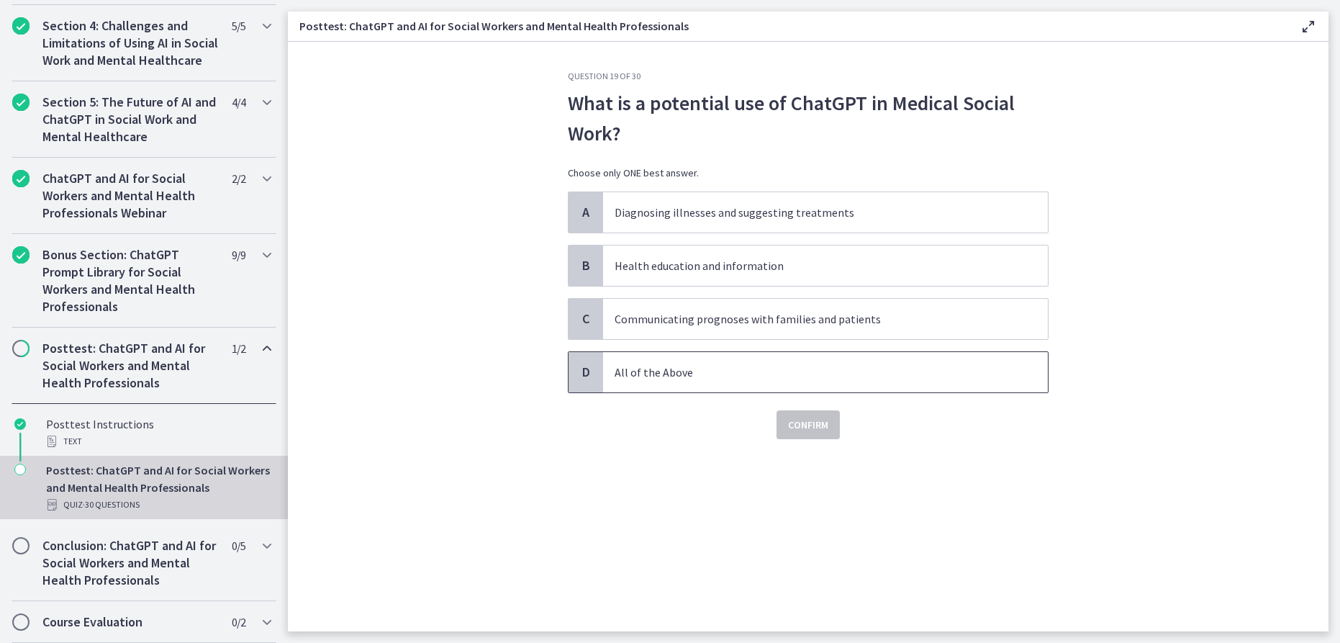
click at [729, 366] on p "All of the Above" at bounding box center [811, 371] width 393 height 17
click at [799, 430] on span "Confirm" at bounding box center [808, 424] width 40 height 17
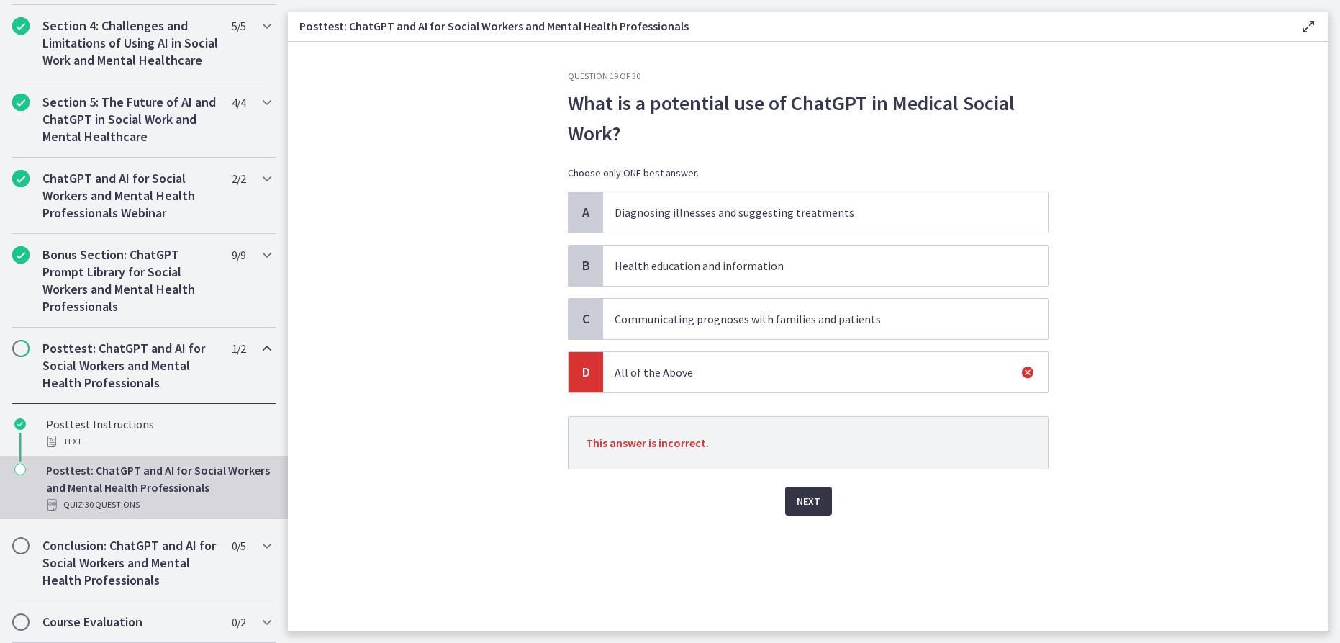
click at [812, 509] on button "Next" at bounding box center [808, 500] width 47 height 29
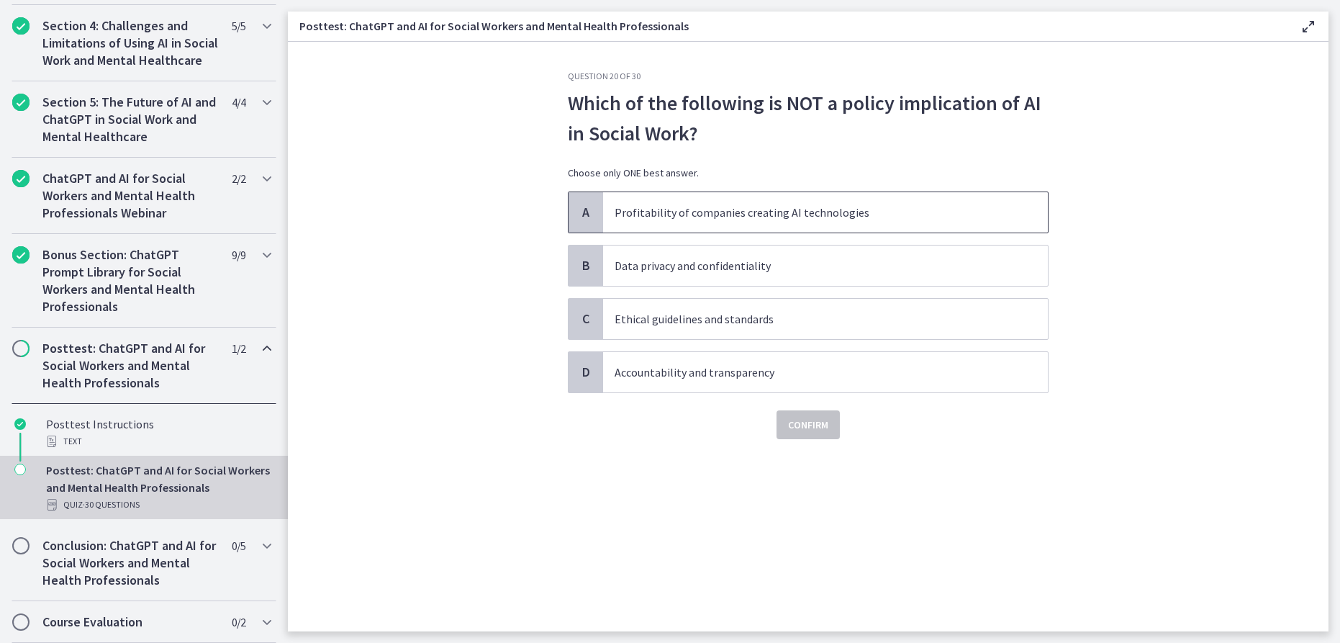
click at [830, 227] on span "Profitability of companies creating AI technologies" at bounding box center [825, 212] width 445 height 40
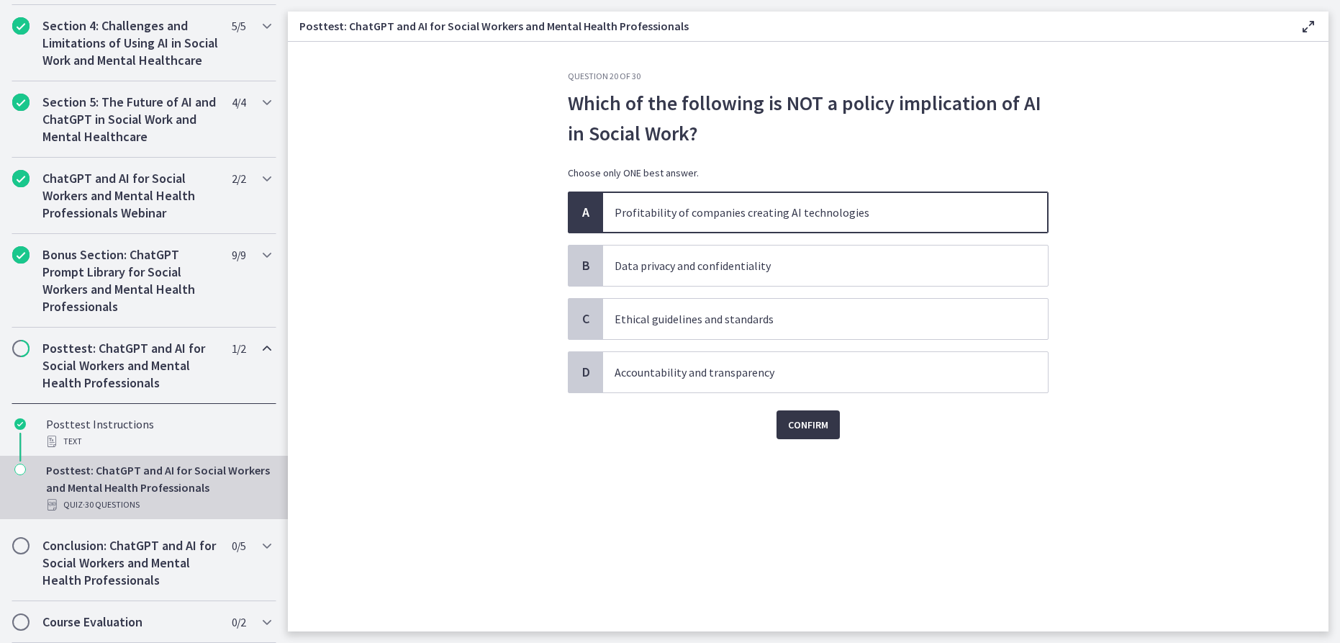
click at [832, 422] on button "Confirm" at bounding box center [807, 424] width 63 height 29
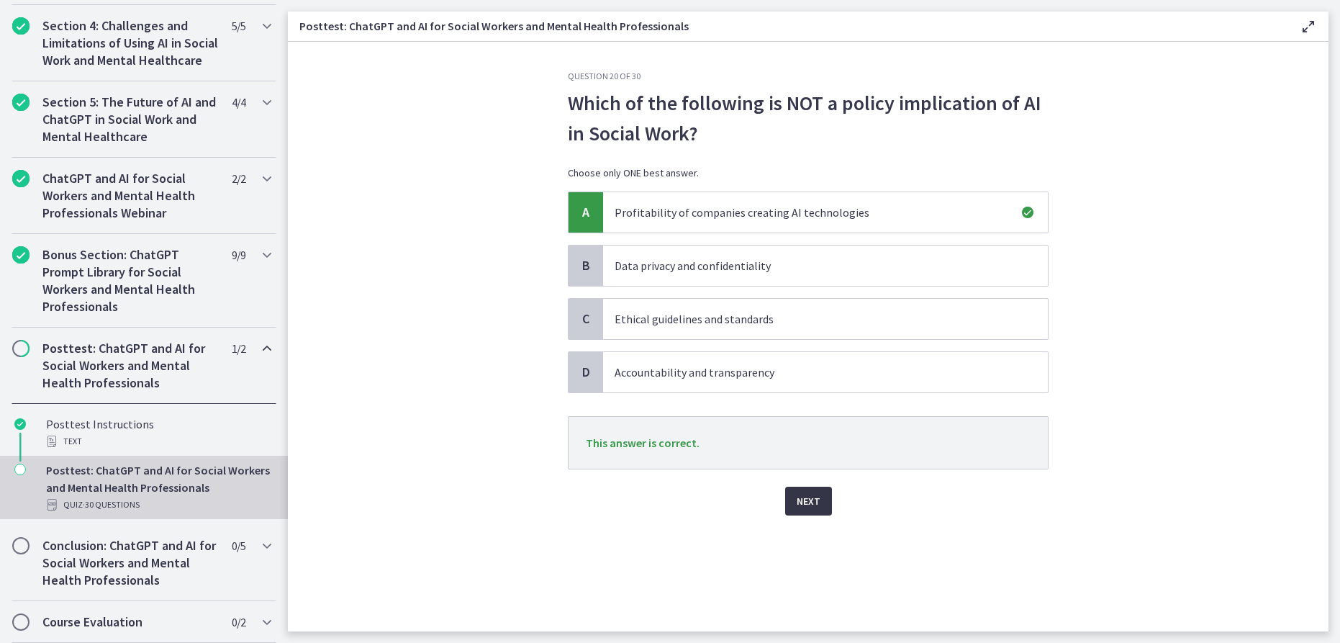
click at [822, 499] on button "Next" at bounding box center [808, 500] width 47 height 29
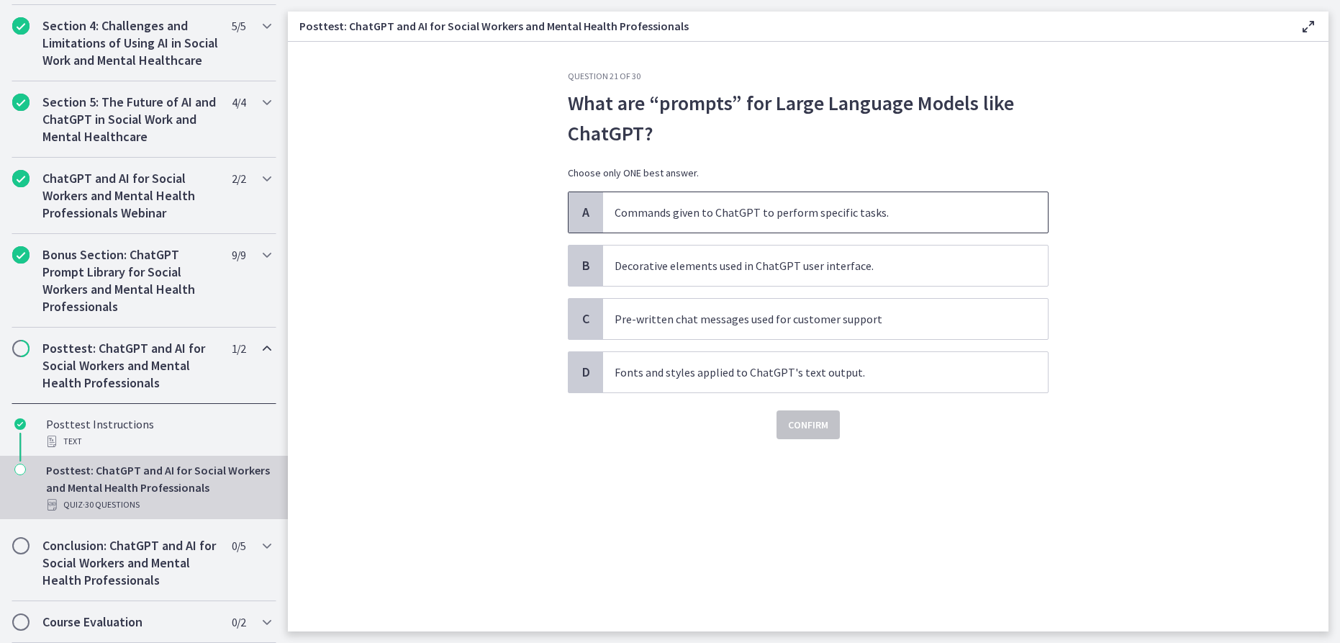
click at [925, 219] on p "Commands given to ChatGPT to perform specific tasks." at bounding box center [811, 212] width 393 height 17
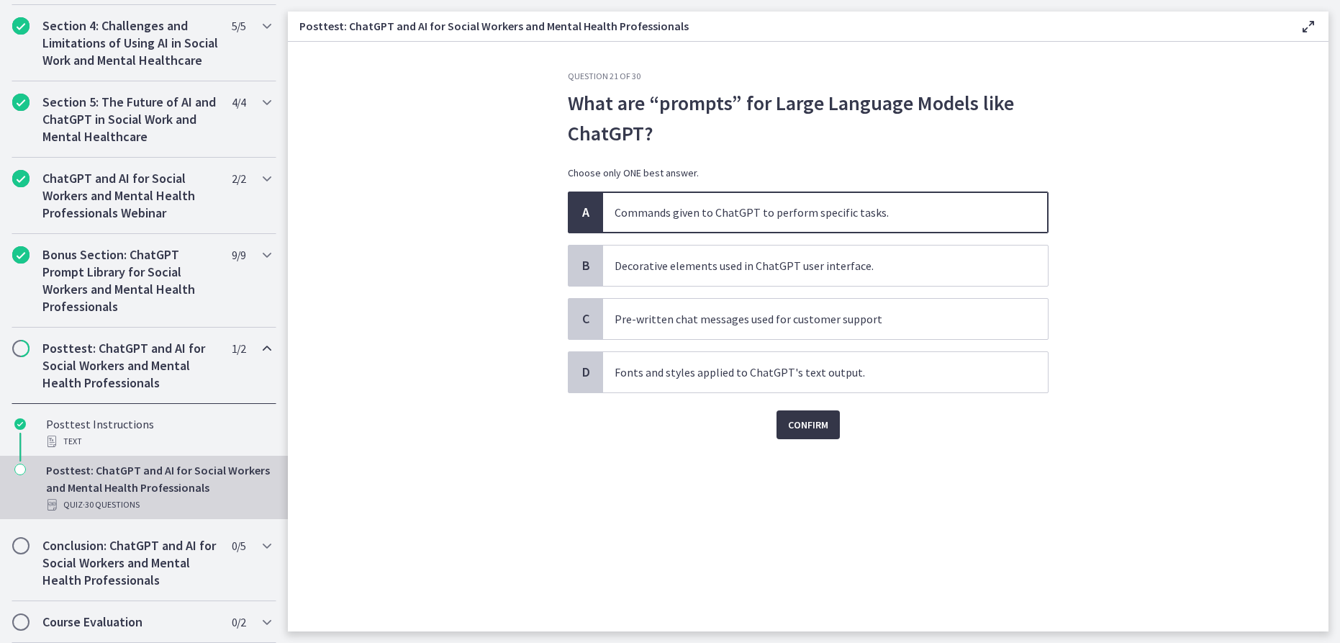
click at [818, 424] on span "Confirm" at bounding box center [808, 424] width 40 height 17
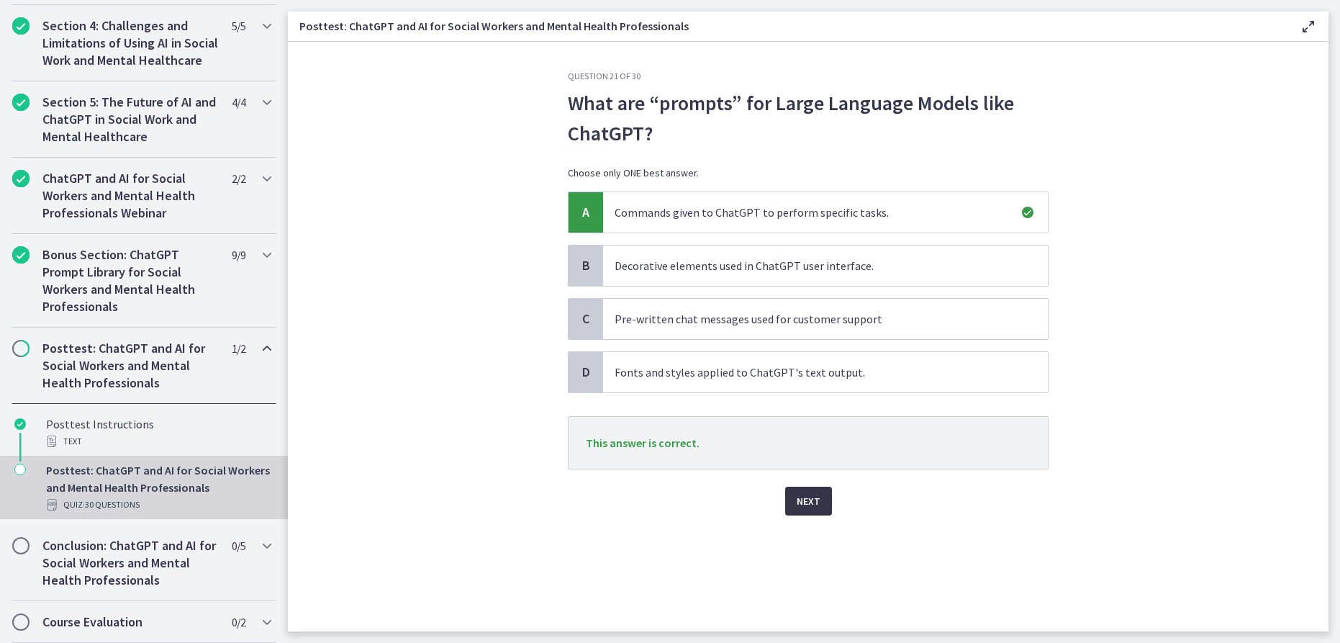
click at [801, 496] on span "Next" at bounding box center [809, 500] width 24 height 17
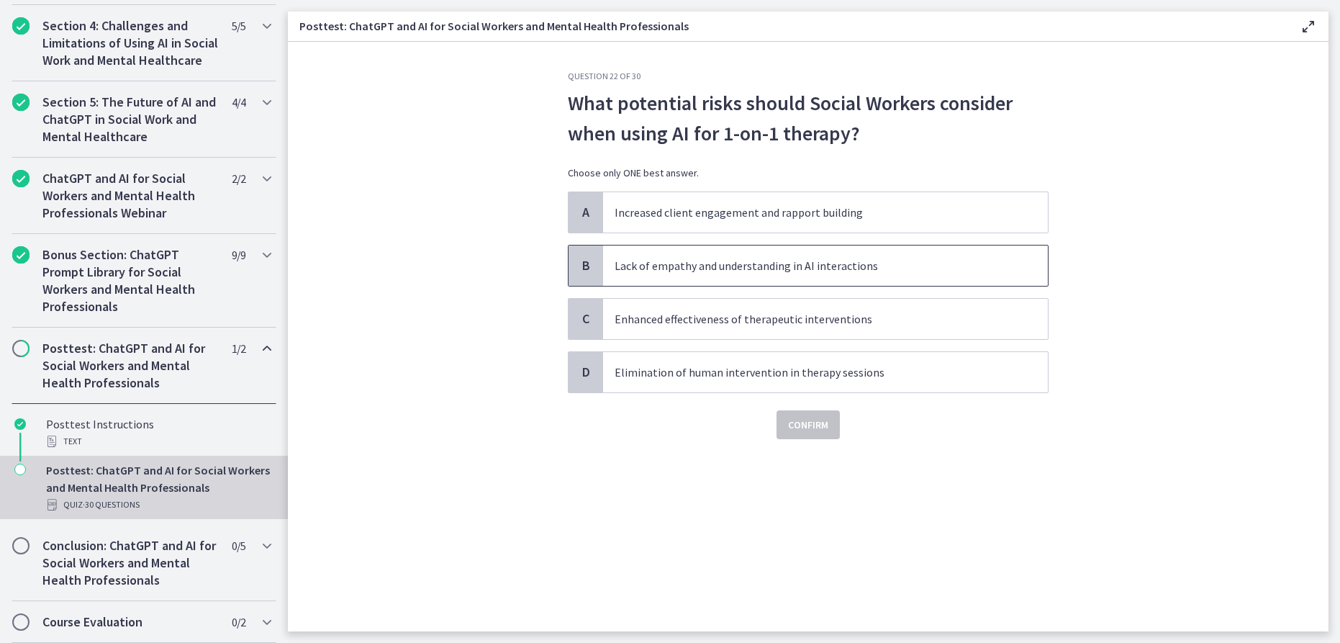
click at [868, 265] on p "Lack of empathy and understanding in AI interactions" at bounding box center [811, 265] width 393 height 17
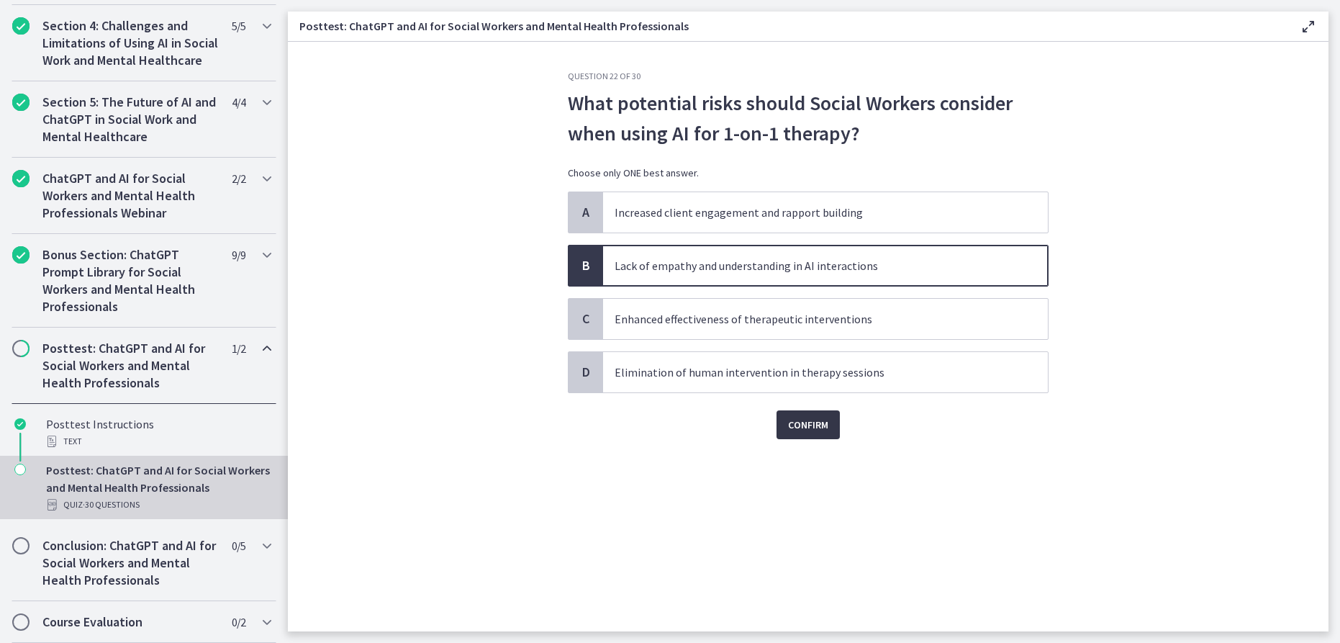
click at [817, 428] on span "Confirm" at bounding box center [808, 424] width 40 height 17
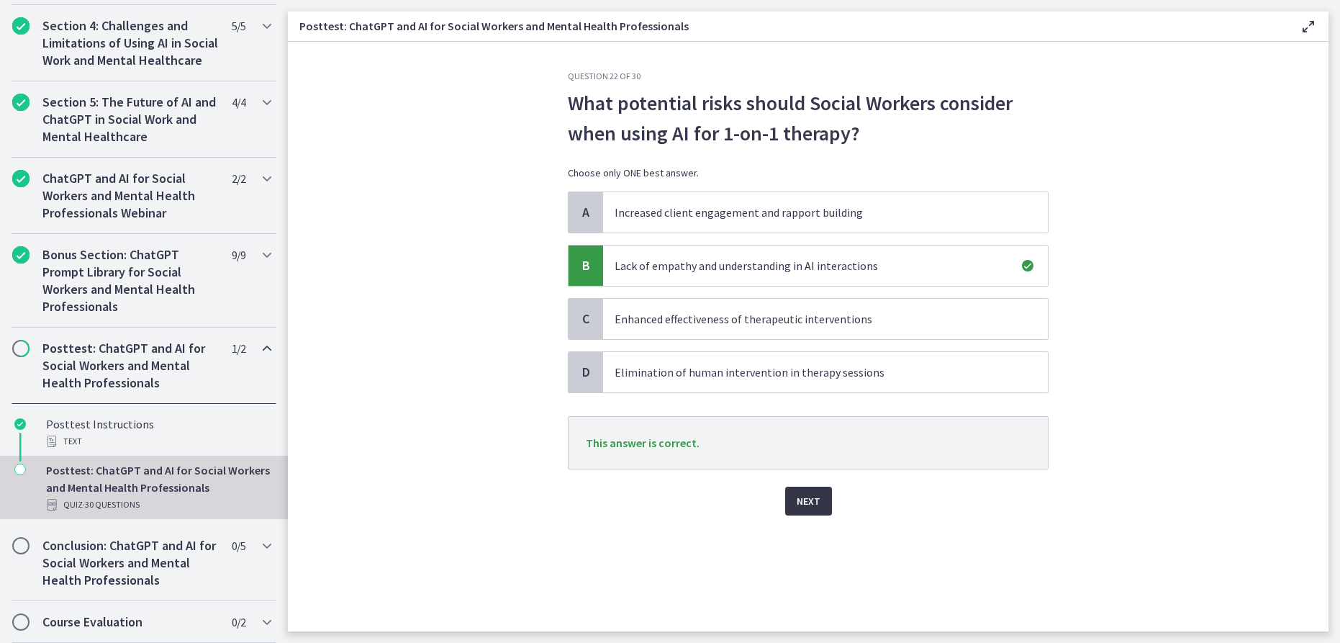
click at [820, 491] on button "Next" at bounding box center [808, 500] width 47 height 29
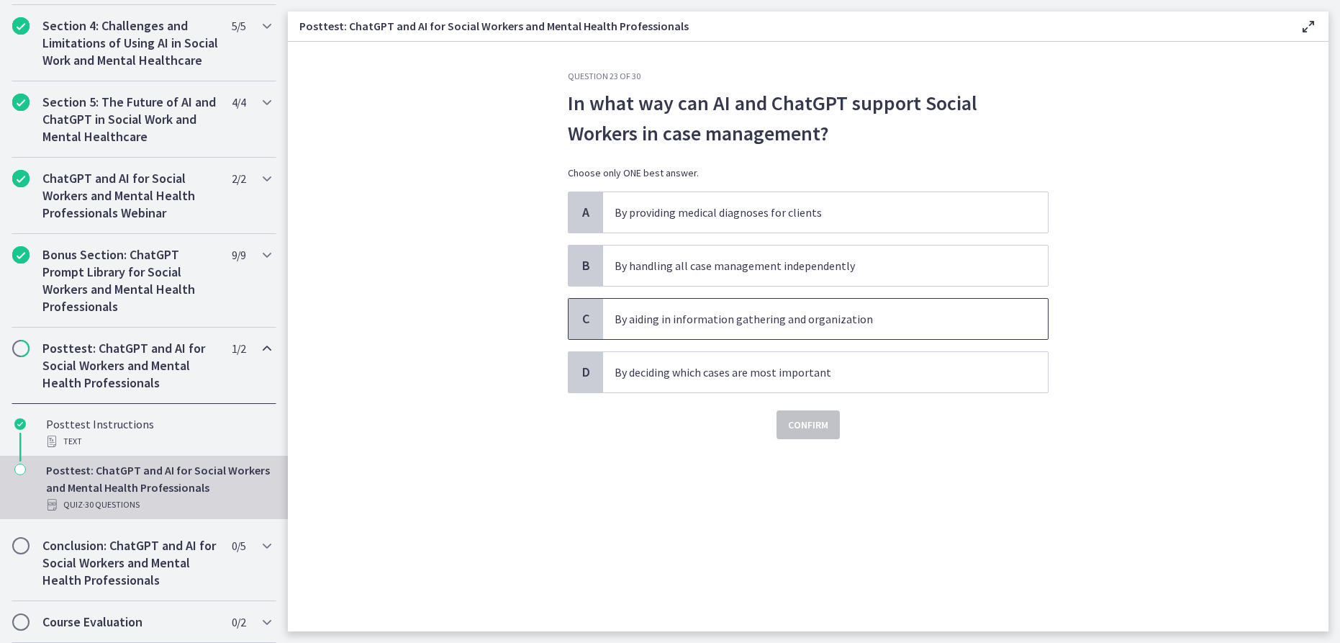
click at [874, 336] on span "By aiding in information gathering and organization" at bounding box center [825, 319] width 445 height 40
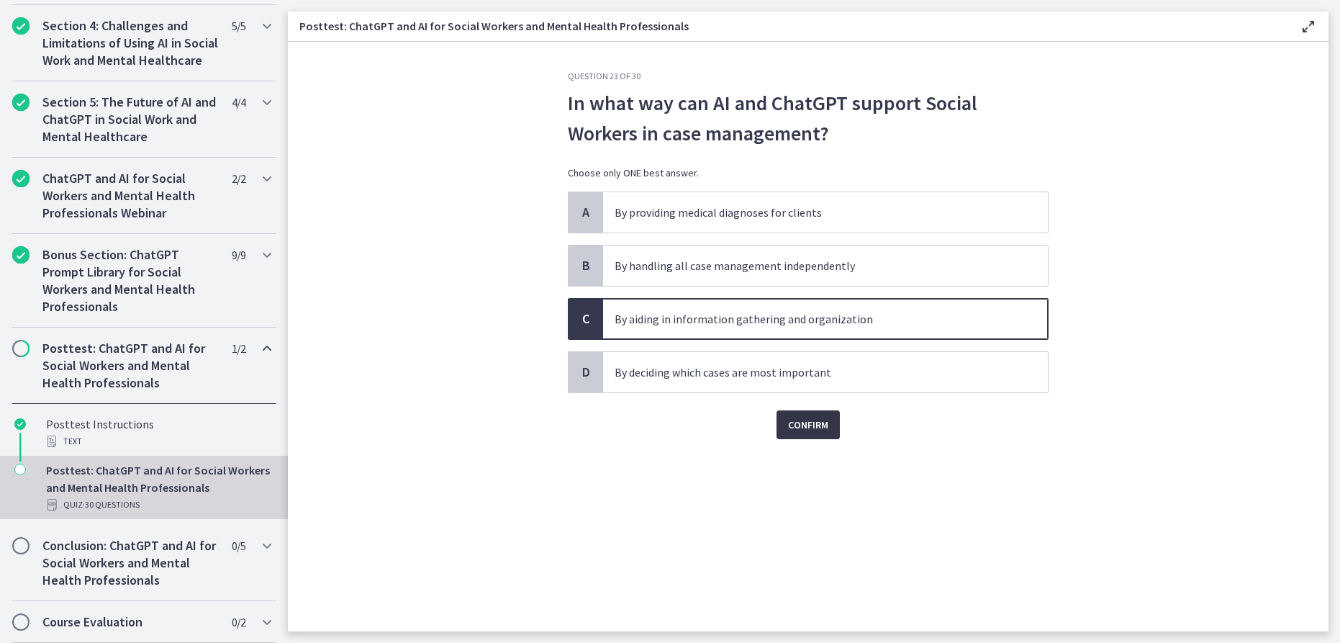
click at [822, 428] on span "Confirm" at bounding box center [808, 424] width 40 height 17
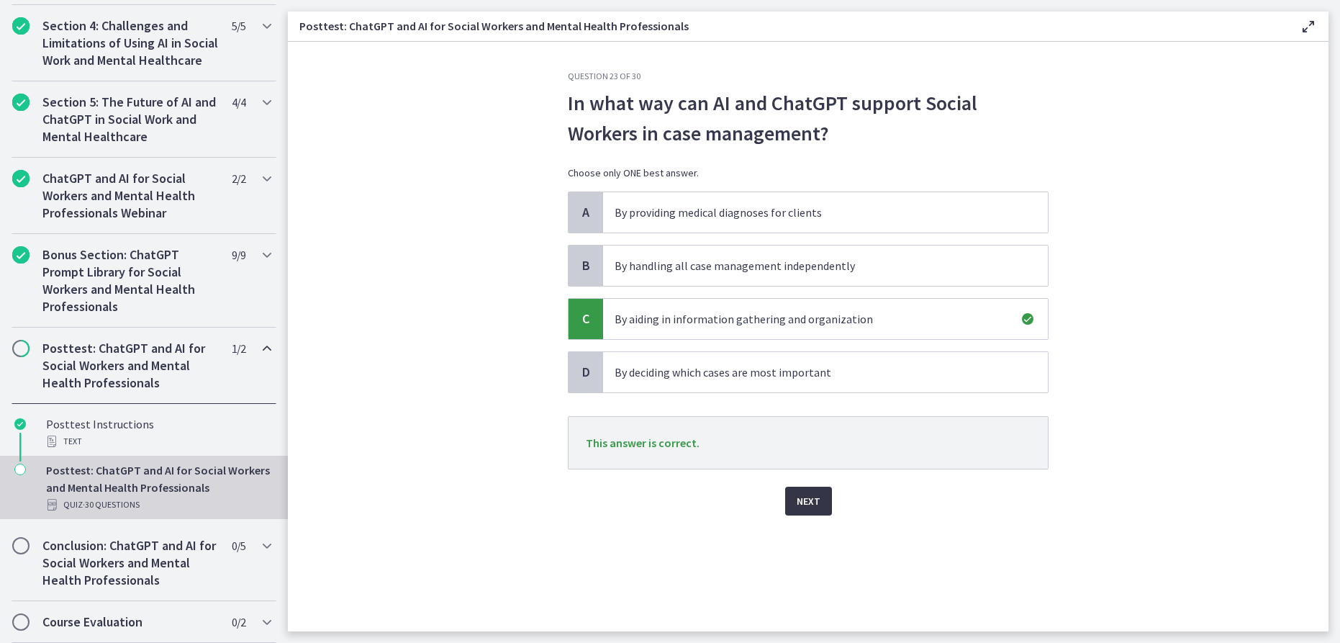
drag, startPoint x: 806, startPoint y: 481, endPoint x: 804, endPoint y: 491, distance: 10.3
click at [806, 483] on div "Next" at bounding box center [808, 492] width 481 height 46
click at [805, 497] on span "Next" at bounding box center [809, 500] width 24 height 17
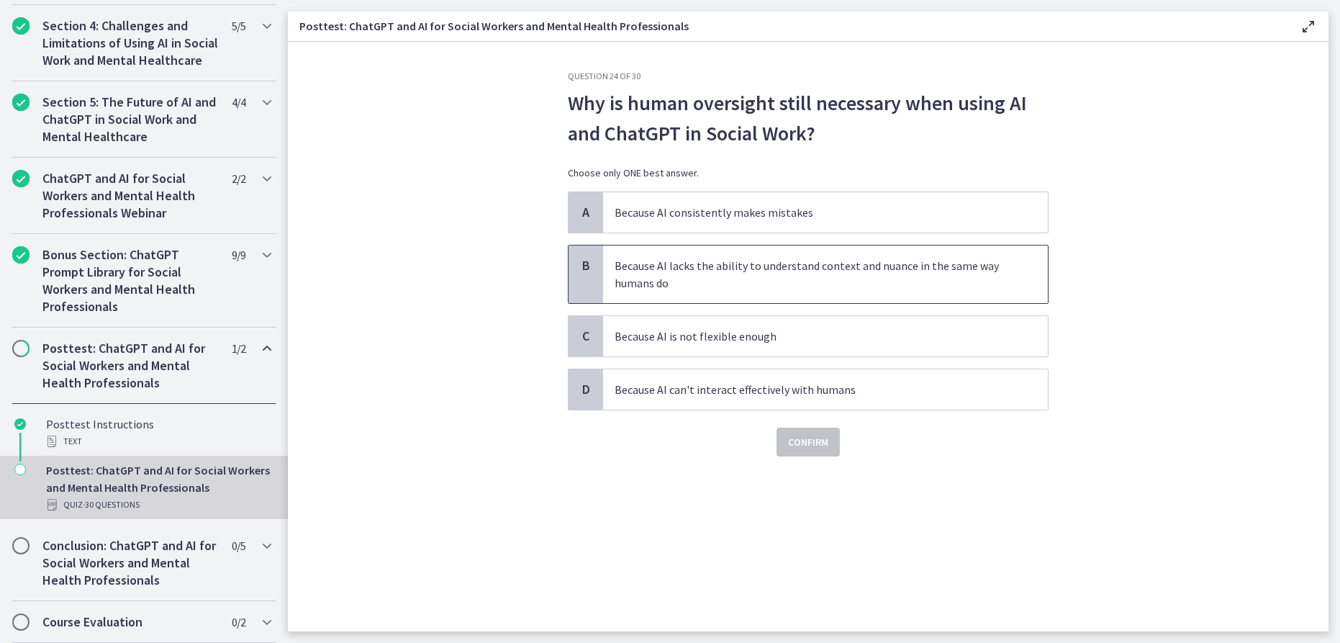
click at [863, 286] on p "Because AI lacks the ability to understand context and nuance in the same way h…" at bounding box center [811, 274] width 393 height 35
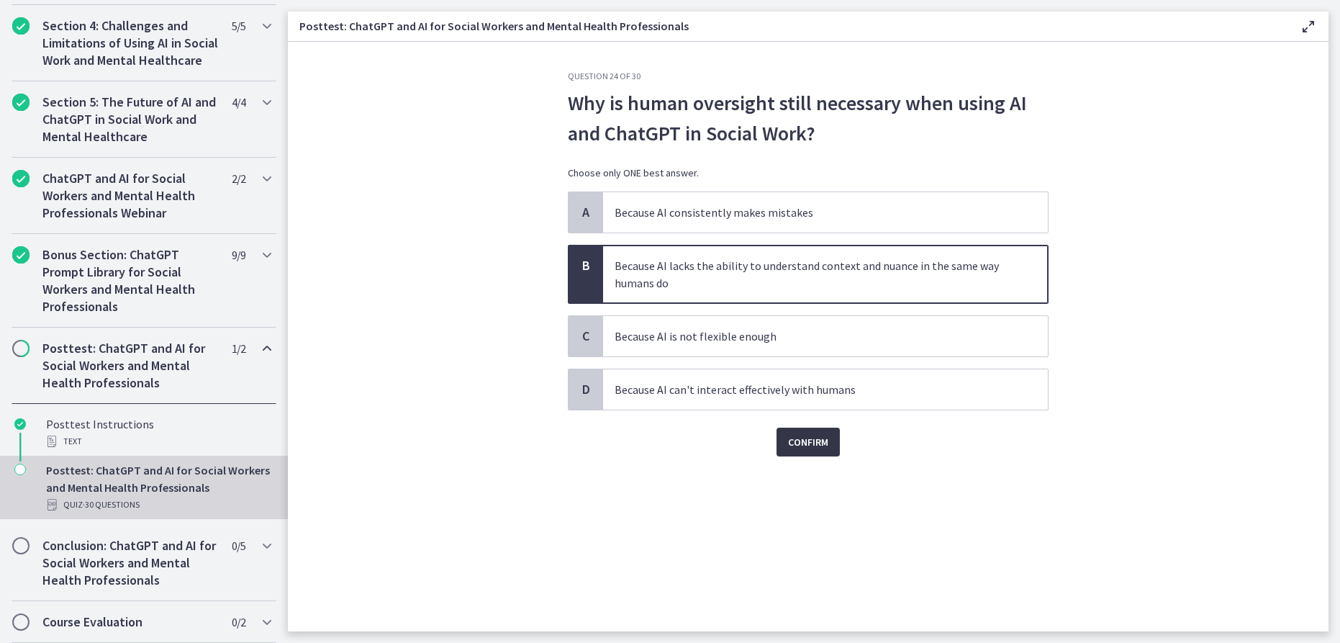
click at [823, 449] on span "Confirm" at bounding box center [808, 441] width 40 height 17
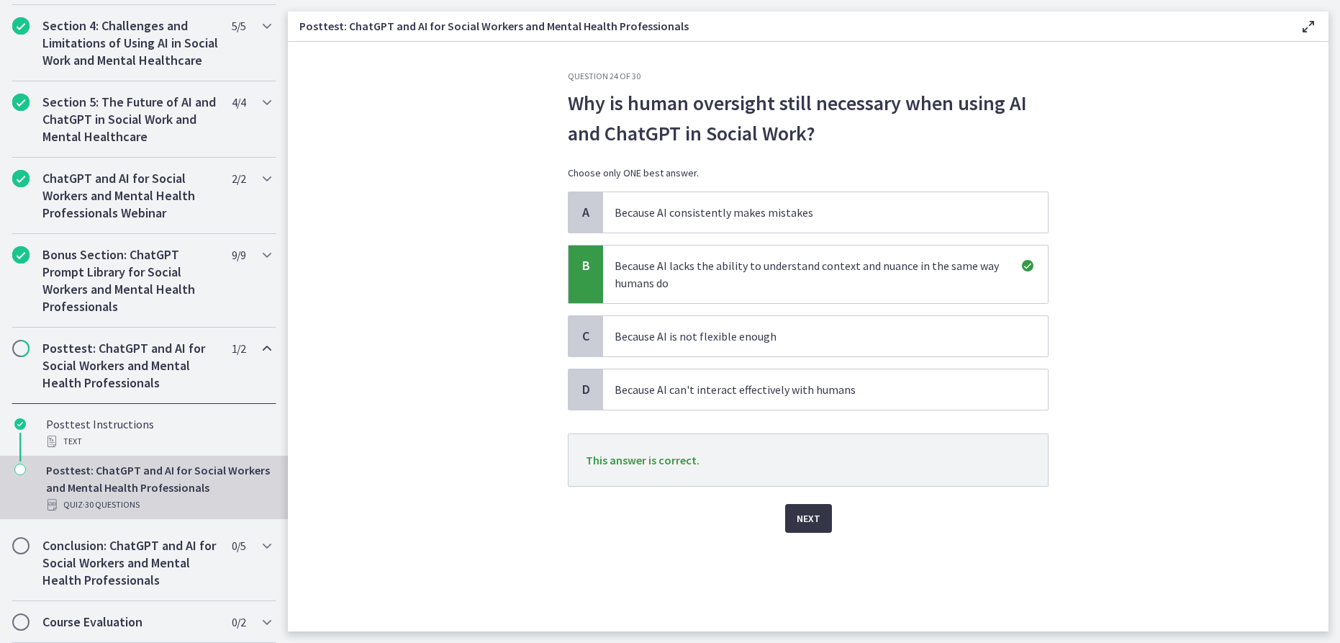
click at [820, 512] on button "Next" at bounding box center [808, 518] width 47 height 29
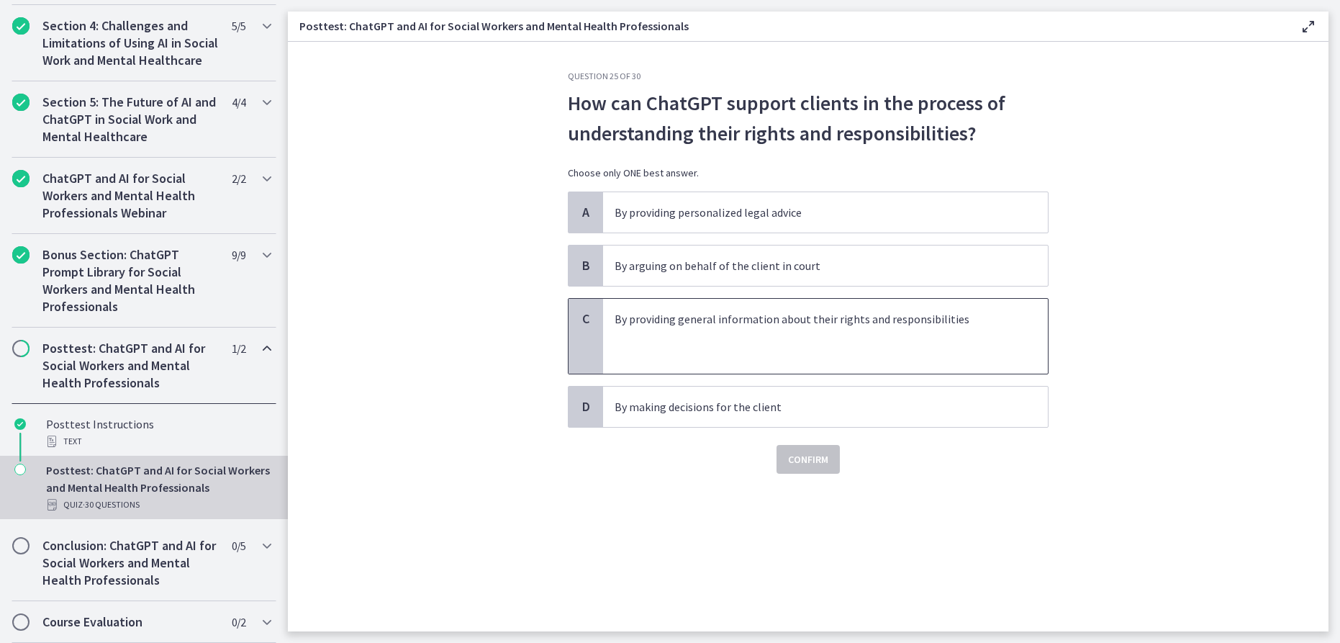
click at [889, 353] on p at bounding box center [811, 353] width 393 height 17
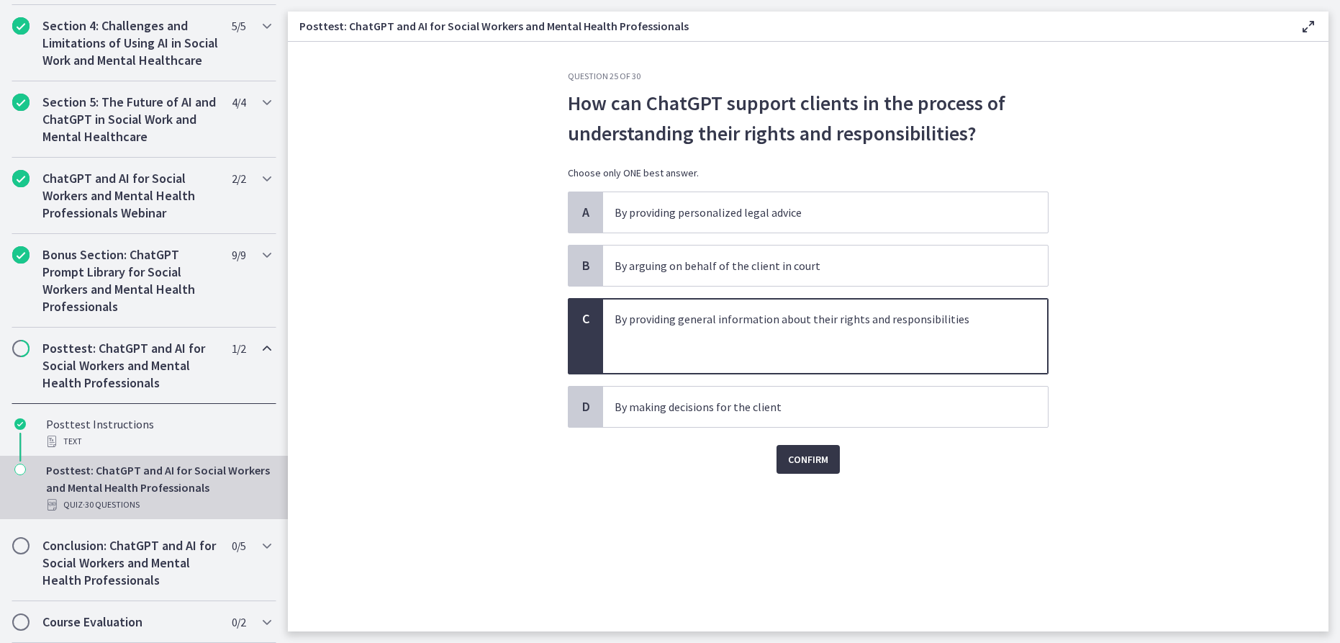
click at [801, 463] on span "Confirm" at bounding box center [808, 458] width 40 height 17
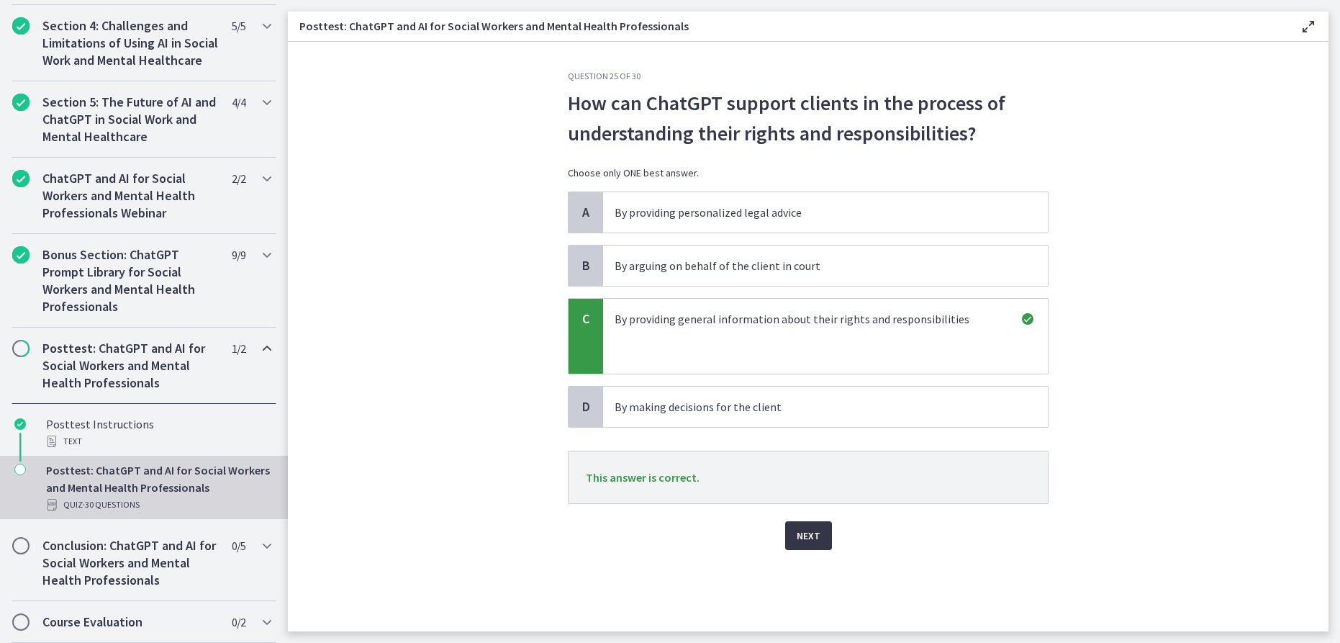
click at [807, 531] on span "Next" at bounding box center [809, 535] width 24 height 17
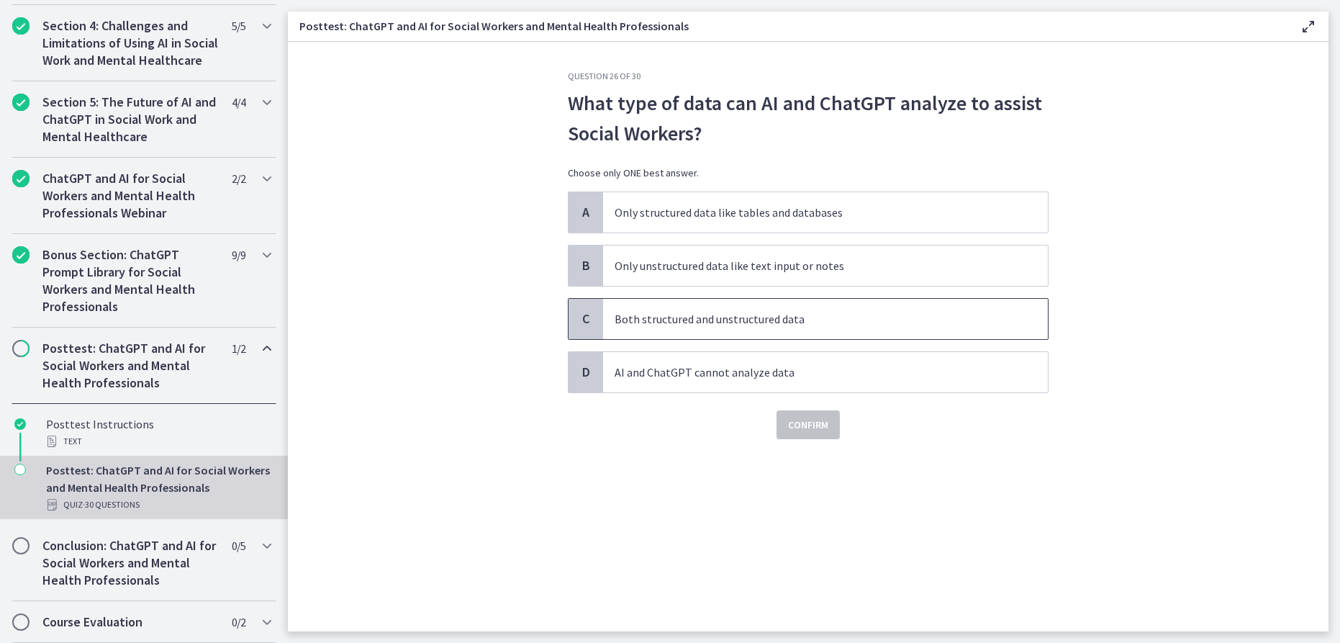
click at [801, 330] on span "Both structured and unstructured data" at bounding box center [825, 319] width 445 height 40
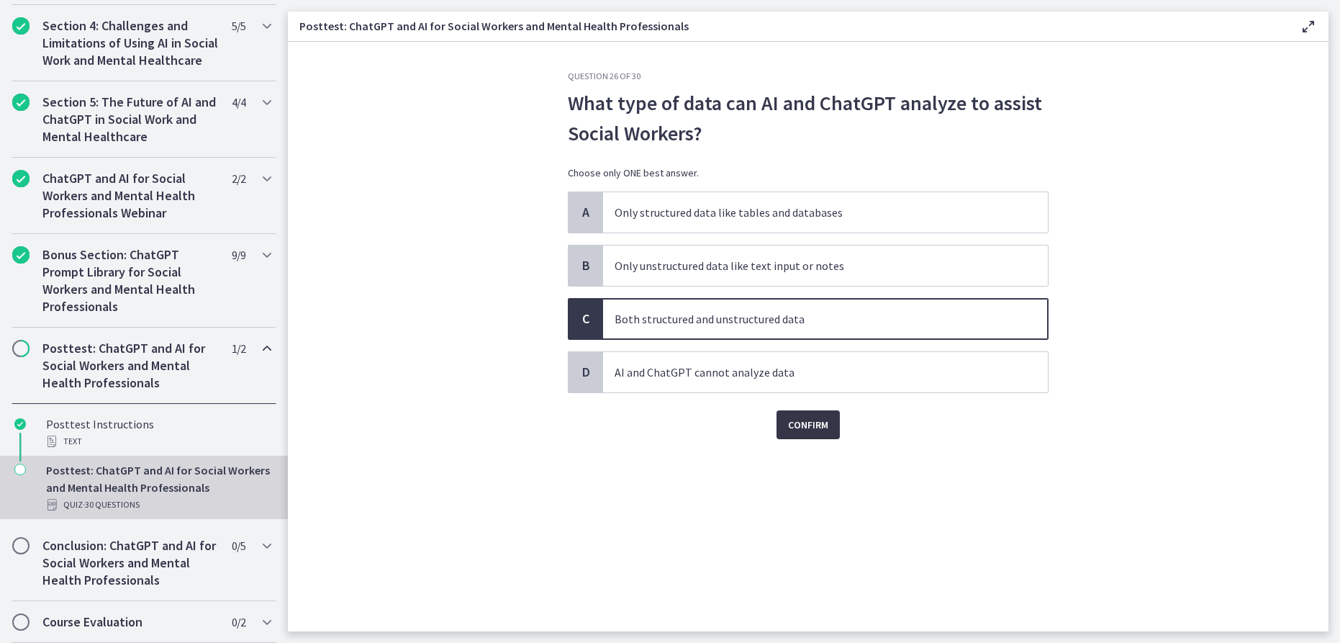
click at [786, 422] on button "Confirm" at bounding box center [807, 424] width 63 height 29
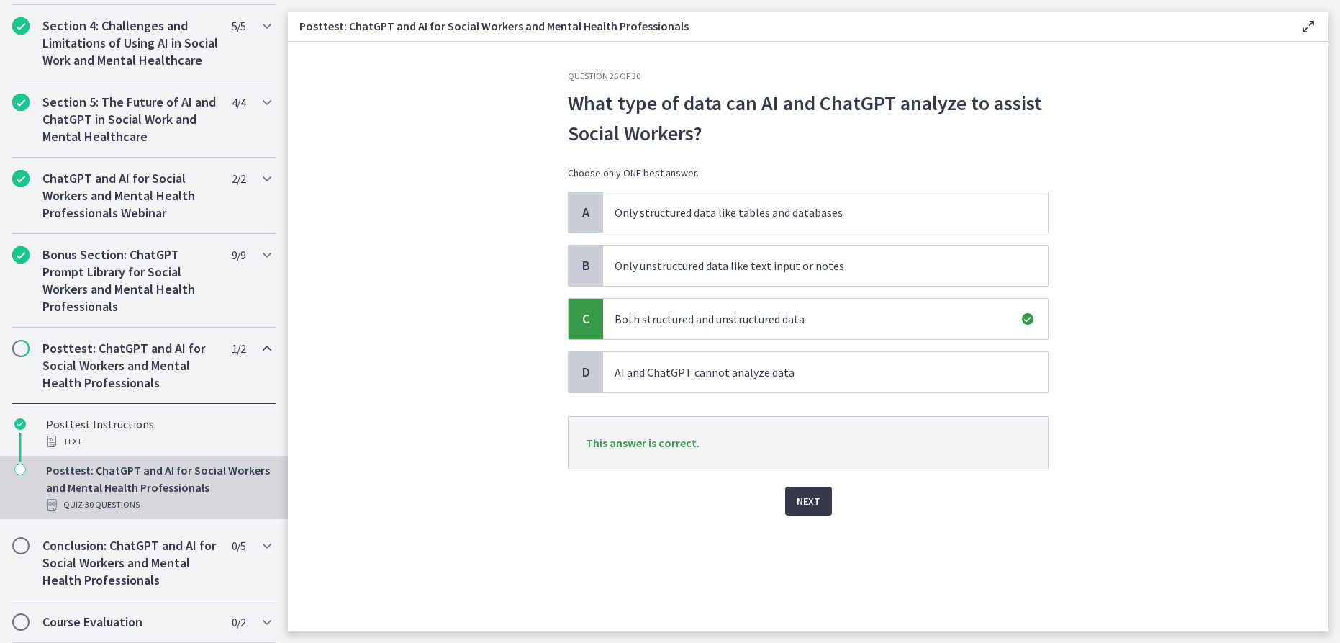
click at [818, 517] on div "Question 26 of 30 What type of data can AI and ChatGPT analyze to assist Social…" at bounding box center [808, 351] width 504 height 561
click at [810, 490] on button "Next" at bounding box center [808, 500] width 47 height 29
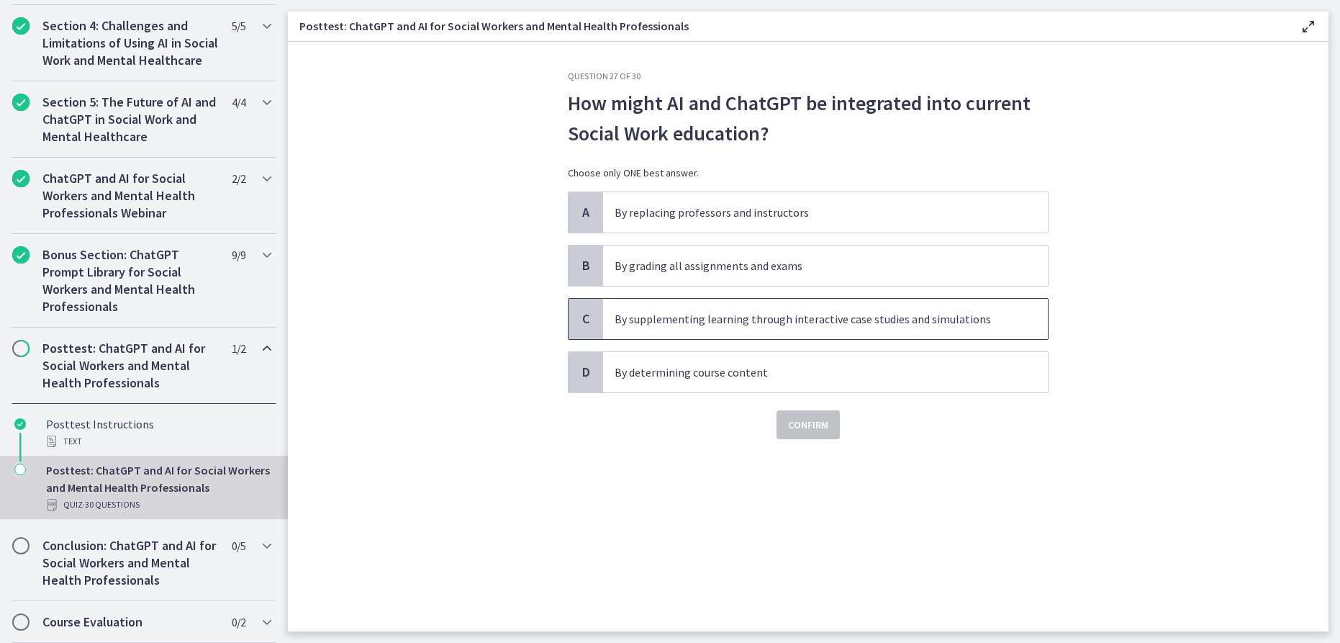
click at [884, 330] on span "By supplementing learning through interactive case studies and simulations" at bounding box center [825, 319] width 445 height 40
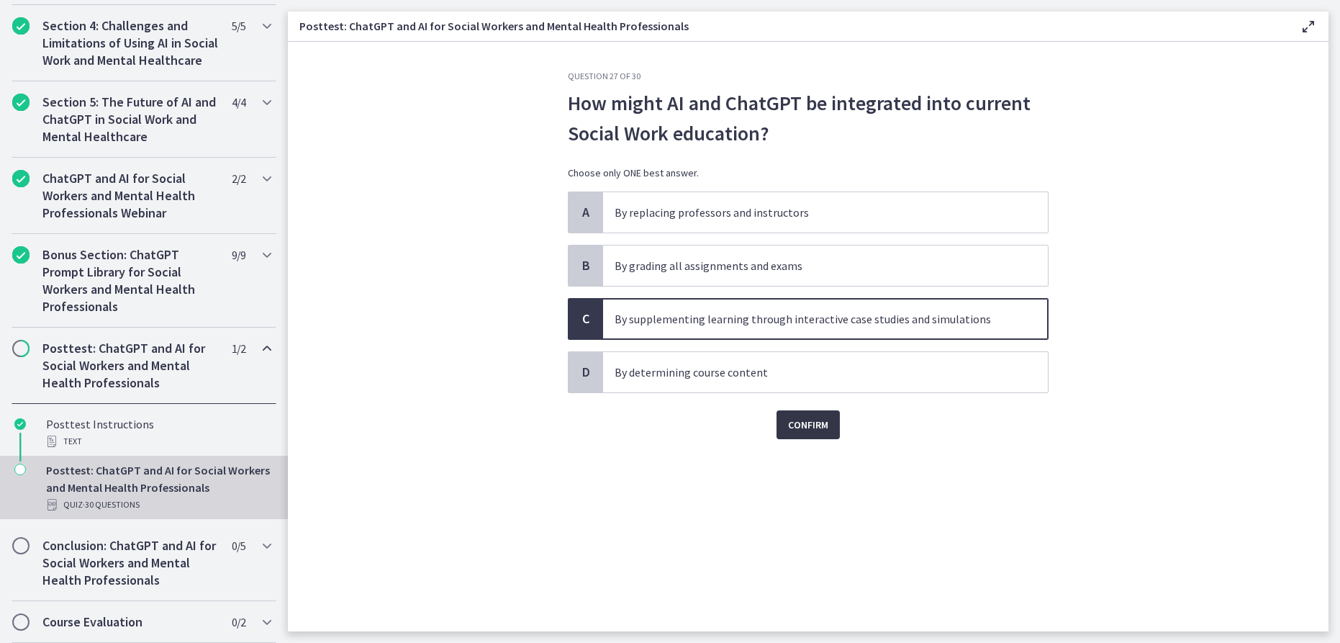
click at [802, 432] on span "Confirm" at bounding box center [808, 424] width 40 height 17
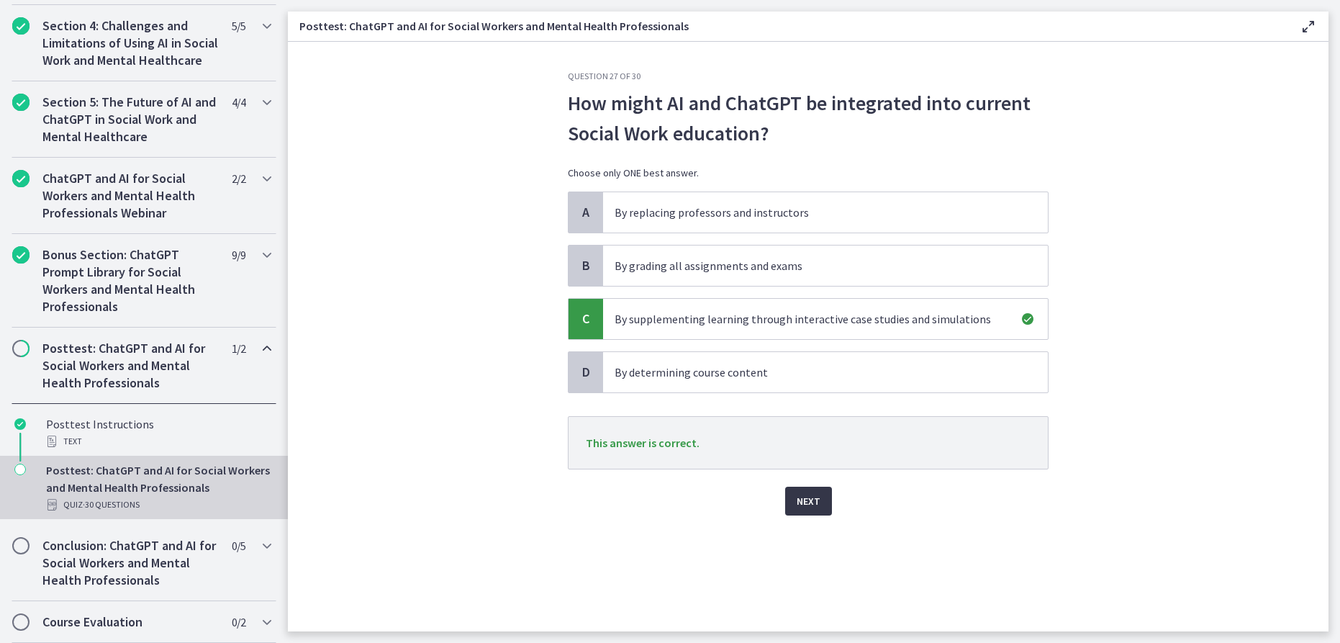
click at [806, 500] on span "Next" at bounding box center [809, 500] width 24 height 17
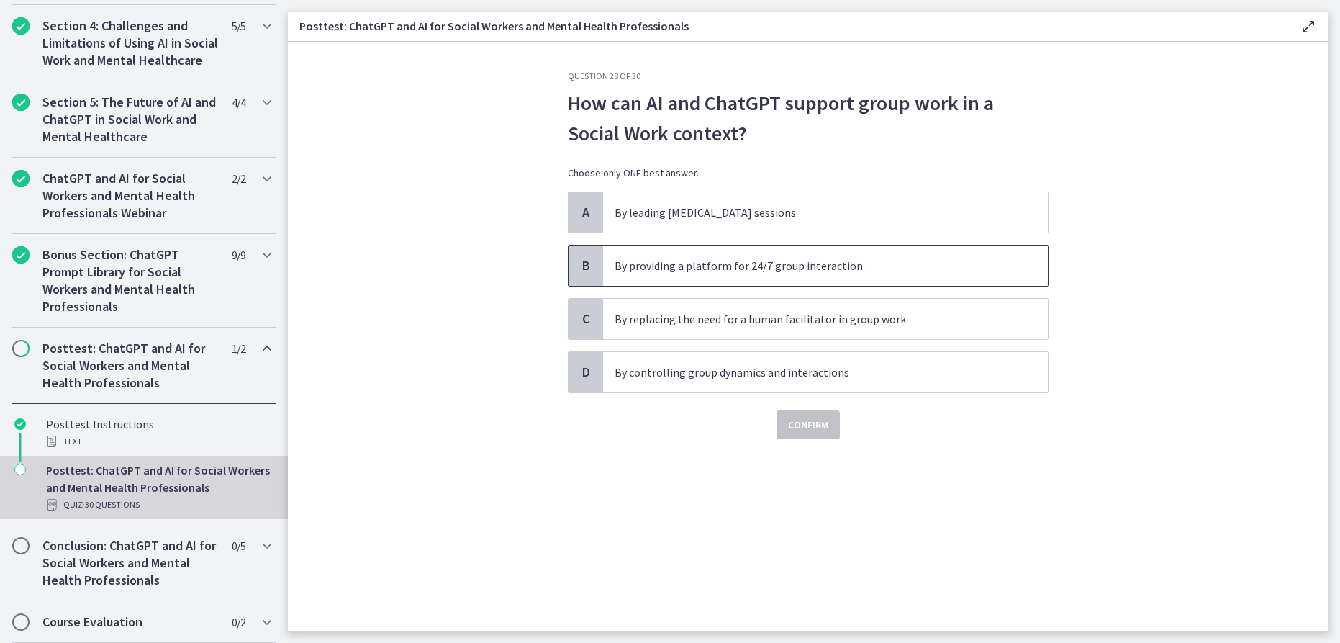
click at [885, 273] on p "By providing a platform for 24/7 group interaction" at bounding box center [811, 265] width 393 height 17
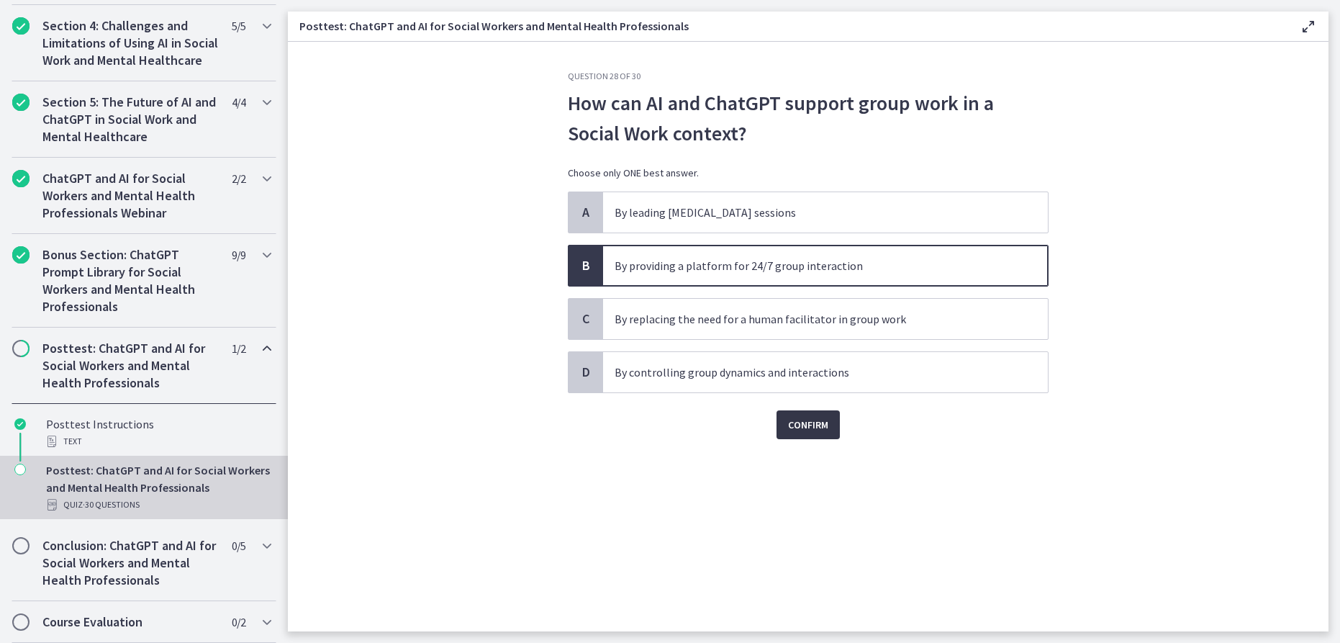
click at [803, 416] on span "Confirm" at bounding box center [808, 424] width 40 height 17
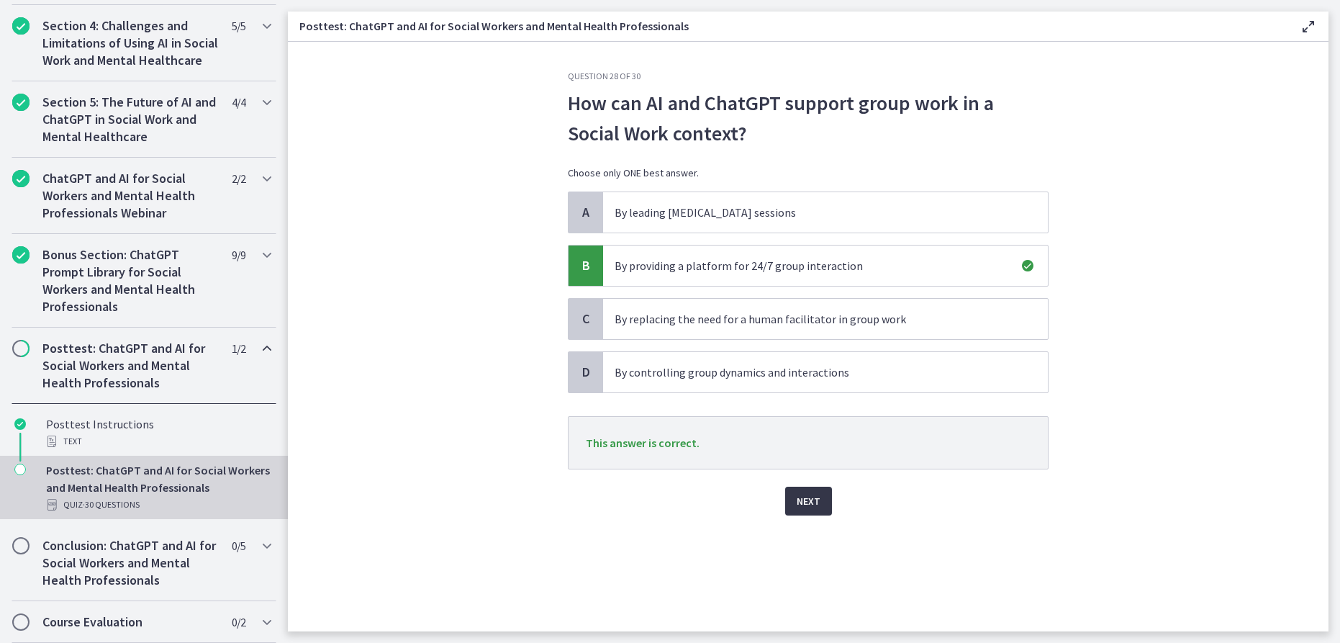
click at [801, 494] on span "Next" at bounding box center [809, 500] width 24 height 17
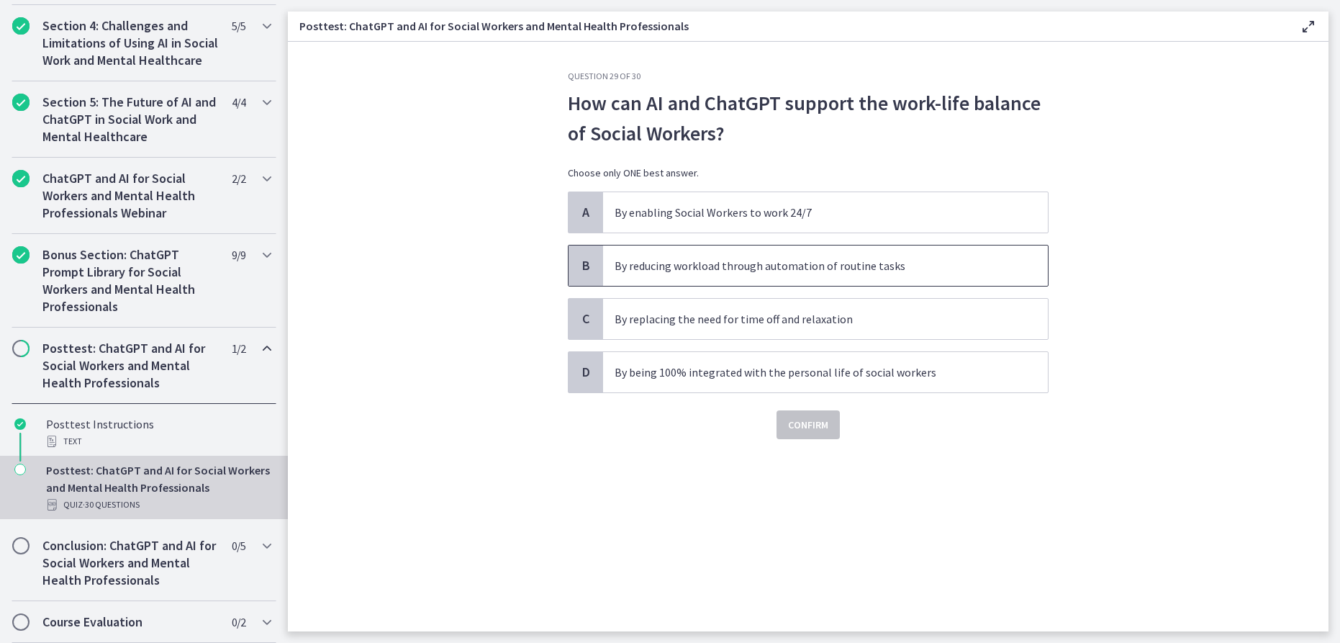
click at [923, 271] on p "By reducing workload through automation of routine tasks" at bounding box center [811, 265] width 393 height 17
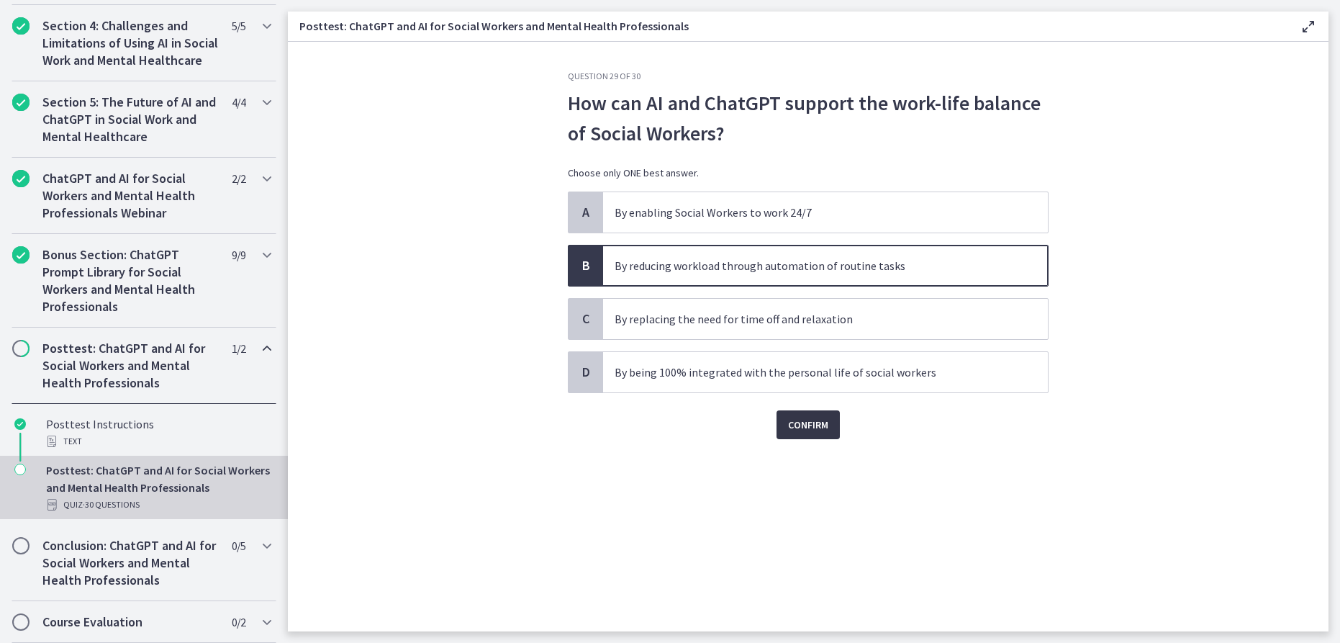
click at [824, 419] on span "Confirm" at bounding box center [808, 424] width 40 height 17
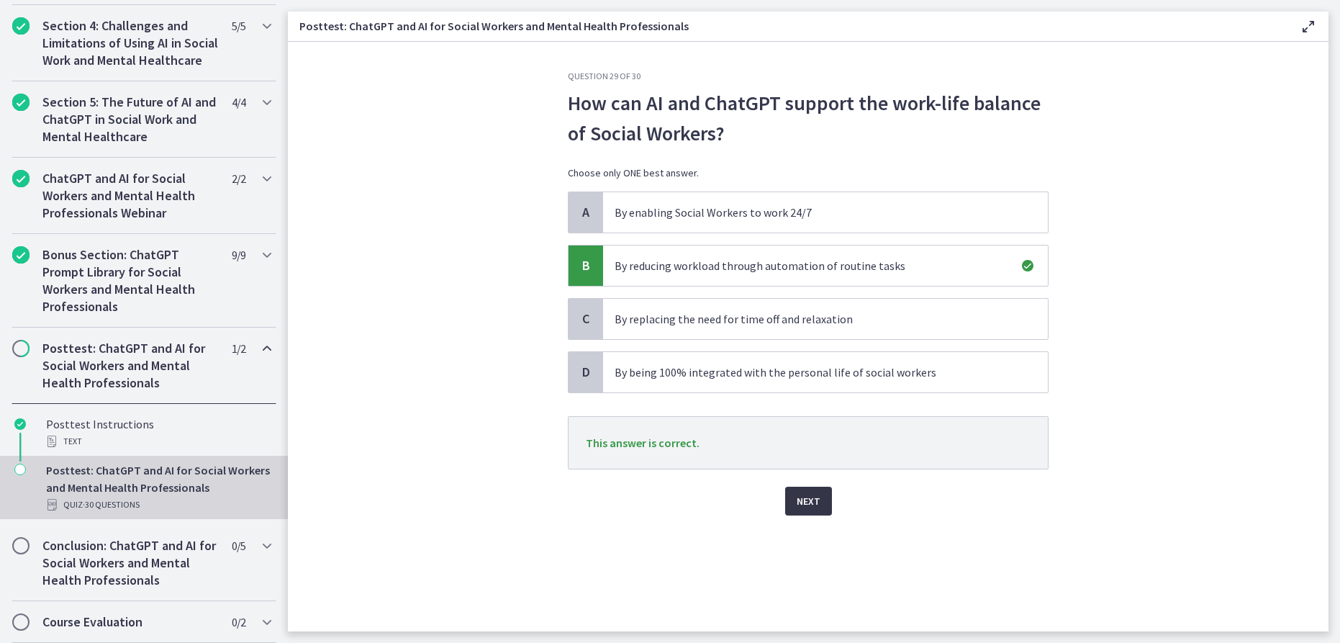
click at [822, 504] on button "Next" at bounding box center [808, 500] width 47 height 29
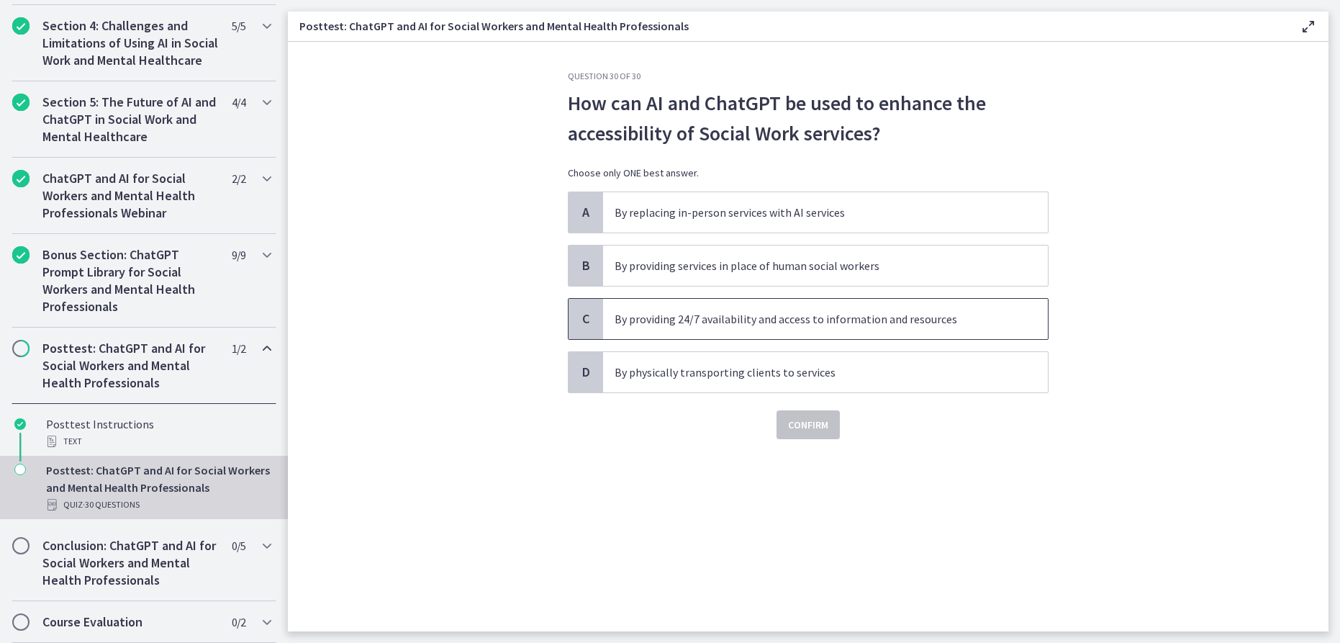
click at [740, 323] on p "By providing 24/7 availability and access to information and resources" at bounding box center [811, 318] width 393 height 17
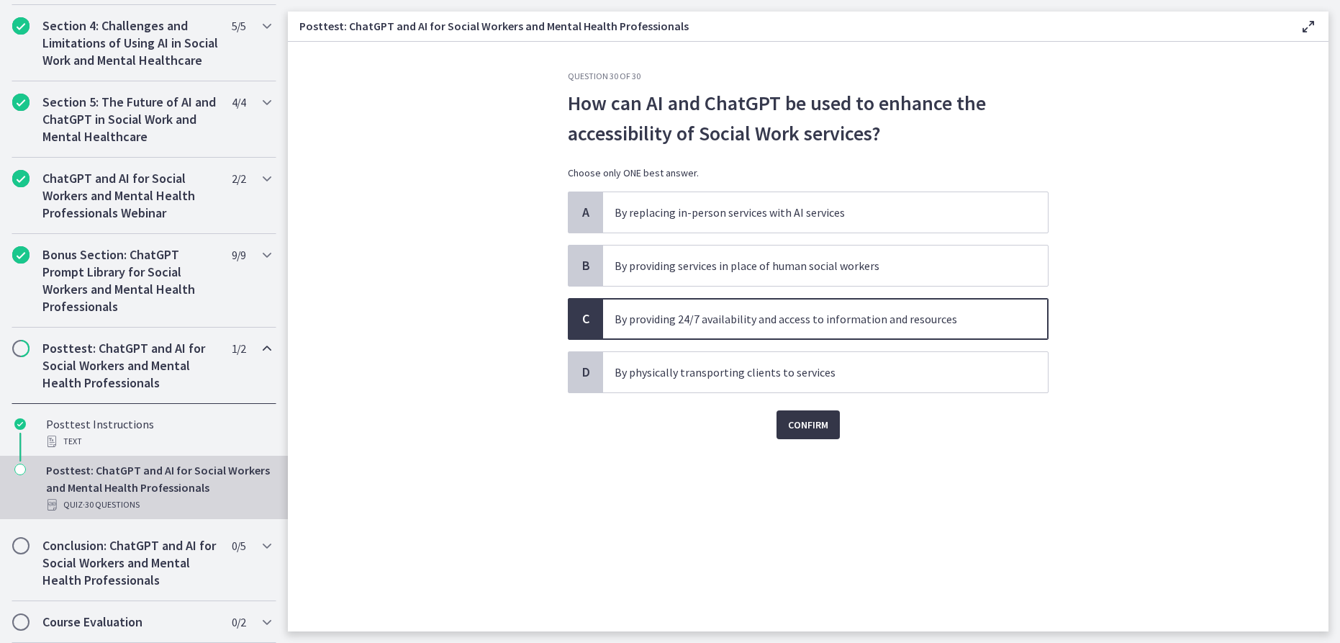
click at [812, 427] on span "Confirm" at bounding box center [808, 424] width 40 height 17
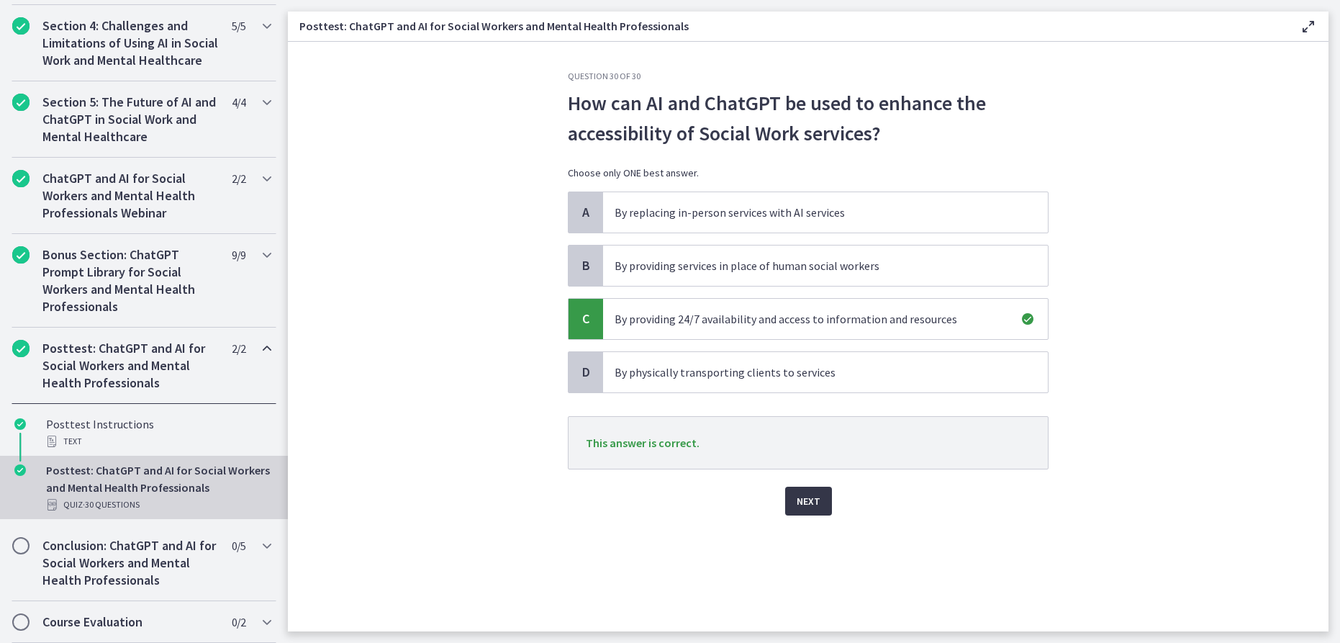
click at [810, 508] on span "Next" at bounding box center [809, 500] width 24 height 17
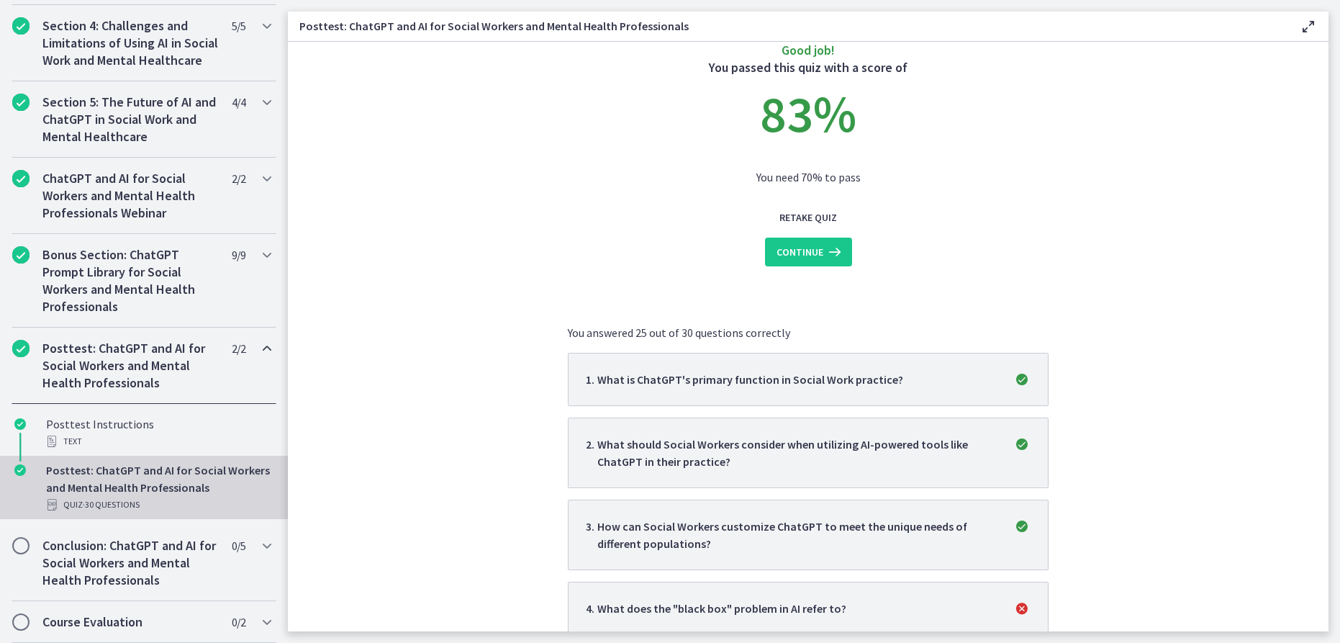
scroll to position [30, 0]
click at [812, 247] on span "Continue" at bounding box center [799, 250] width 47 height 17
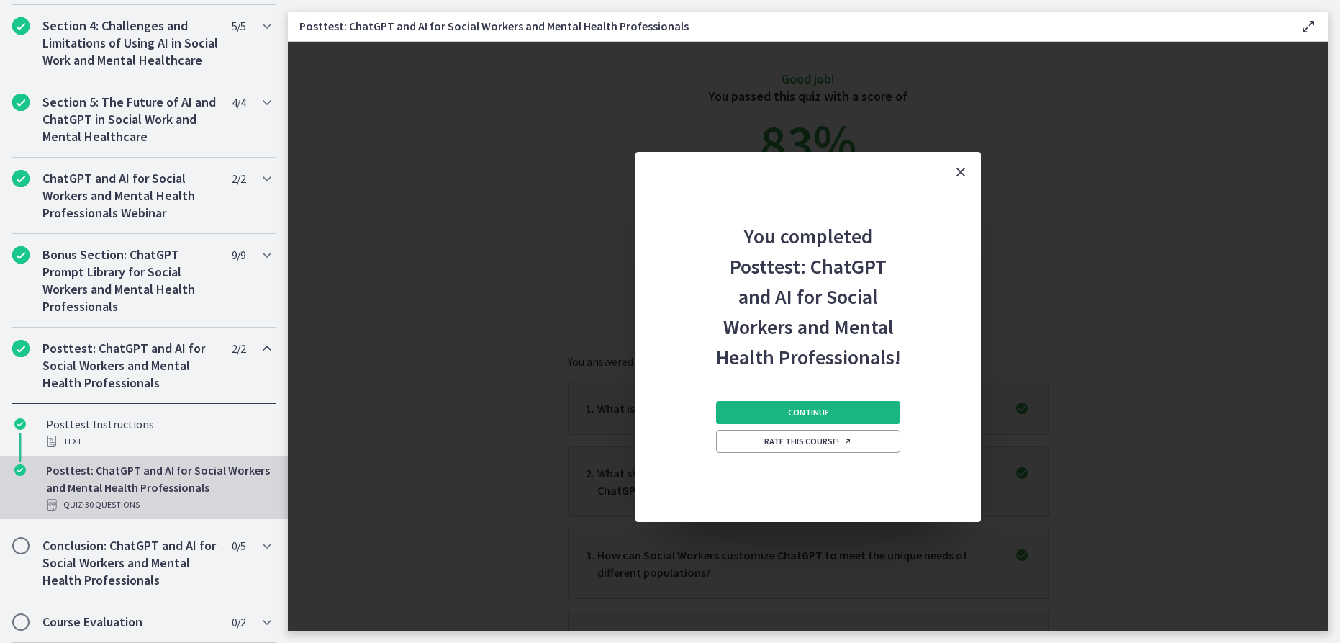
click at [843, 410] on button "Continue" at bounding box center [808, 412] width 184 height 23
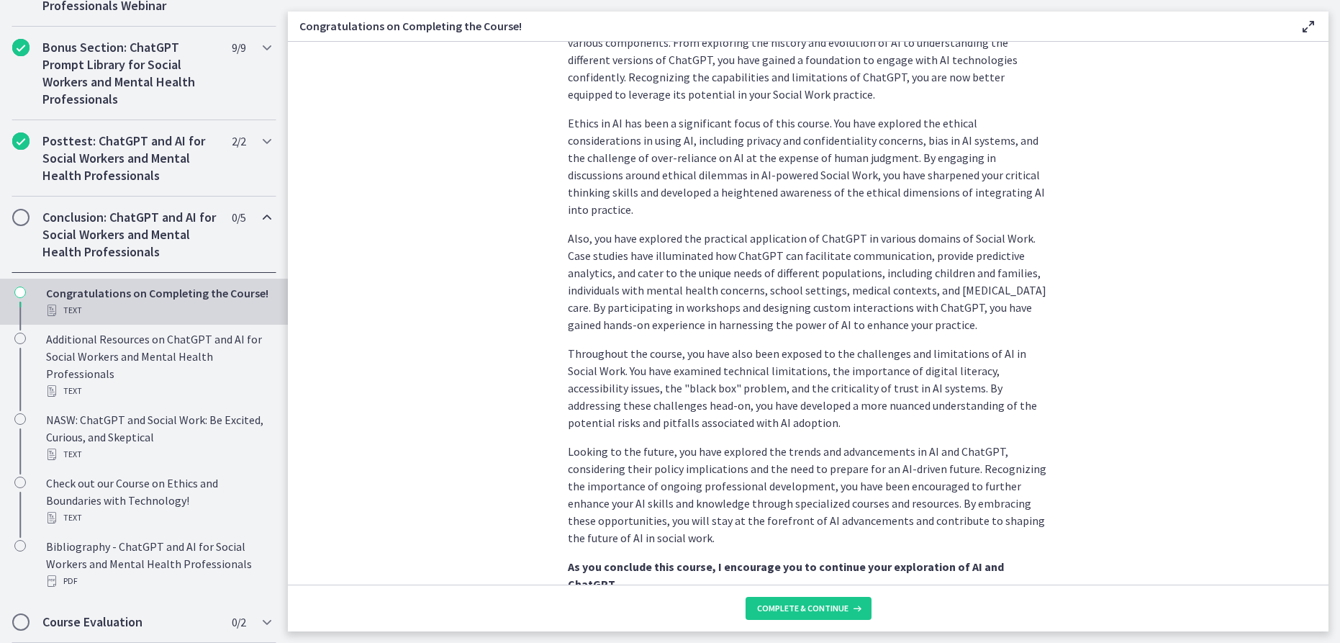
scroll to position [669, 0]
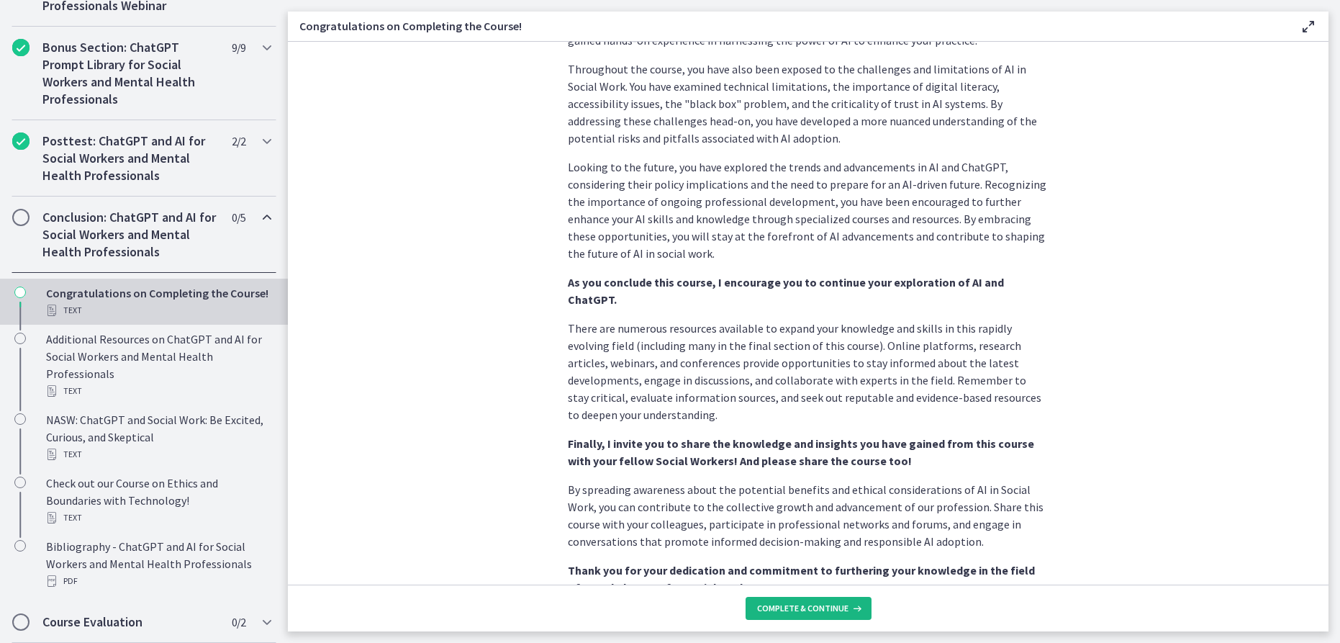
click at [849, 611] on icon at bounding box center [855, 608] width 14 height 12
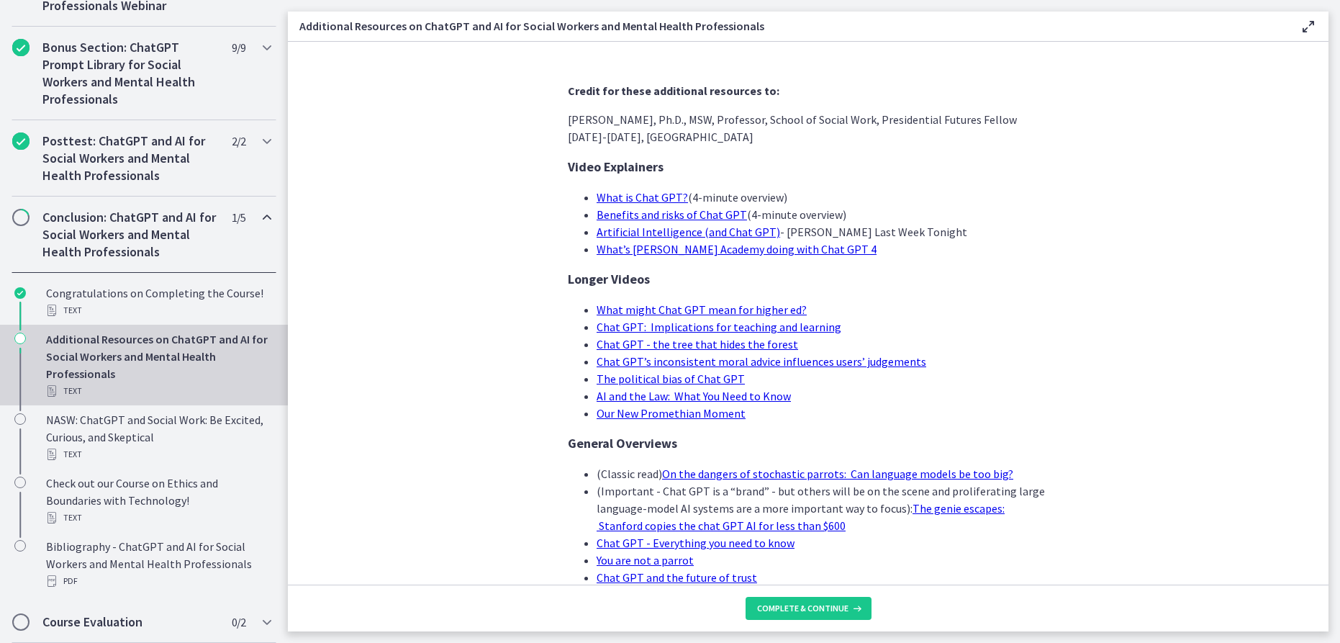
scroll to position [892, 0]
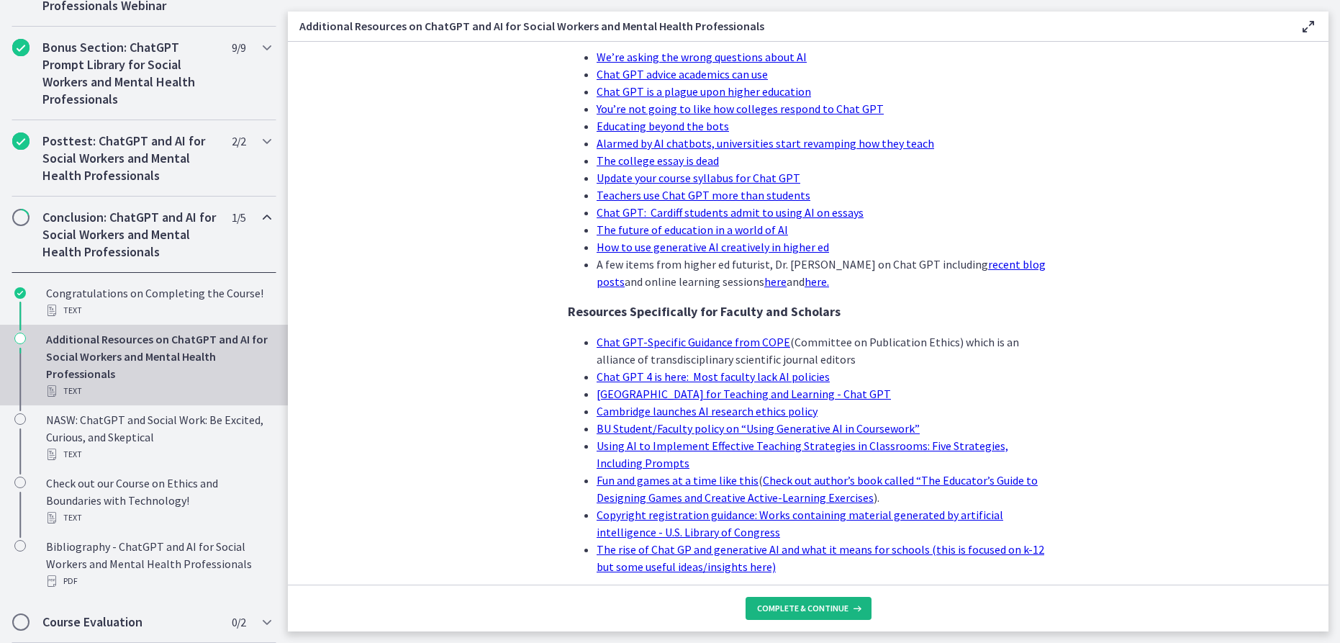
click at [820, 605] on span "Complete & continue" at bounding box center [802, 608] width 91 height 12
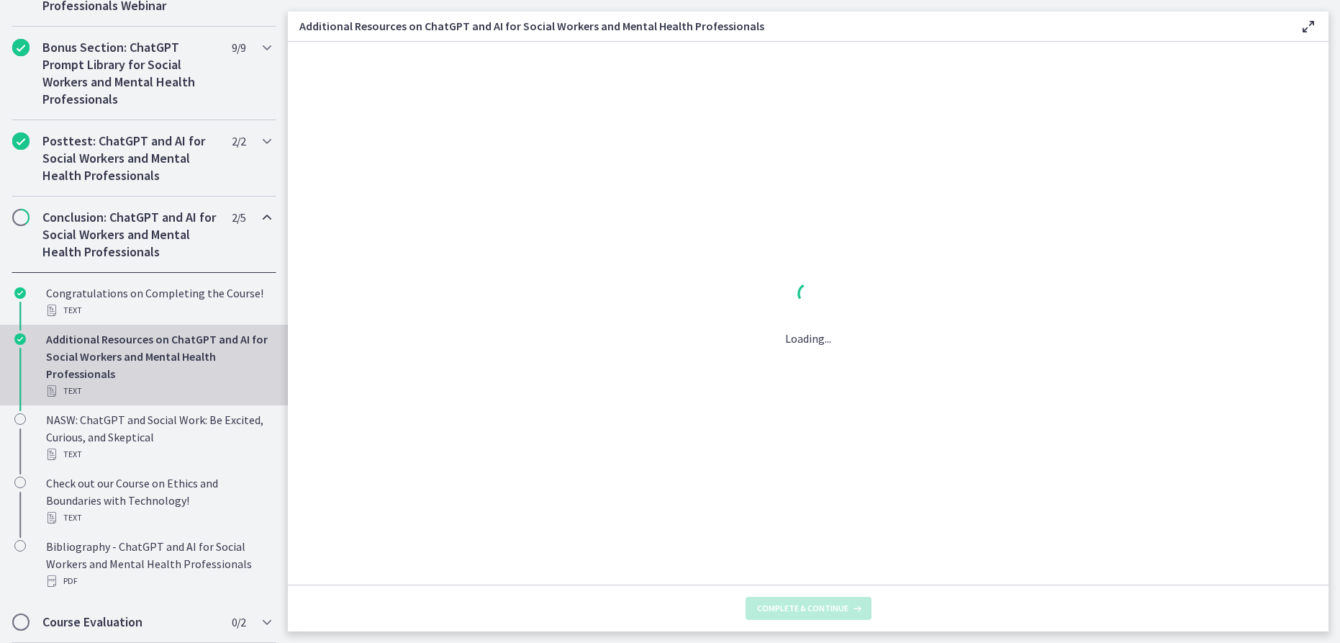
scroll to position [0, 0]
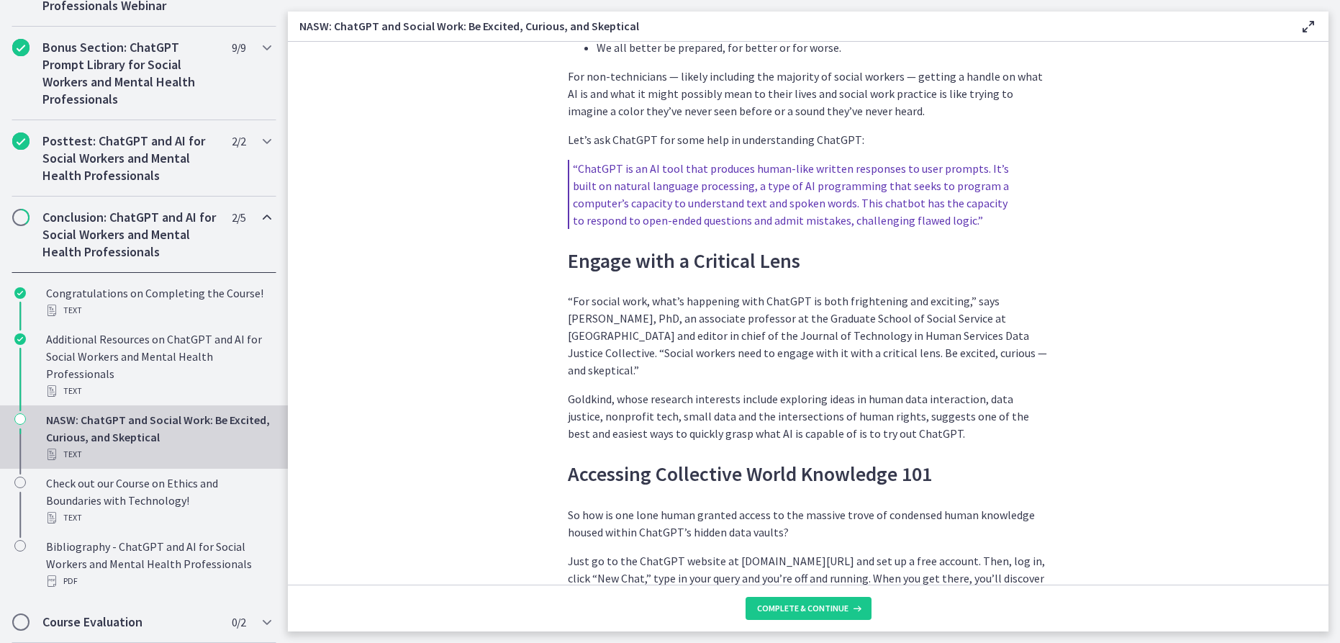
scroll to position [412, 0]
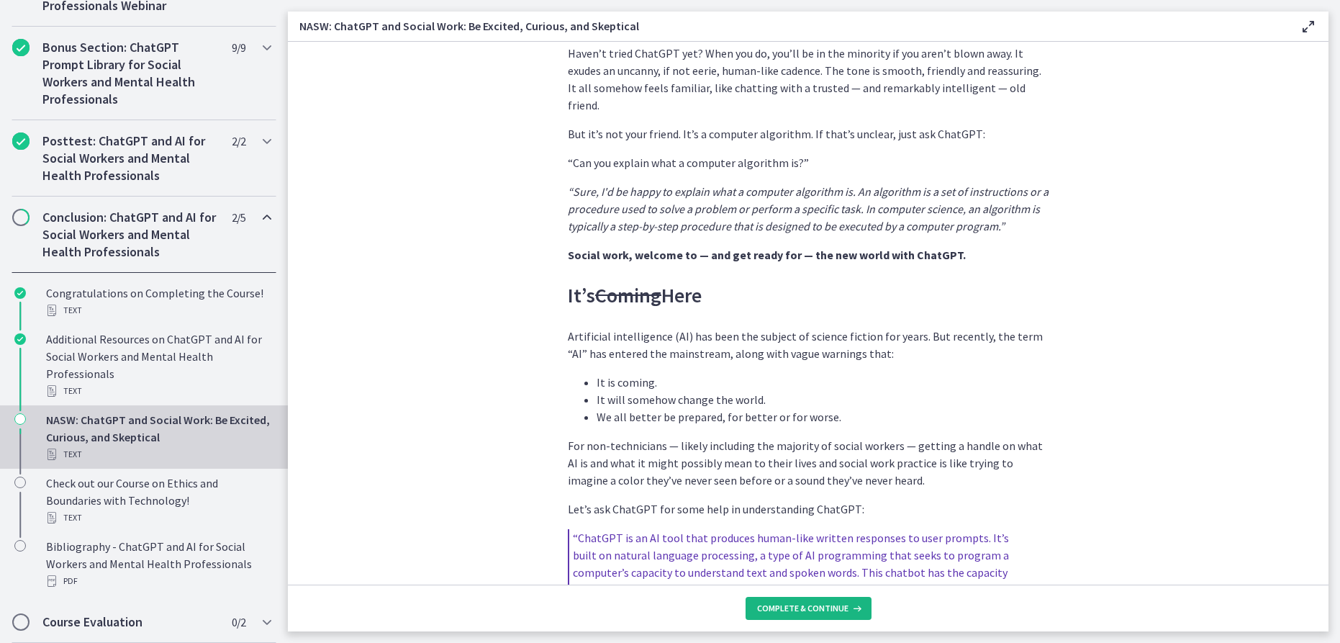
click at [807, 597] on button "Complete & continue" at bounding box center [808, 608] width 126 height 23
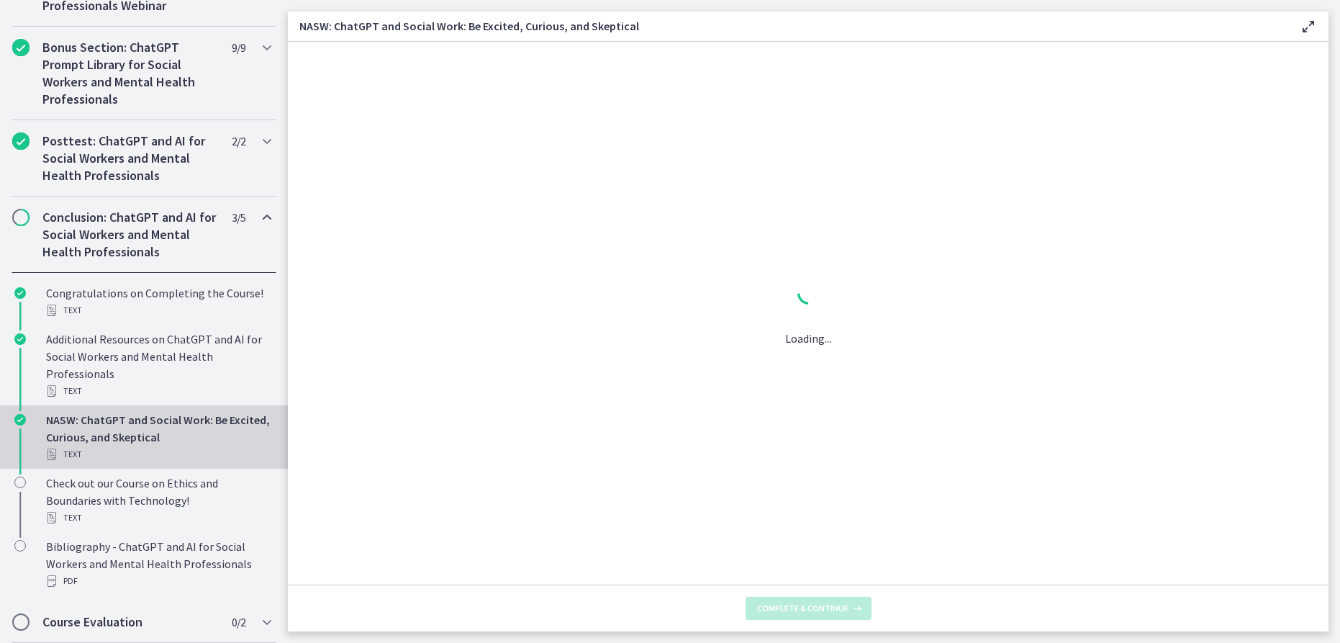
scroll to position [0, 0]
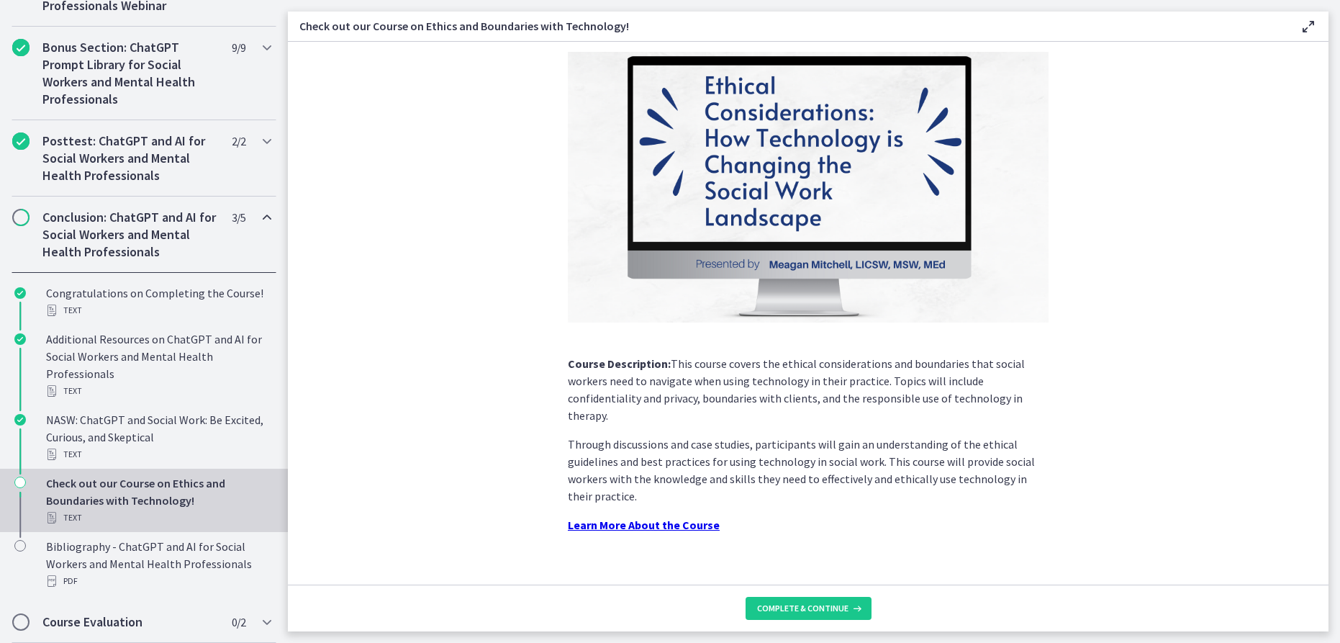
scroll to position [77, 0]
click at [815, 597] on button "Complete & continue" at bounding box center [808, 608] width 126 height 23
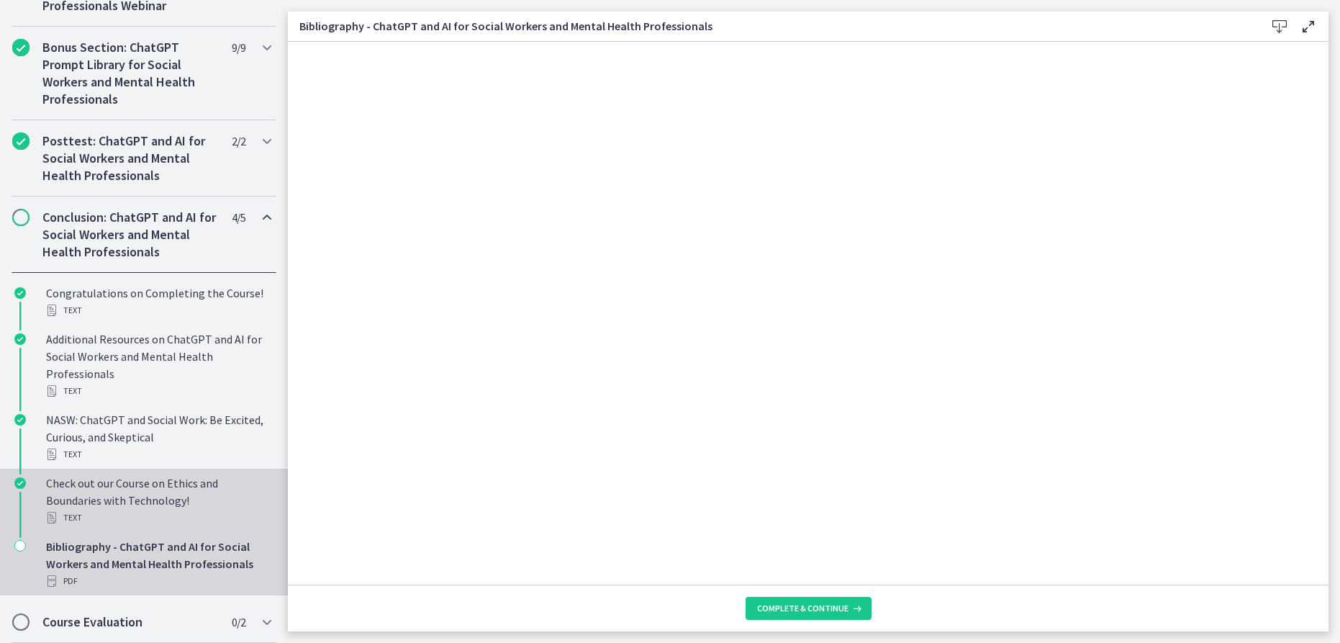
click at [214, 493] on div "Check out our Course on Ethics and Boundaries with Technology! Text" at bounding box center [158, 500] width 225 height 52
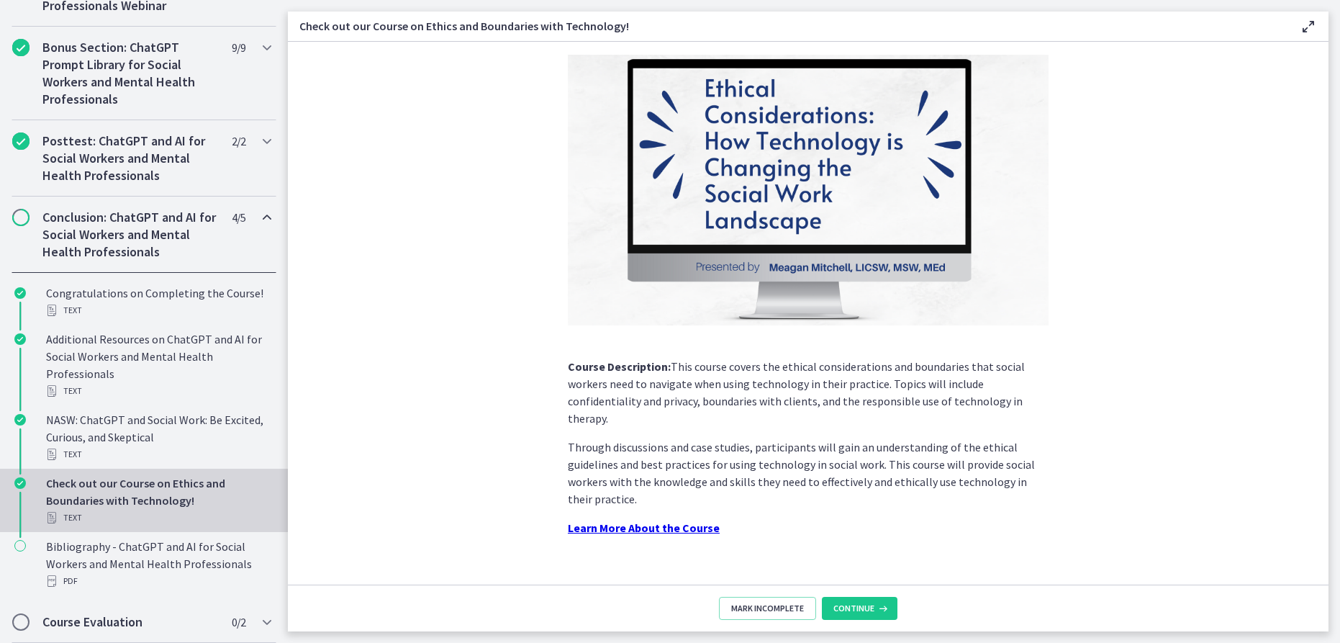
scroll to position [77, 0]
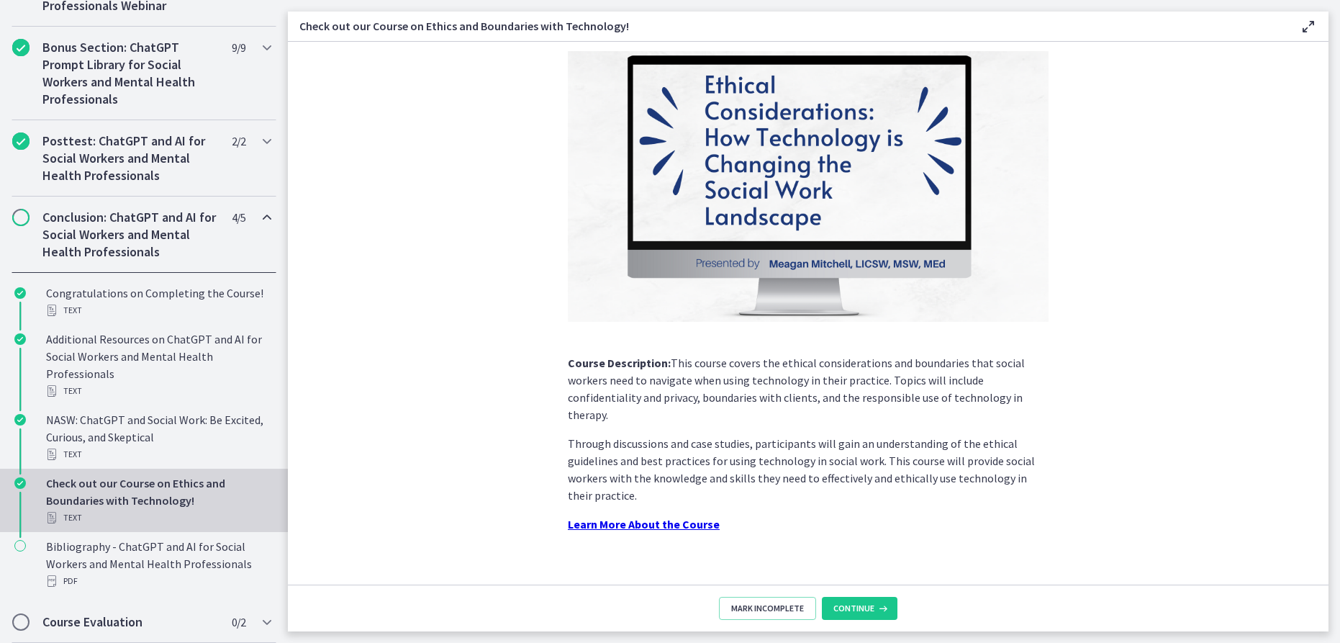
click at [598, 517] on strong "Learn More About the Course" at bounding box center [644, 524] width 152 height 14
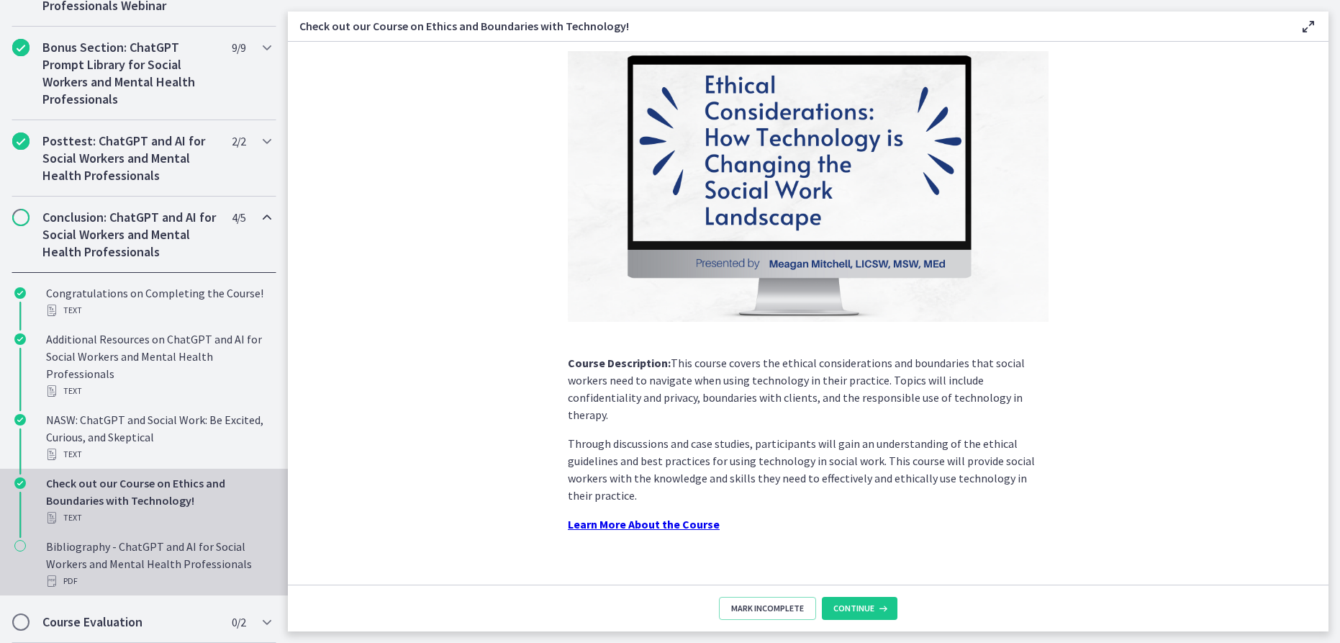
click at [165, 552] on div "Bibliography - ChatGPT and AI for Social Workers and Mental Health Professional…" at bounding box center [158, 564] width 225 height 52
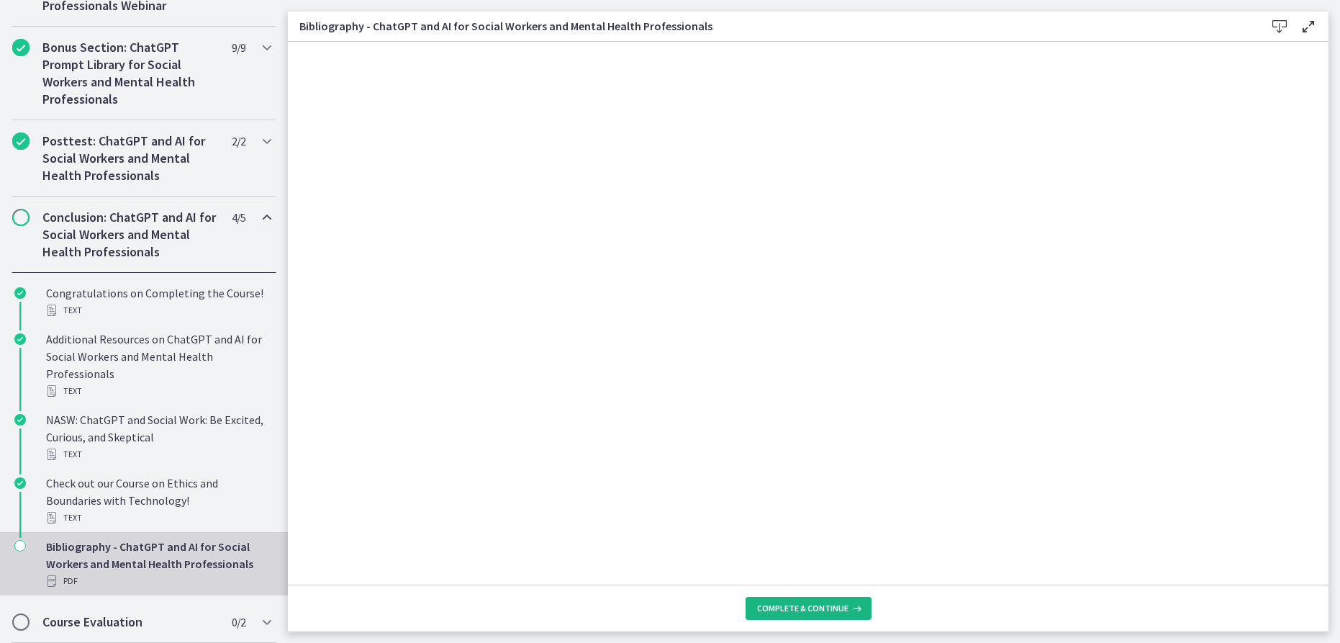
click at [769, 602] on span "Complete & continue" at bounding box center [802, 608] width 91 height 12
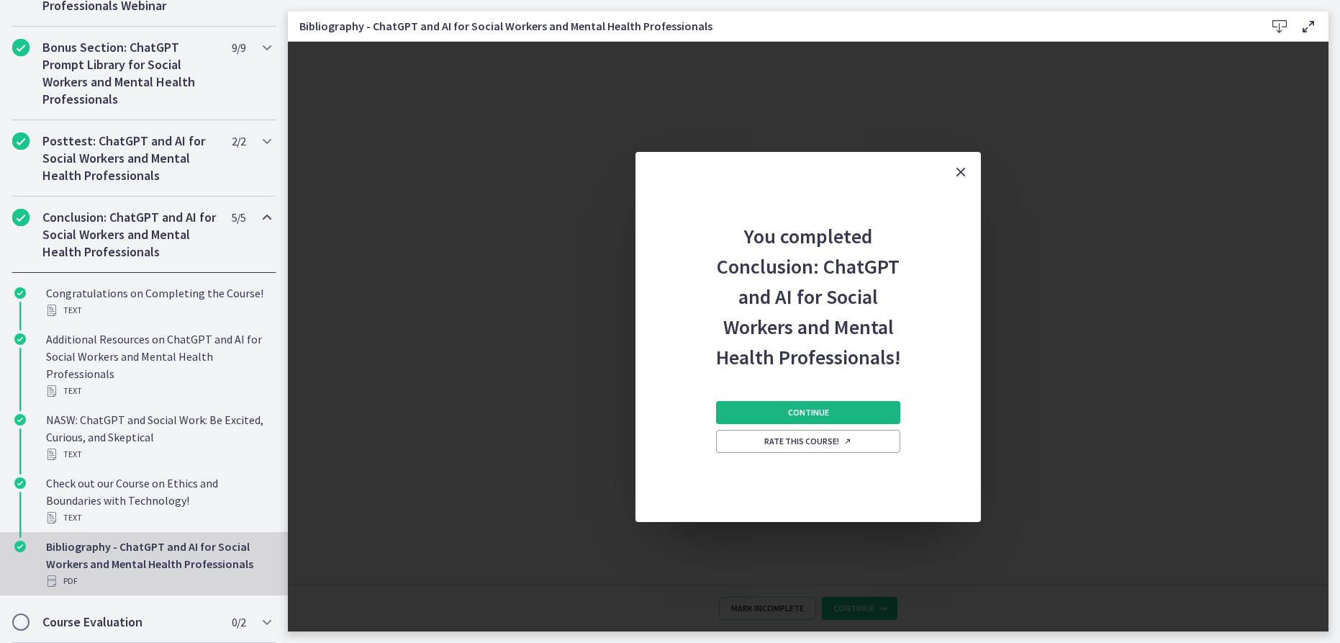
click at [821, 412] on span "Continue" at bounding box center [808, 413] width 41 height 12
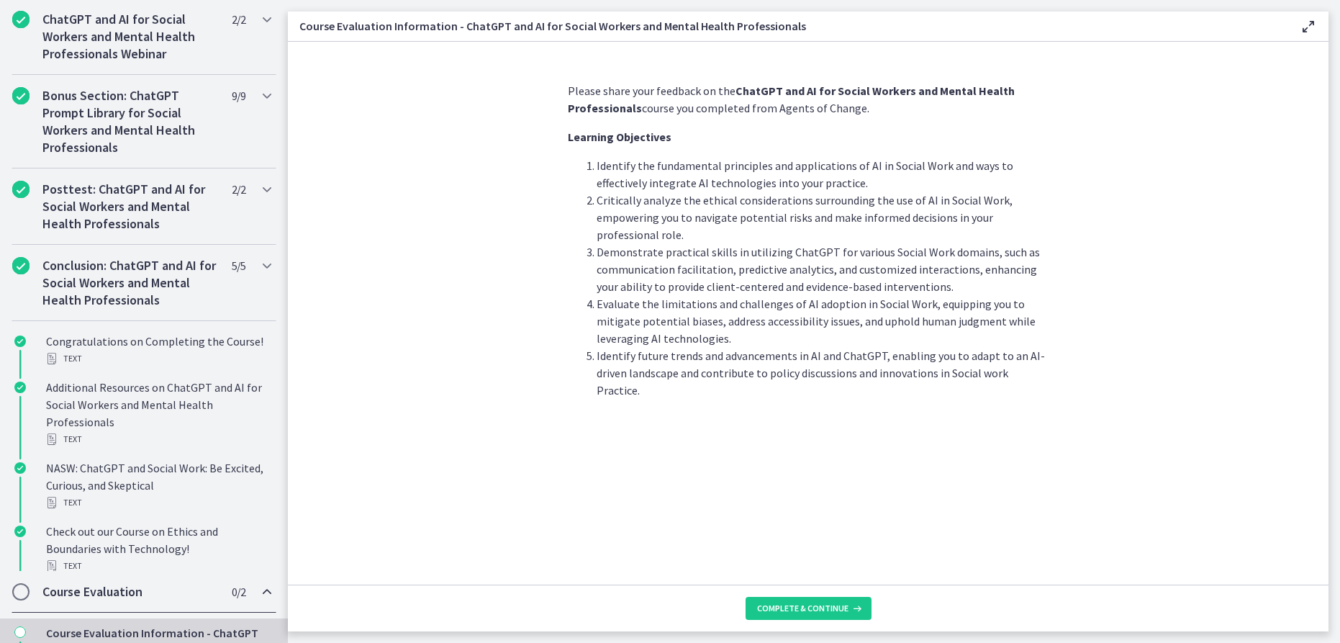
scroll to position [604, 0]
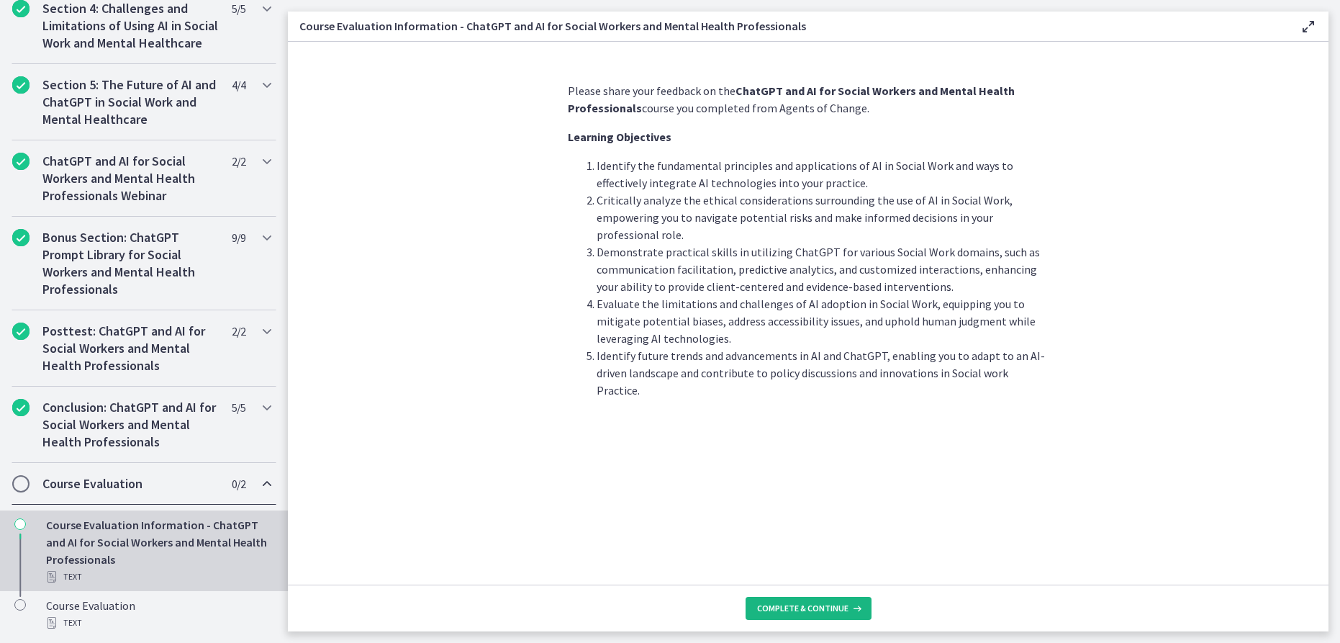
click at [794, 600] on button "Complete & continue" at bounding box center [808, 608] width 126 height 23
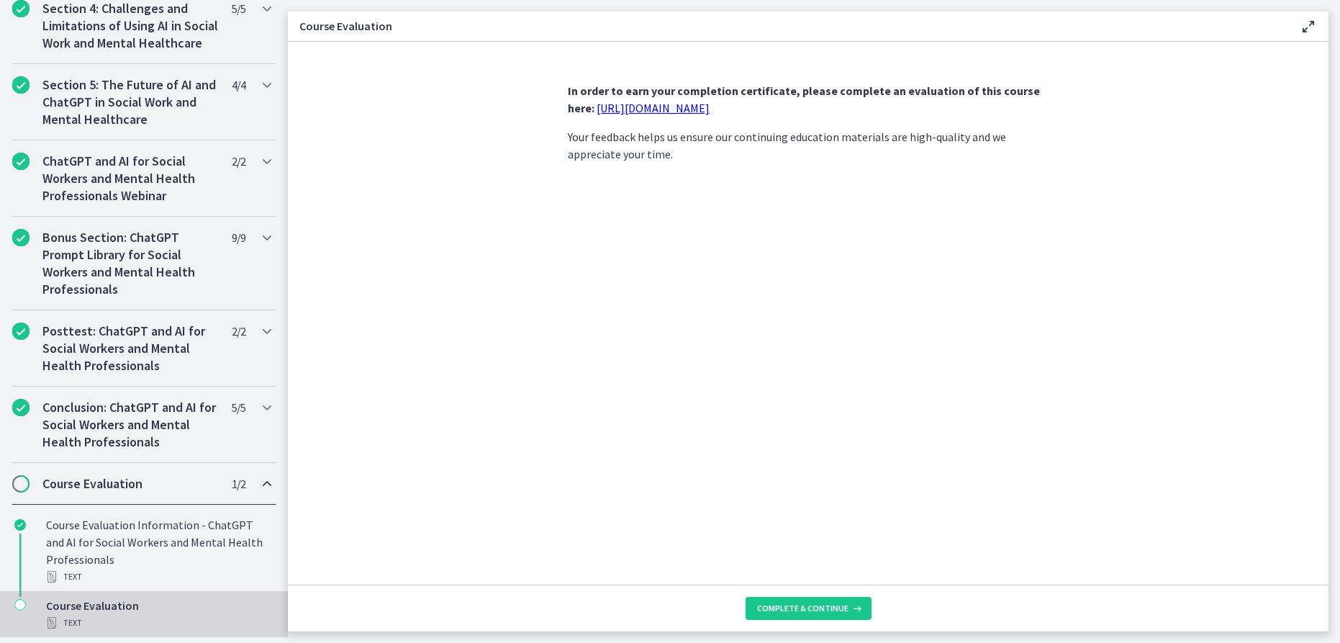
click at [685, 111] on link "[URL][DOMAIN_NAME]" at bounding box center [653, 108] width 113 height 14
